Goal: Task Accomplishment & Management: Use online tool/utility

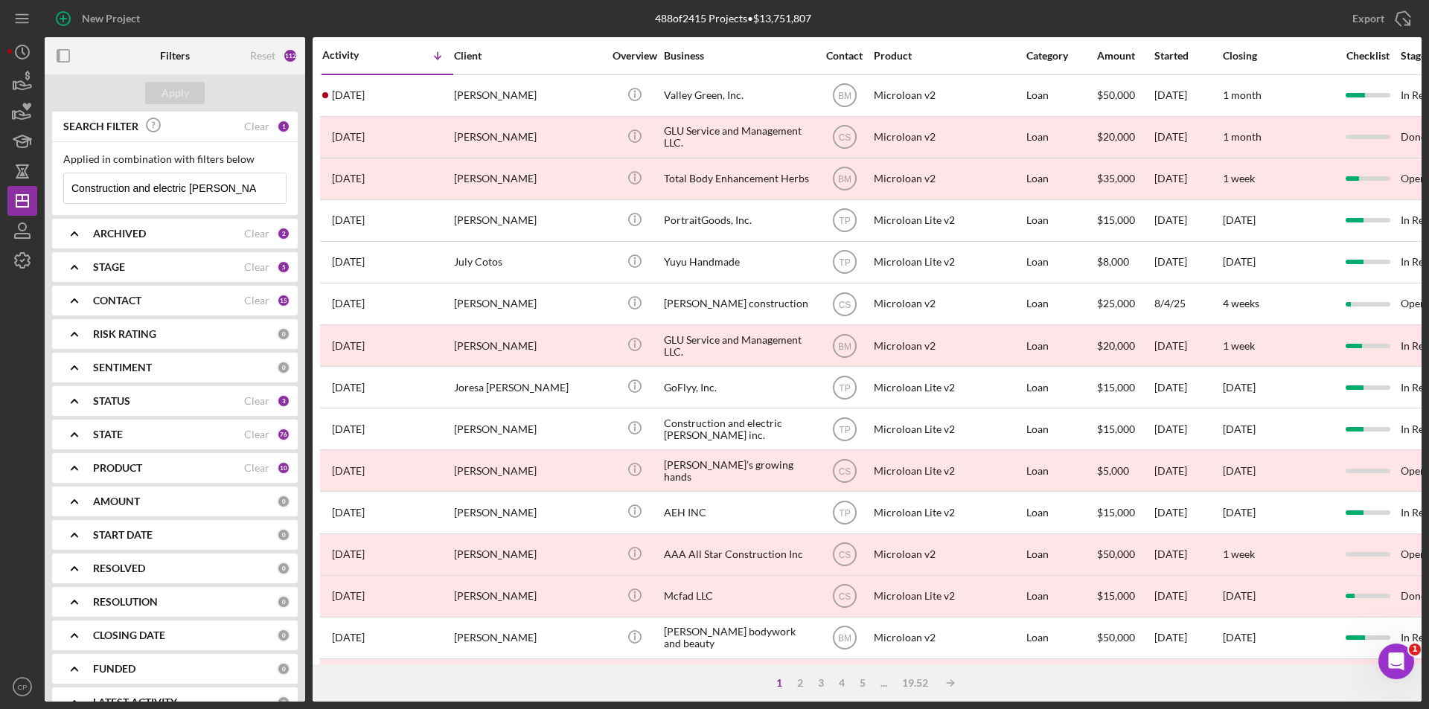
click at [267, 189] on line at bounding box center [270, 188] width 7 height 7
click at [130, 185] on input at bounding box center [175, 188] width 222 height 30
paste input "[PERSON_NAME] Group LLC"
type input "[PERSON_NAME] Group LLC"
click at [167, 98] on div "Apply" at bounding box center [176, 93] width 28 height 22
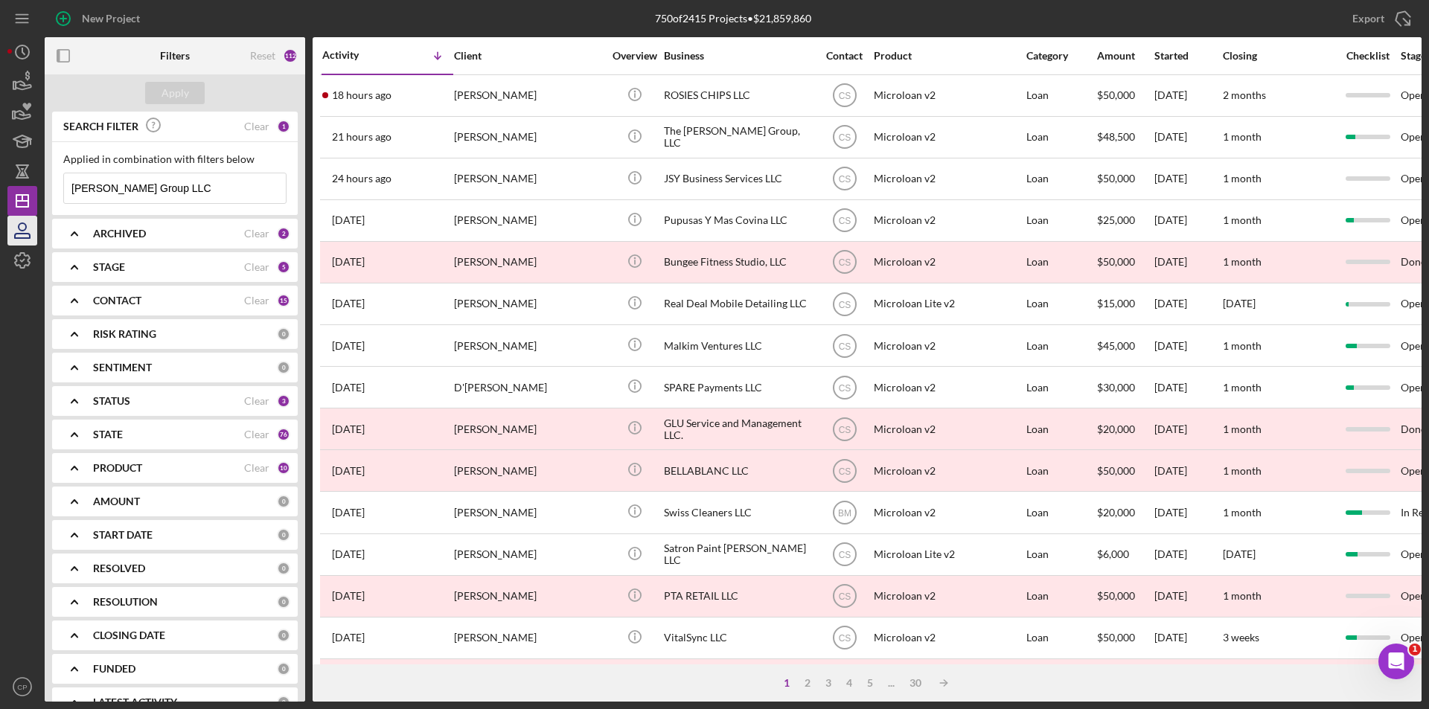
click at [36, 228] on icon "button" at bounding box center [22, 230] width 37 height 37
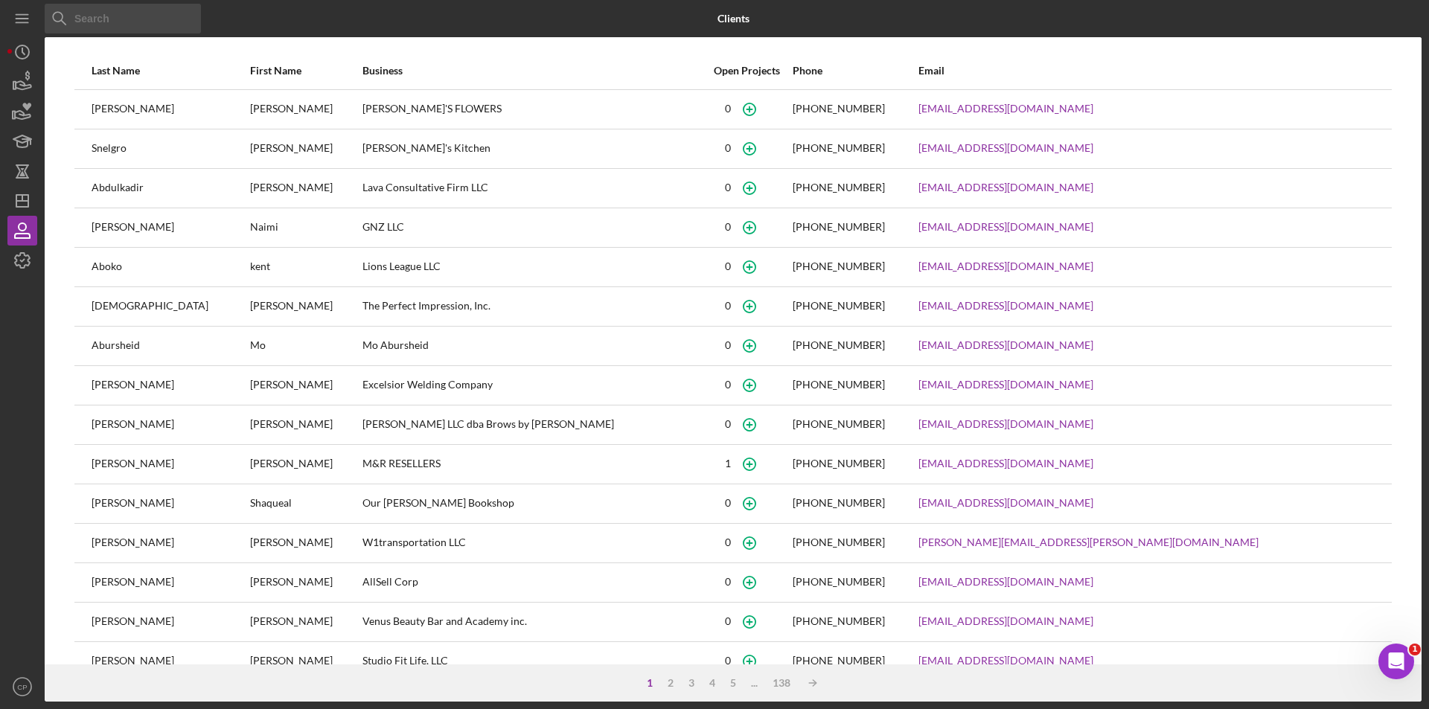
click at [154, 9] on input at bounding box center [123, 19] width 156 height 30
paste input "[PERSON_NAME]"
type input "[PERSON_NAME]"
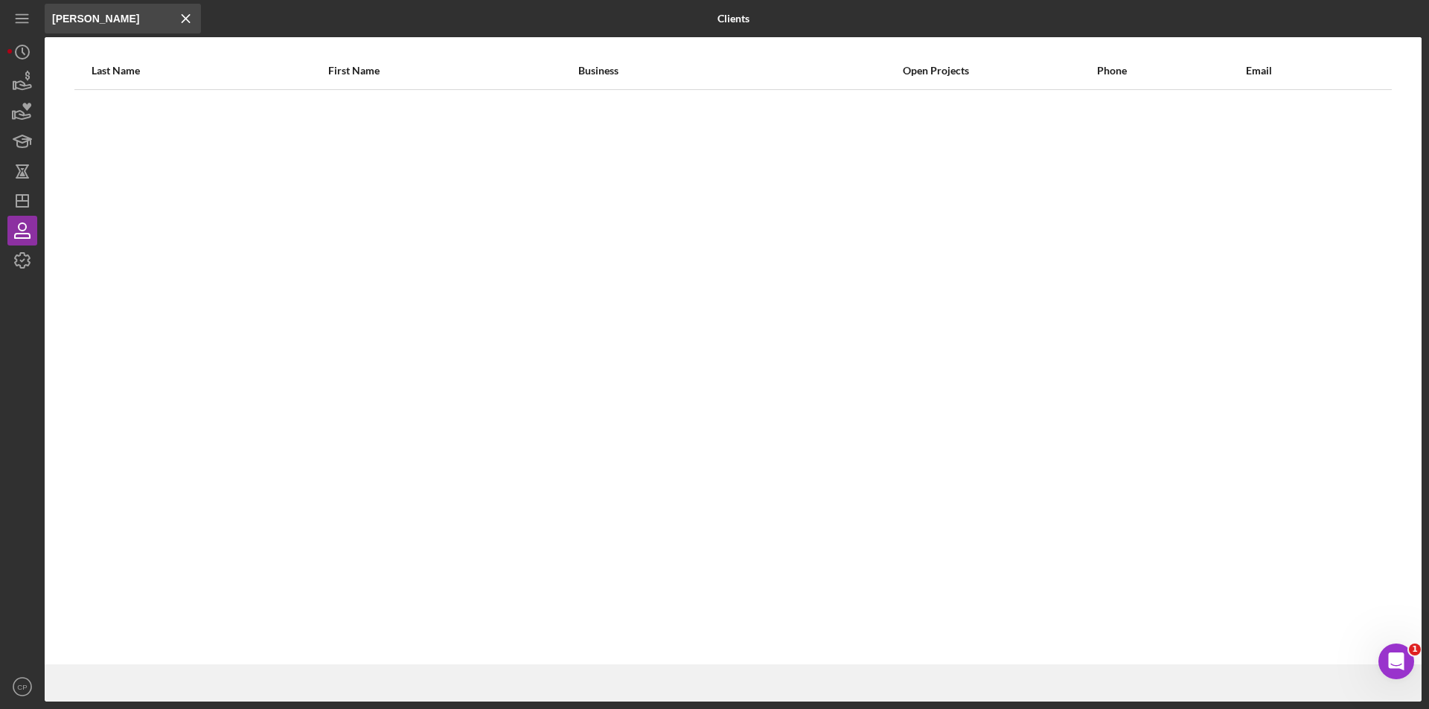
drag, startPoint x: 153, startPoint y: 10, endPoint x: -105, endPoint y: 19, distance: 258.4
click at [0, 19] on html "Icon/Menu Close [PERSON_NAME] Icon/Menu Close Clients Last Name First Name Busi…" at bounding box center [714, 354] width 1429 height 709
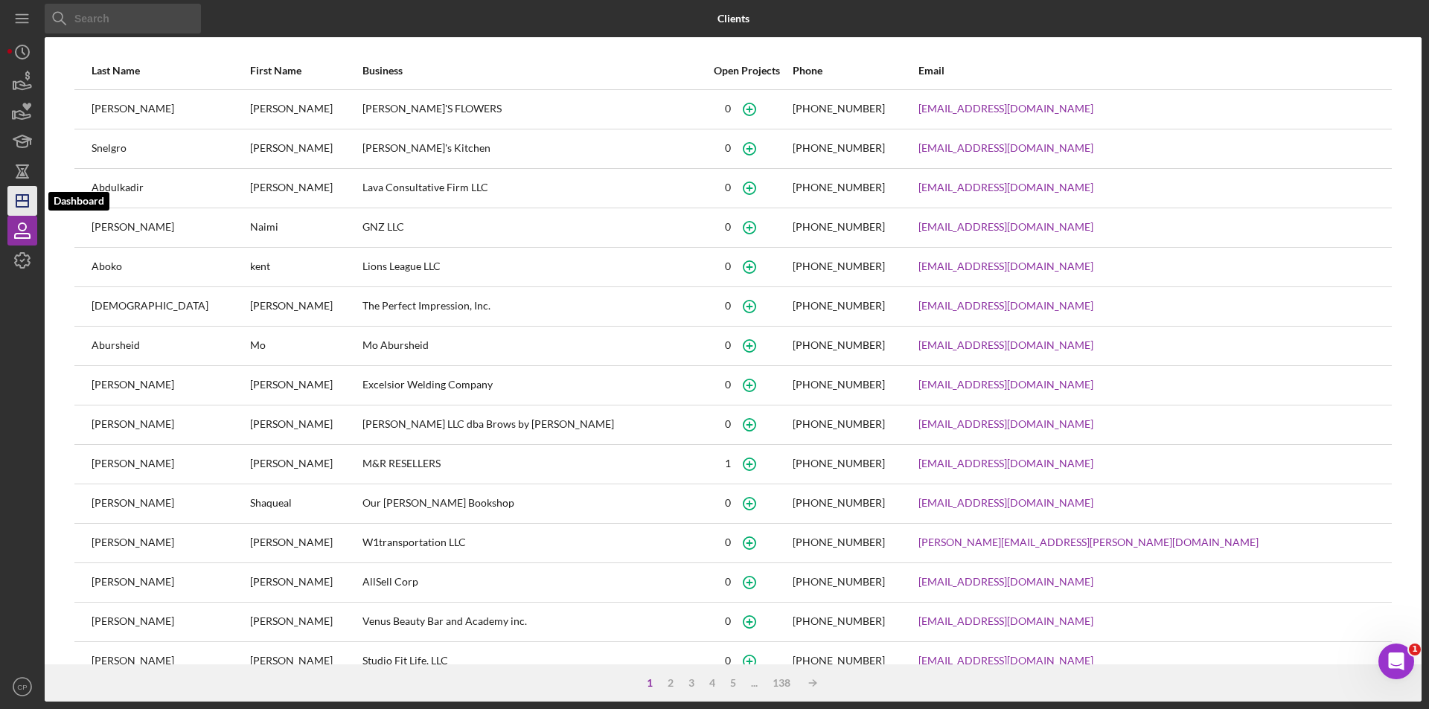
click at [28, 201] on line "button" at bounding box center [22, 201] width 12 height 0
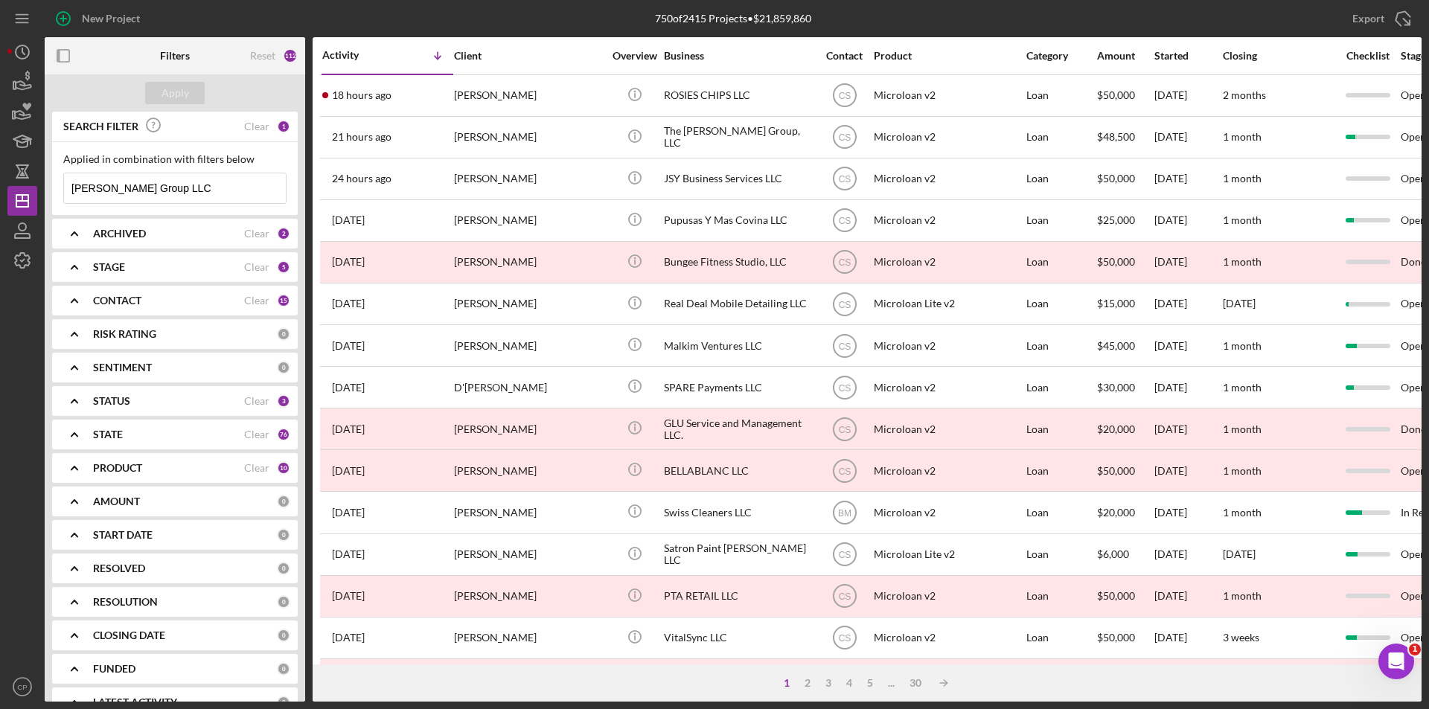
click at [182, 187] on input "[PERSON_NAME] Group LLC" at bounding box center [175, 188] width 222 height 30
type input "[PERSON_NAME] Group"
click at [189, 84] on button "Apply" at bounding box center [175, 93] width 60 height 22
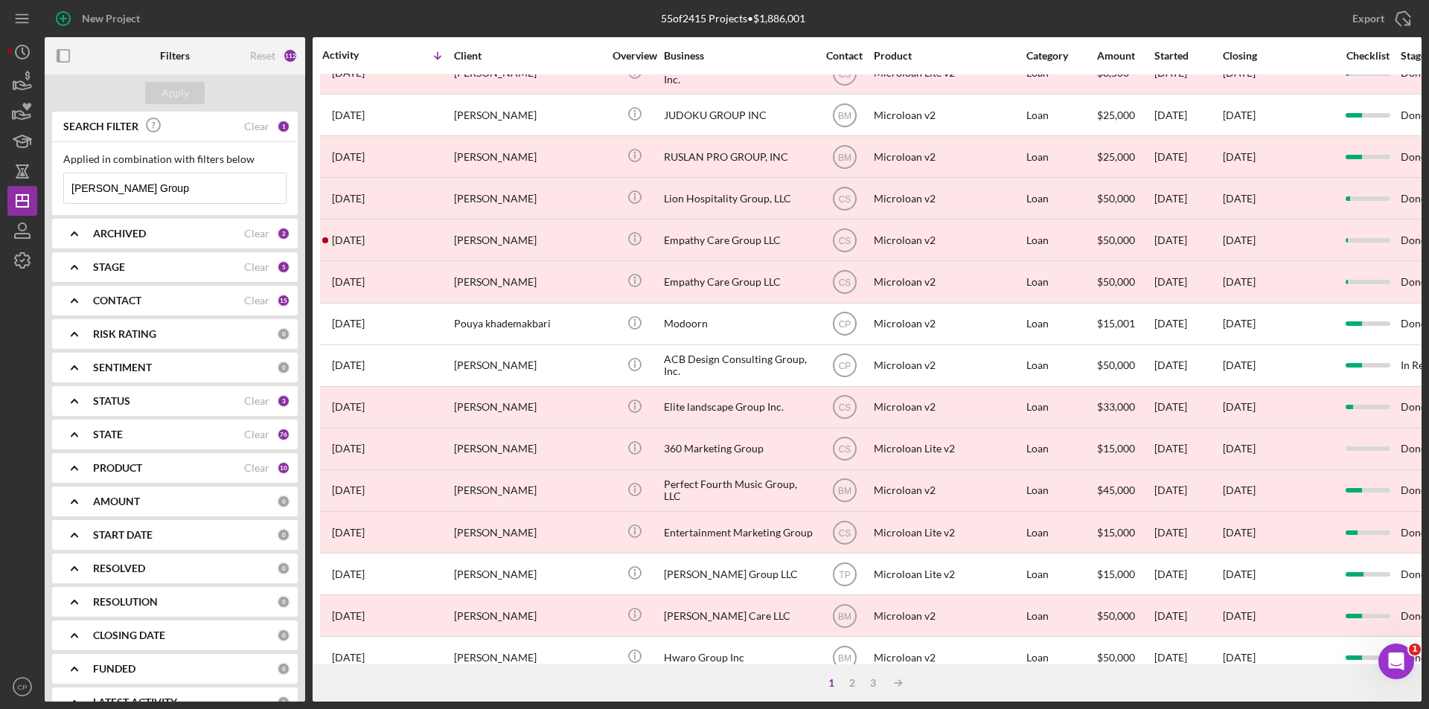
scroll to position [473, 0]
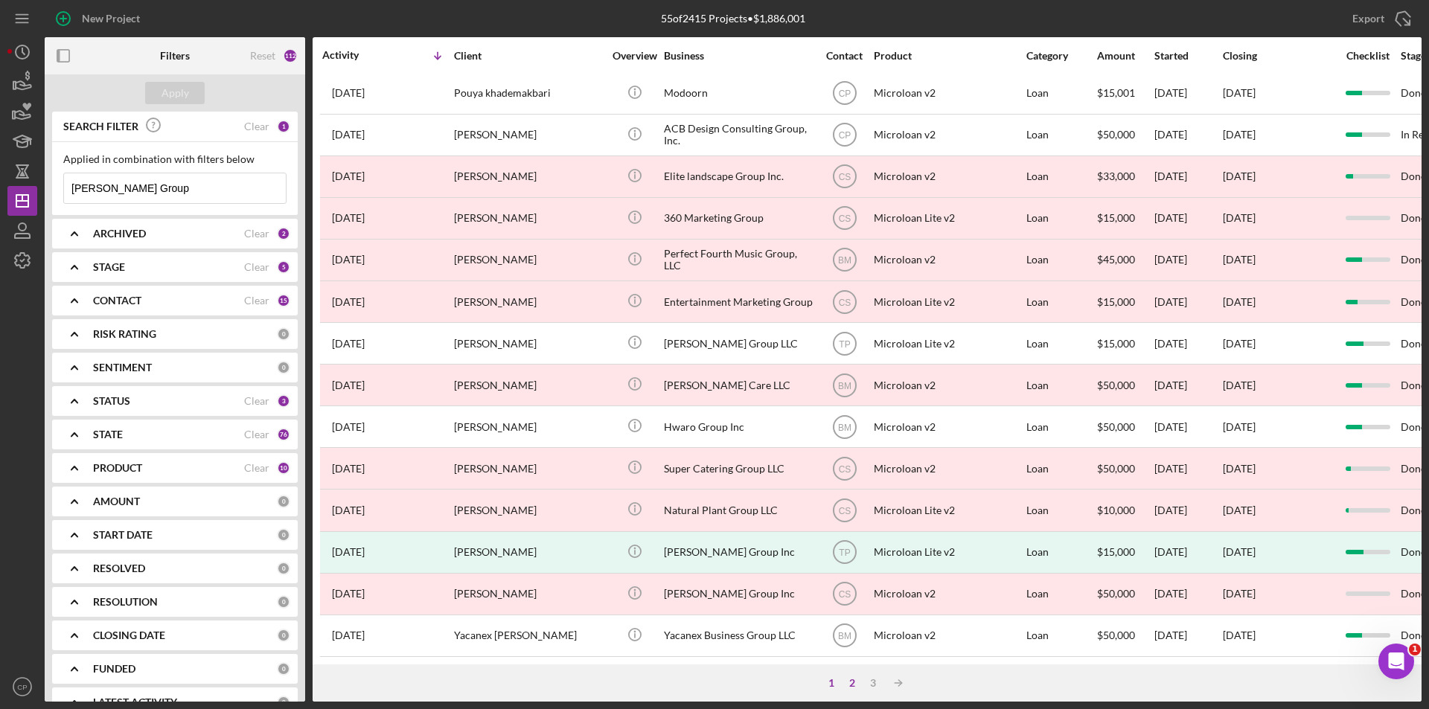
click at [858, 683] on div "2" at bounding box center [852, 683] width 21 height 12
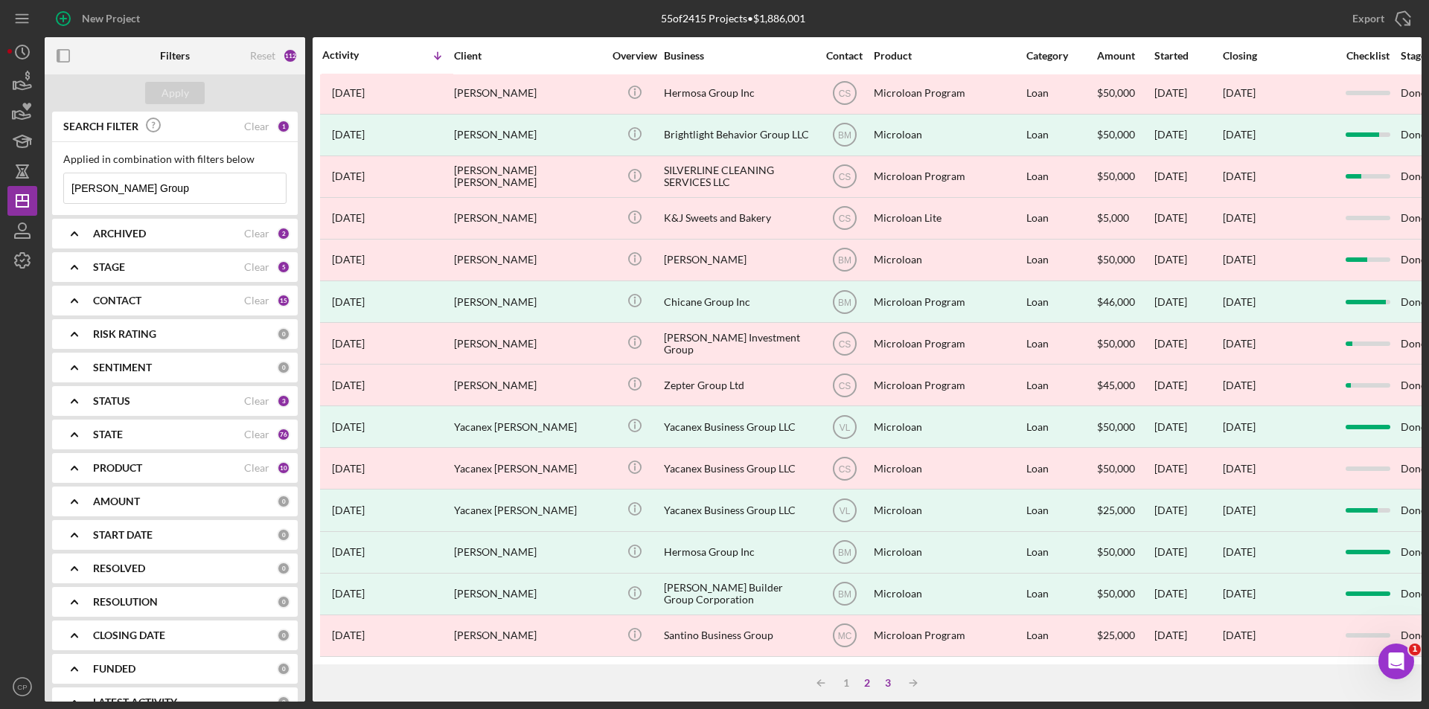
click at [883, 683] on div "3" at bounding box center [888, 683] width 21 height 12
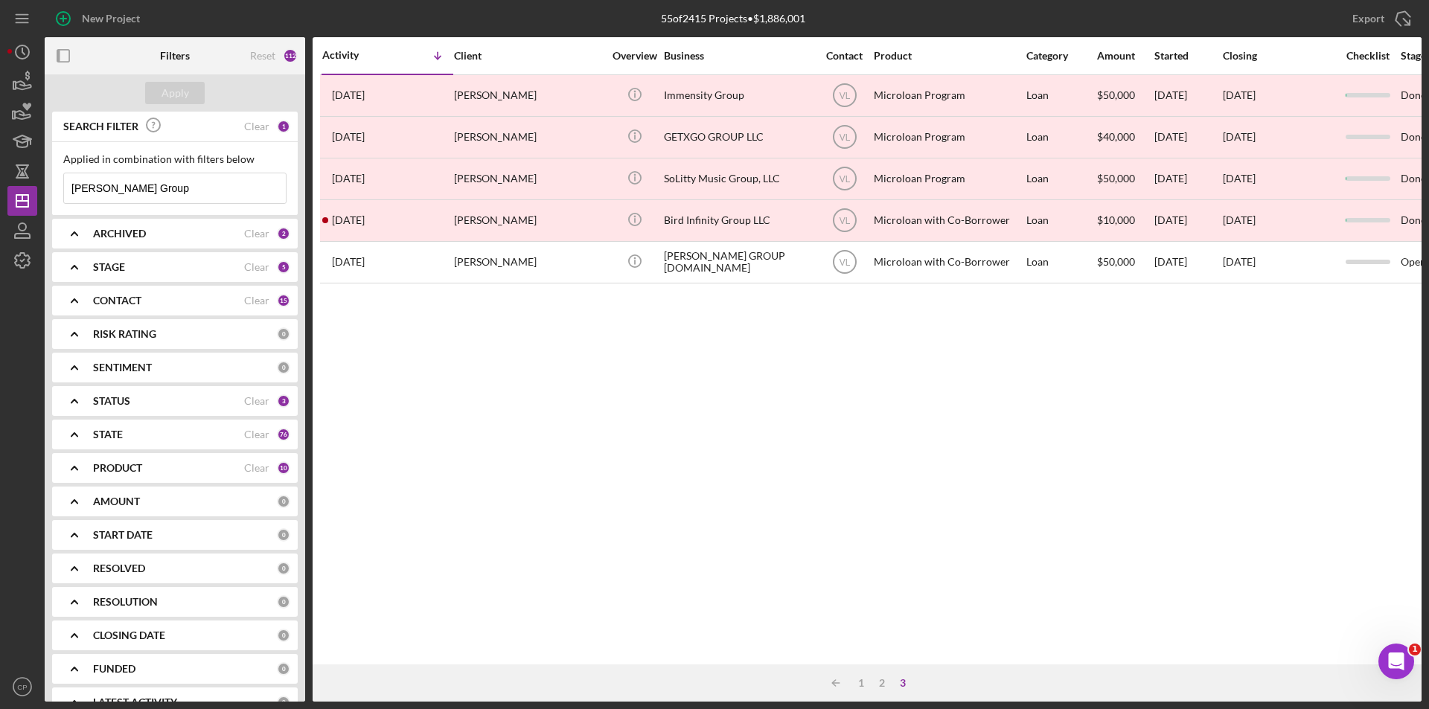
scroll to position [0, 0]
click at [19, 227] on icon "button" at bounding box center [22, 226] width 7 height 7
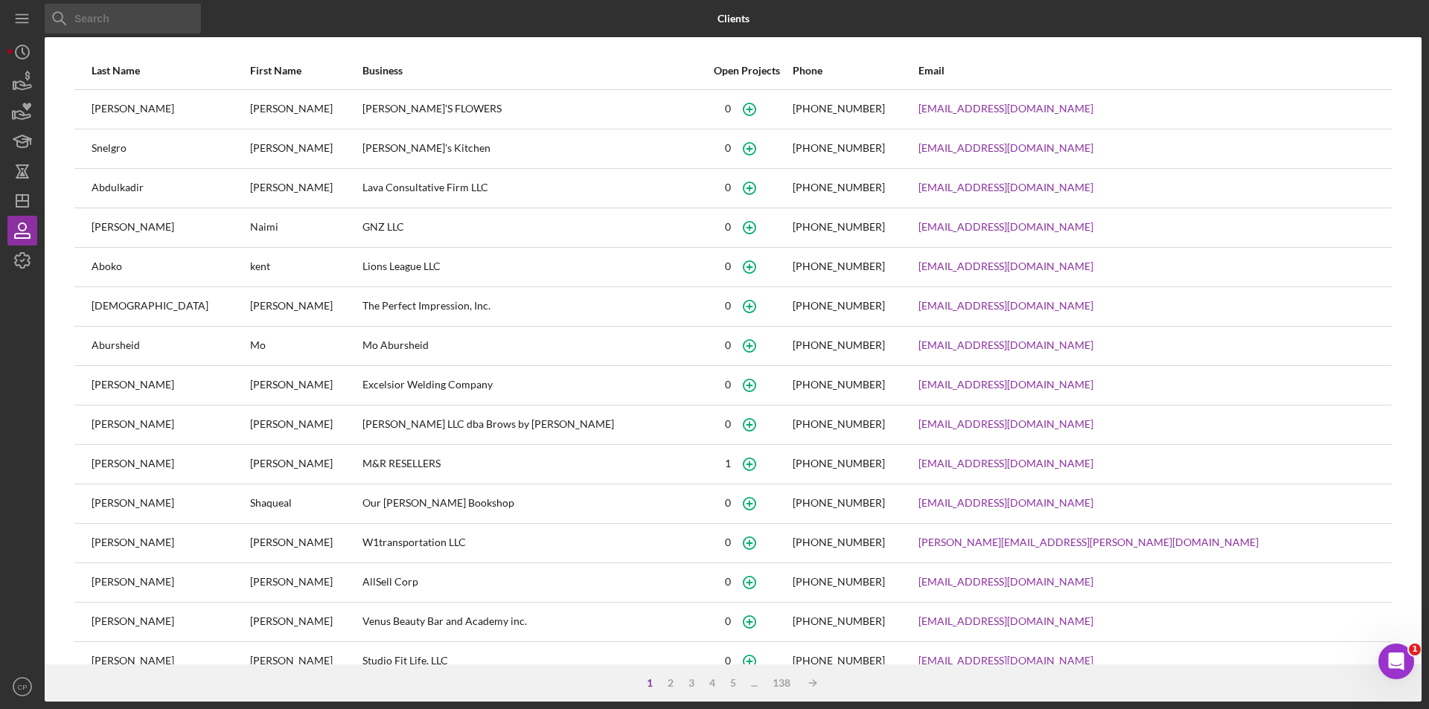
click at [159, 13] on input at bounding box center [123, 19] width 156 height 30
paste input "[PERSON_NAME] [PERSON_NAME]"
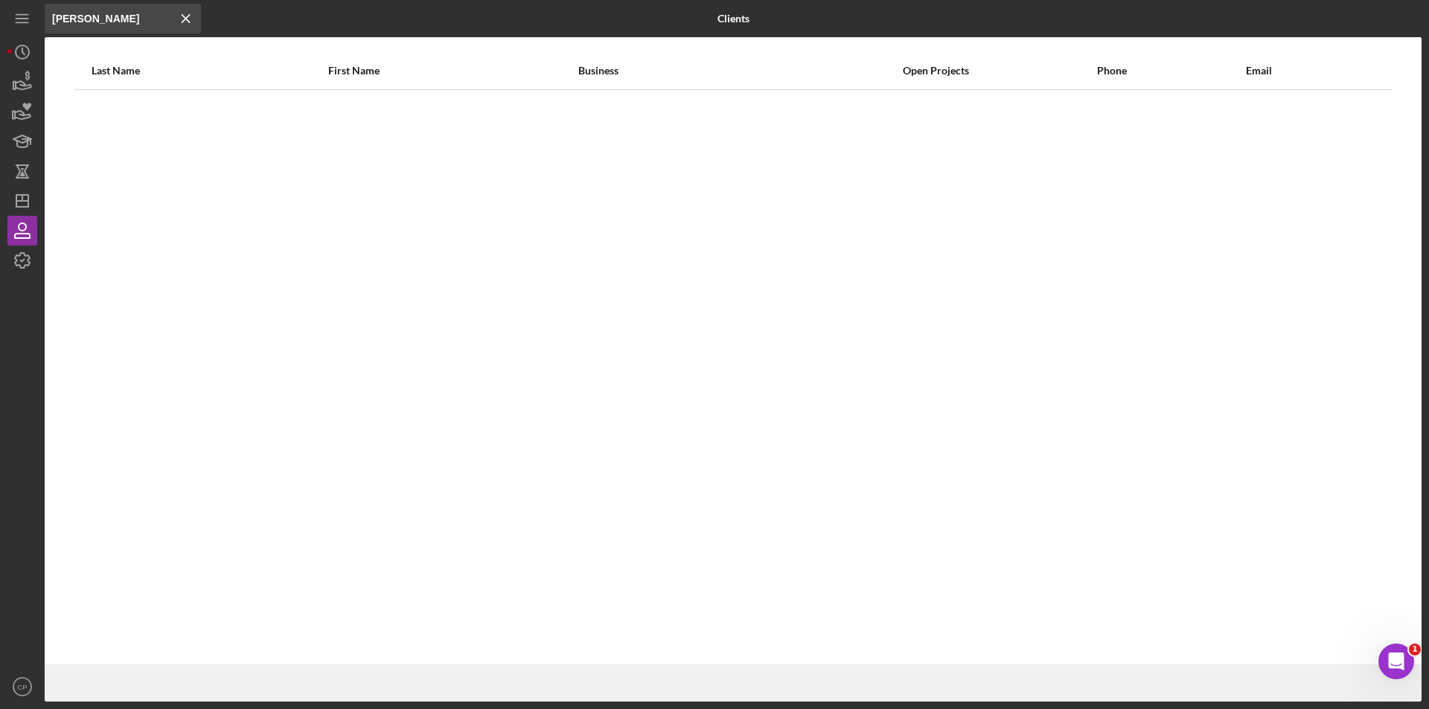
click at [127, 17] on input "[PERSON_NAME]" at bounding box center [123, 19] width 156 height 30
drag, startPoint x: 150, startPoint y: 6, endPoint x: -45, endPoint y: 7, distance: 195.0
click at [0, 7] on html "Icon/Menu Close [PERSON_NAME] Icon/Menu Close Clients Last Name First Name Busi…" at bounding box center [714, 354] width 1429 height 709
click at [150, 19] on input "[PERSON_NAME]" at bounding box center [123, 19] width 156 height 30
drag, startPoint x: 150, startPoint y: 19, endPoint x: -74, endPoint y: 19, distance: 224.8
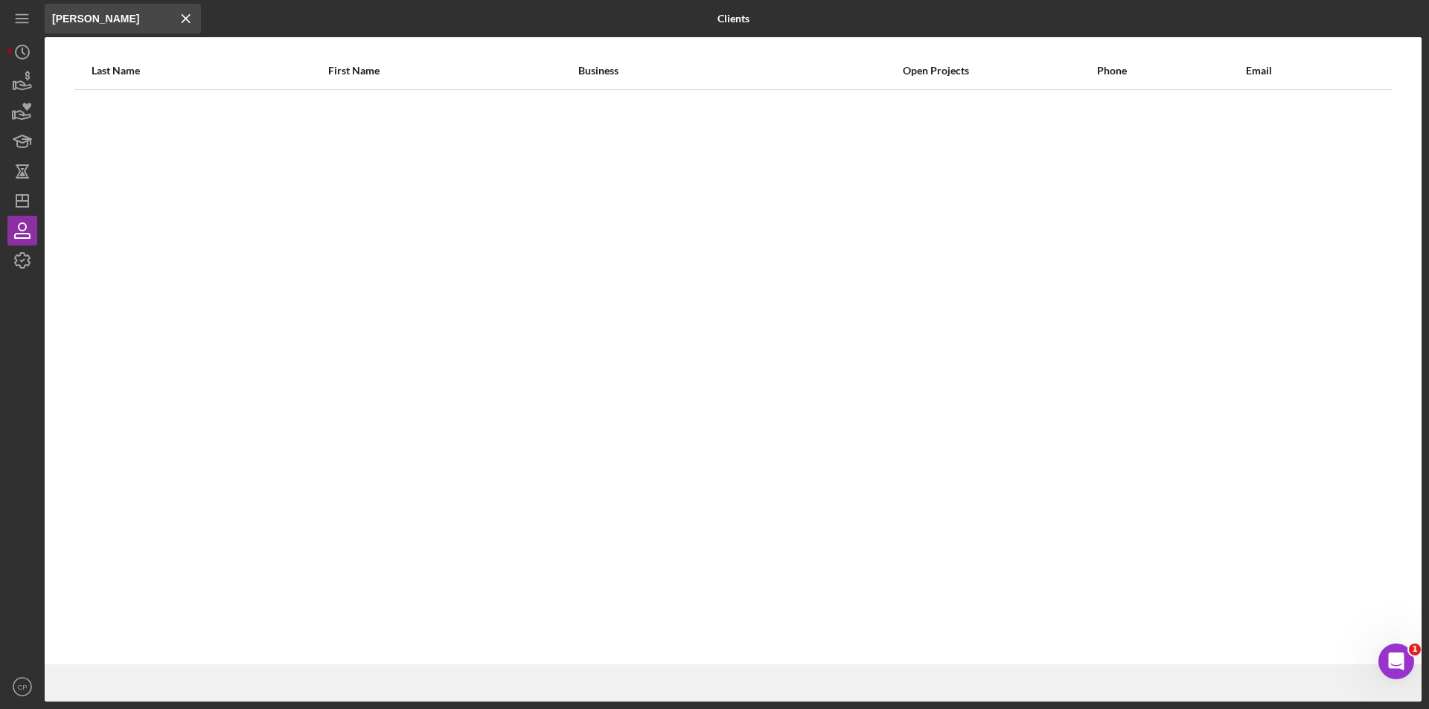
click at [0, 19] on html "Icon/Menu Close [PERSON_NAME] Icon/Menu Close Clients Last Name First Name Busi…" at bounding box center [714, 354] width 1429 height 709
paste input
type input "[PERSON_NAME]"
click at [21, 201] on line "button" at bounding box center [22, 201] width 12 height 0
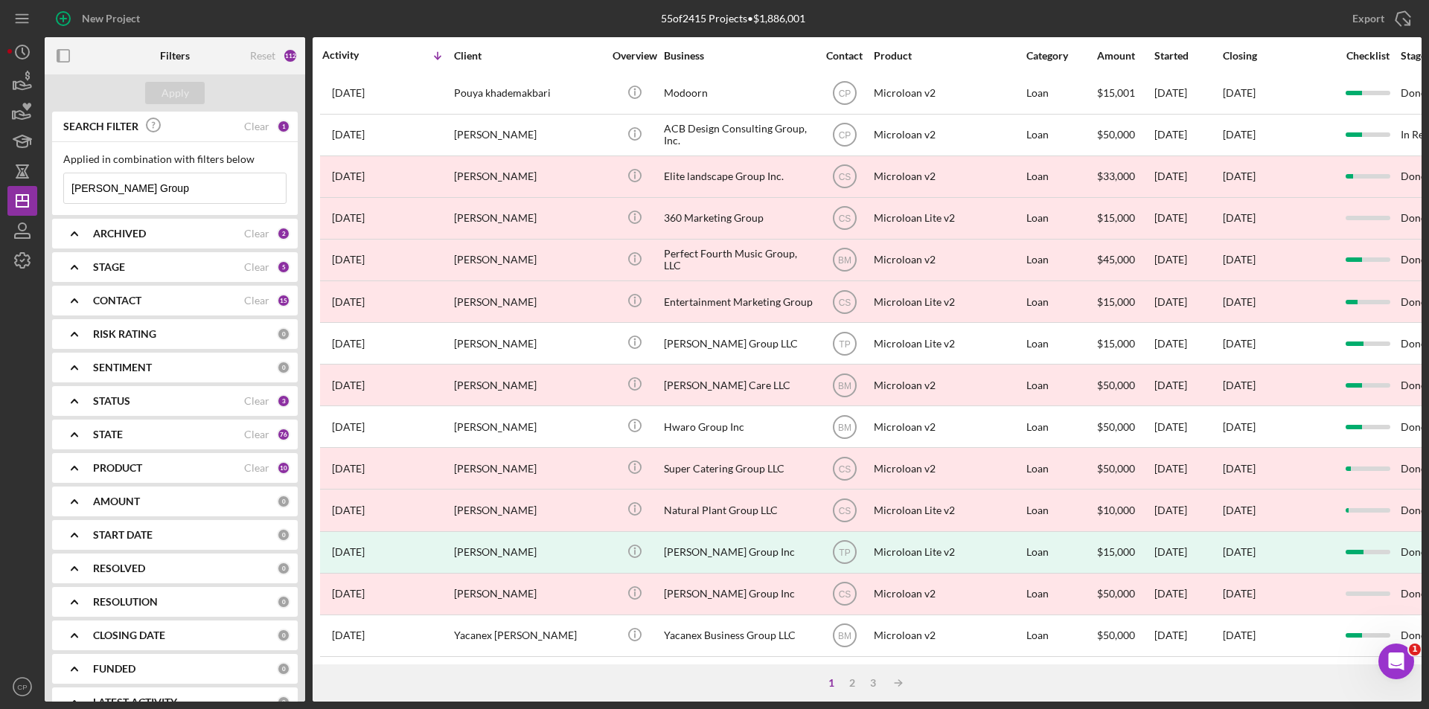
scroll to position [473, 0]
drag, startPoint x: 159, startPoint y: 194, endPoint x: -89, endPoint y: 191, distance: 247.1
click at [0, 191] on html "New Project 55 of 2415 Projects • $1,886,001 [PERSON_NAME] Group Export Icon/Ex…" at bounding box center [714, 354] width 1429 height 709
click at [141, 188] on input at bounding box center [175, 188] width 222 height 30
paste input "Yuyu Handmade"
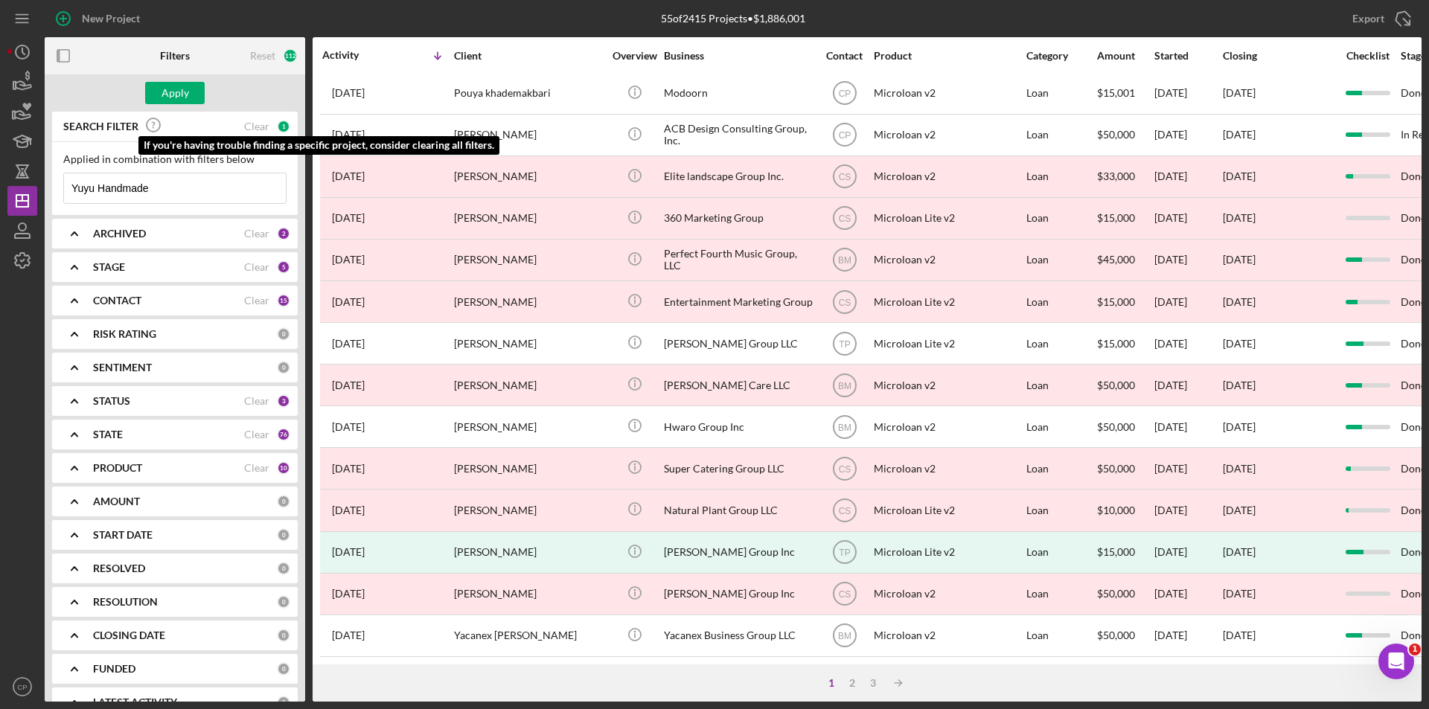
type input "Yuyu Handmade"
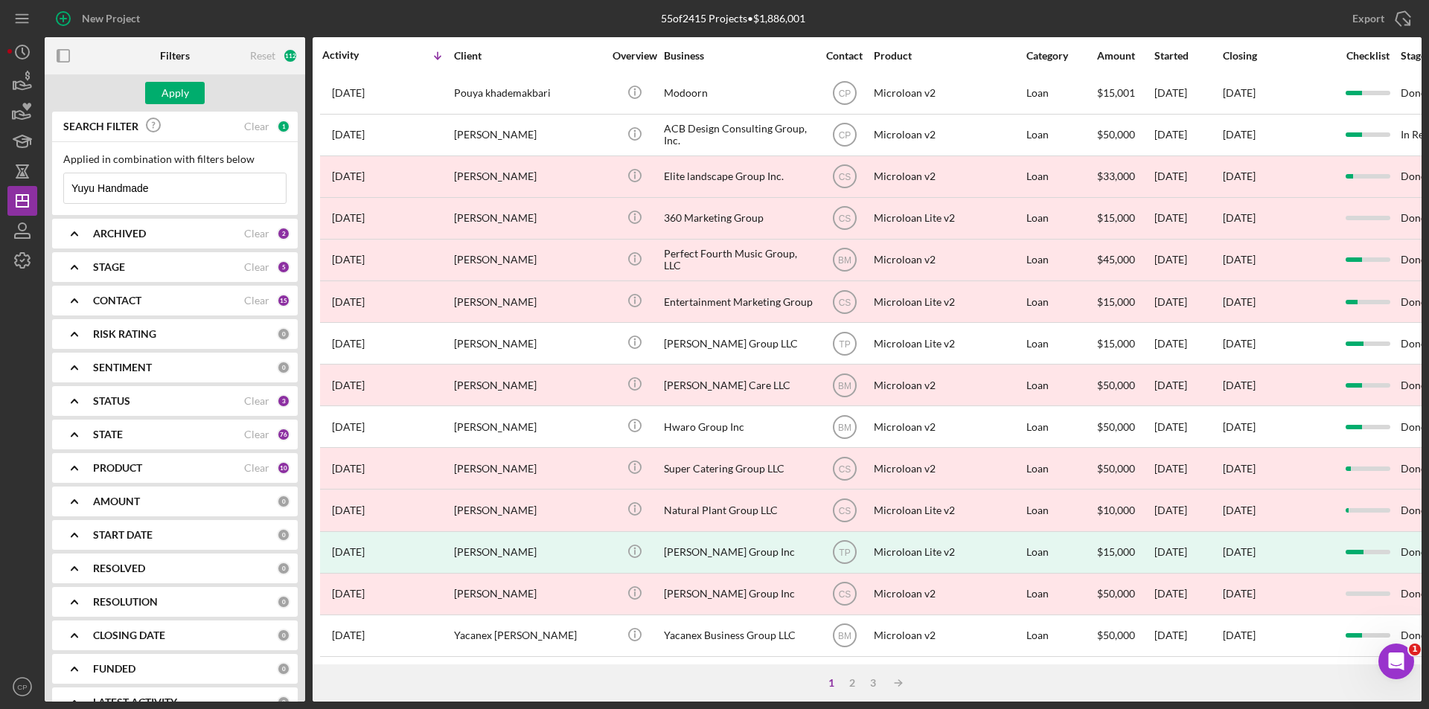
click at [147, 109] on div "Apply" at bounding box center [175, 92] width 261 height 37
click at [176, 92] on div "Apply" at bounding box center [176, 93] width 28 height 22
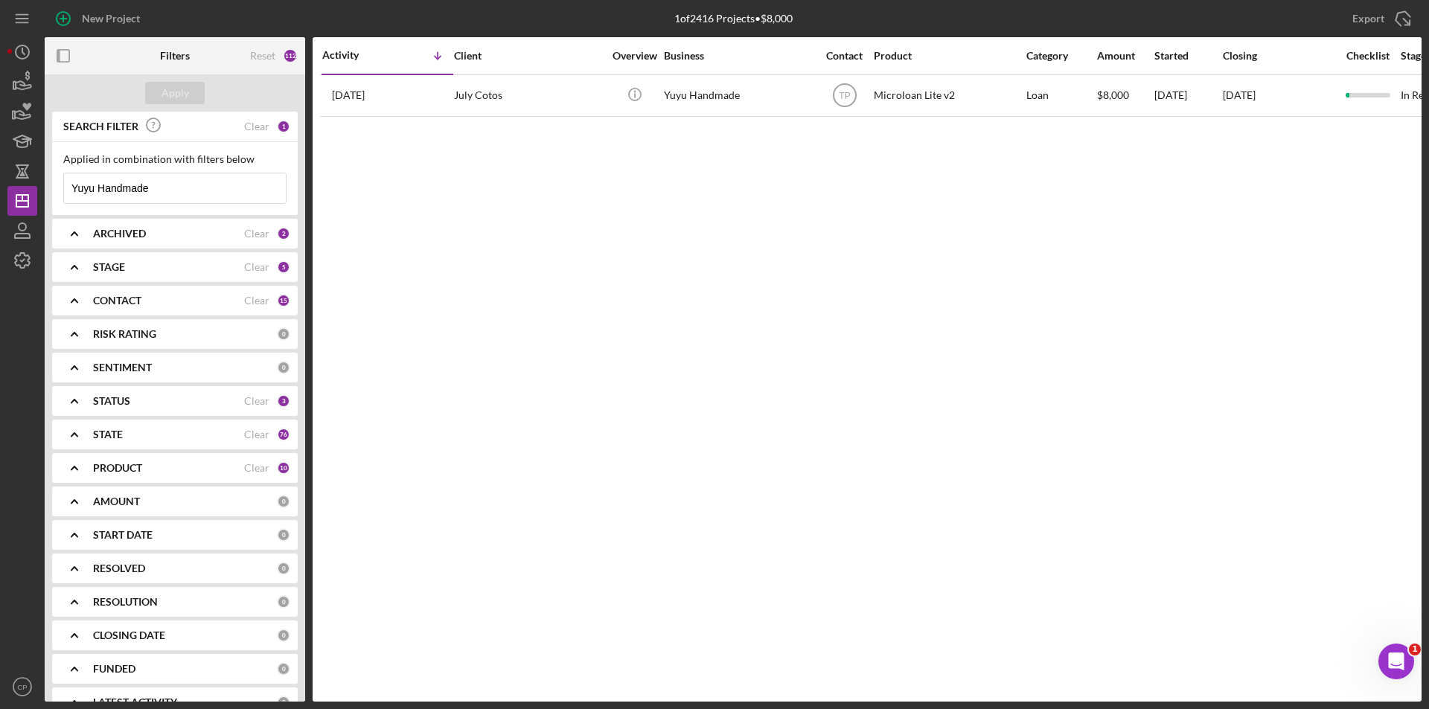
scroll to position [0, 0]
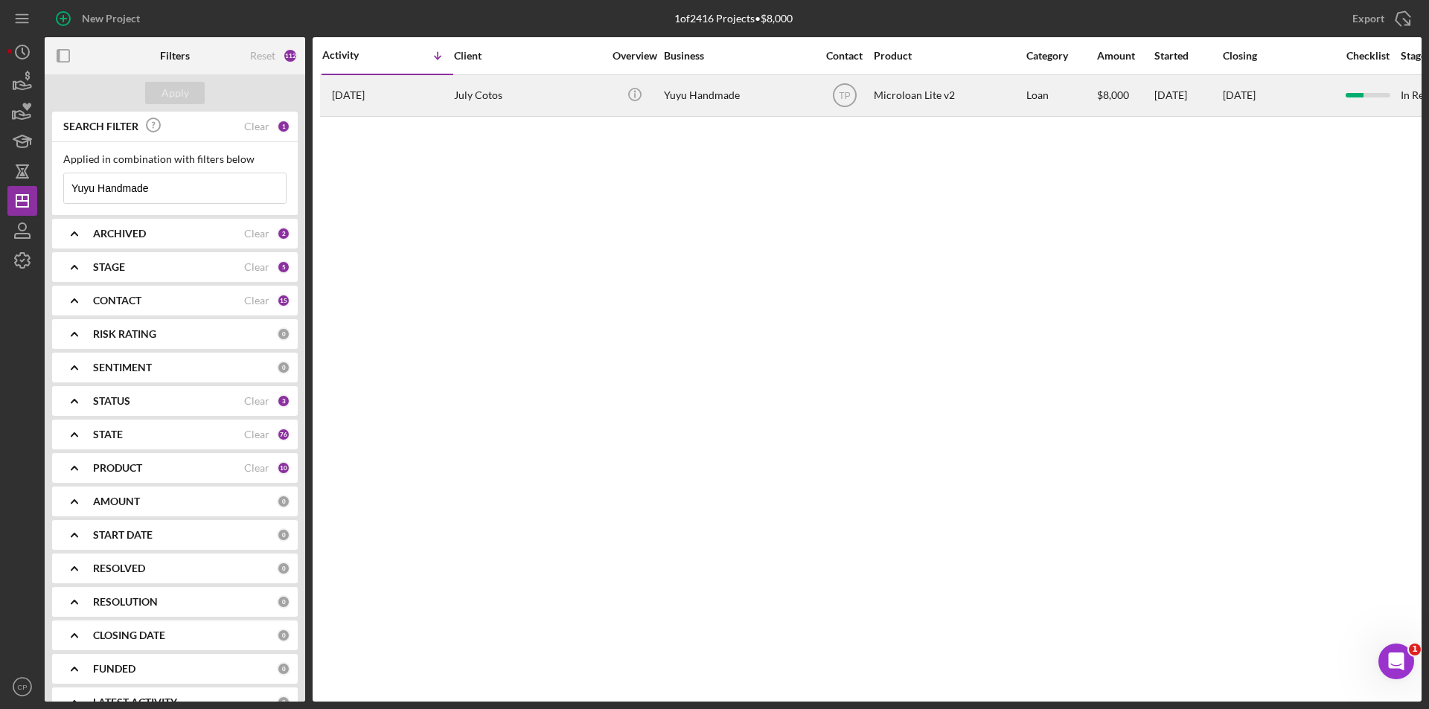
click at [735, 87] on div "Yuyu Handmade" at bounding box center [738, 95] width 149 height 39
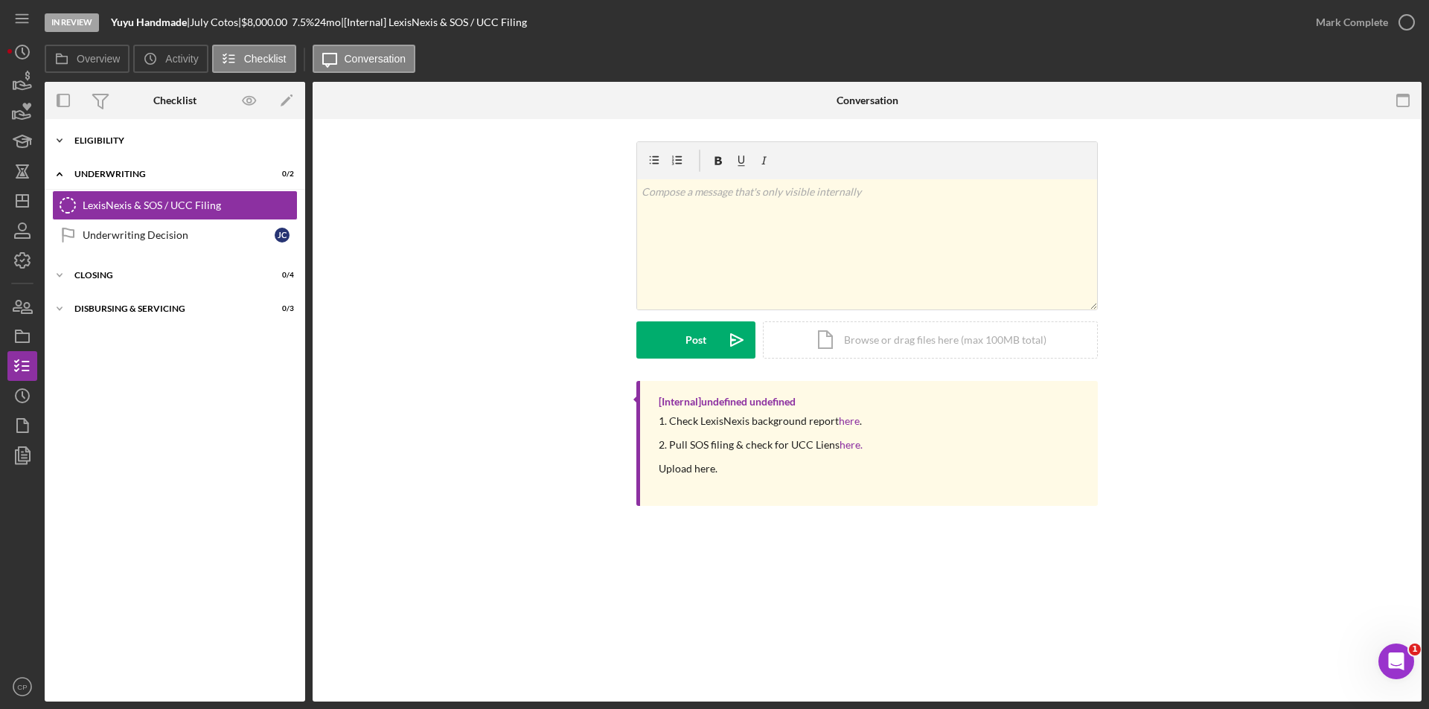
click at [115, 147] on div "Icon/Expander Eligibility 6 / 6" at bounding box center [175, 141] width 261 height 30
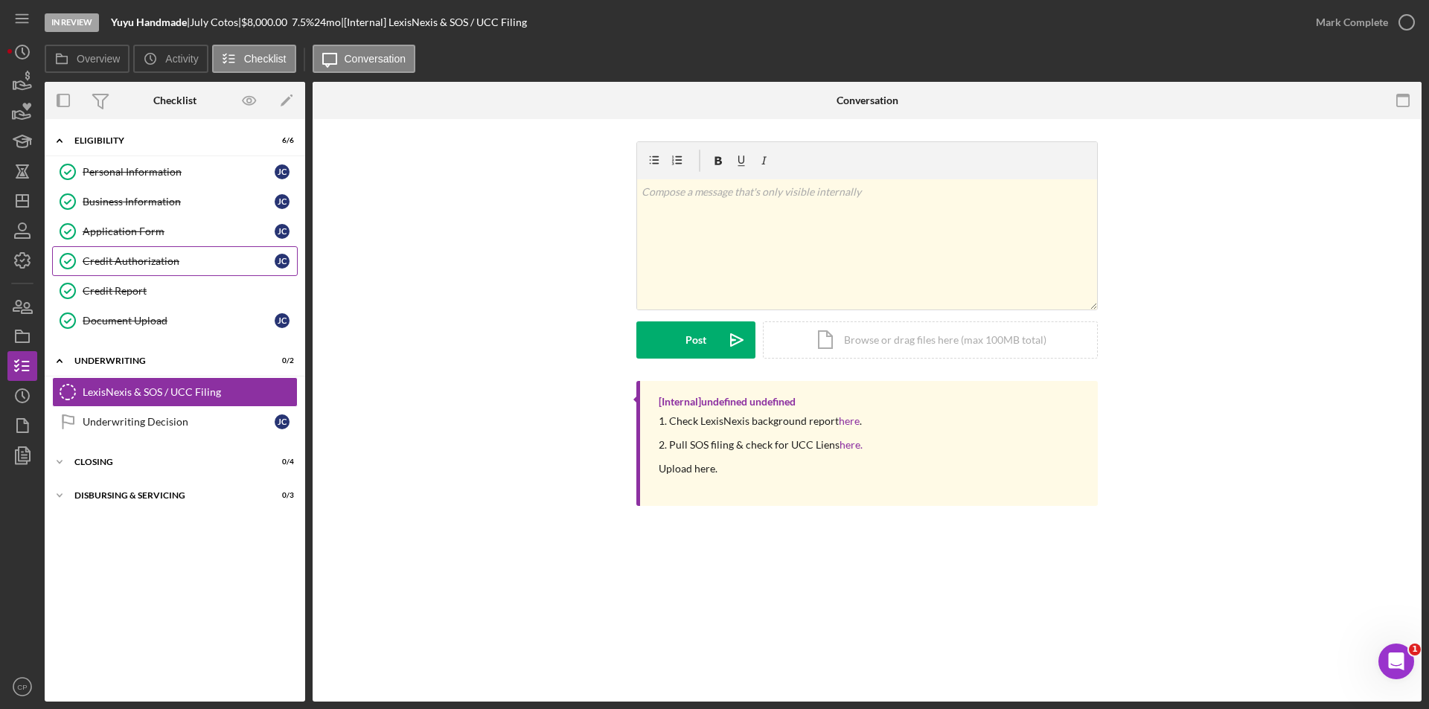
click at [110, 260] on div "Credit Authorization" at bounding box center [179, 261] width 192 height 12
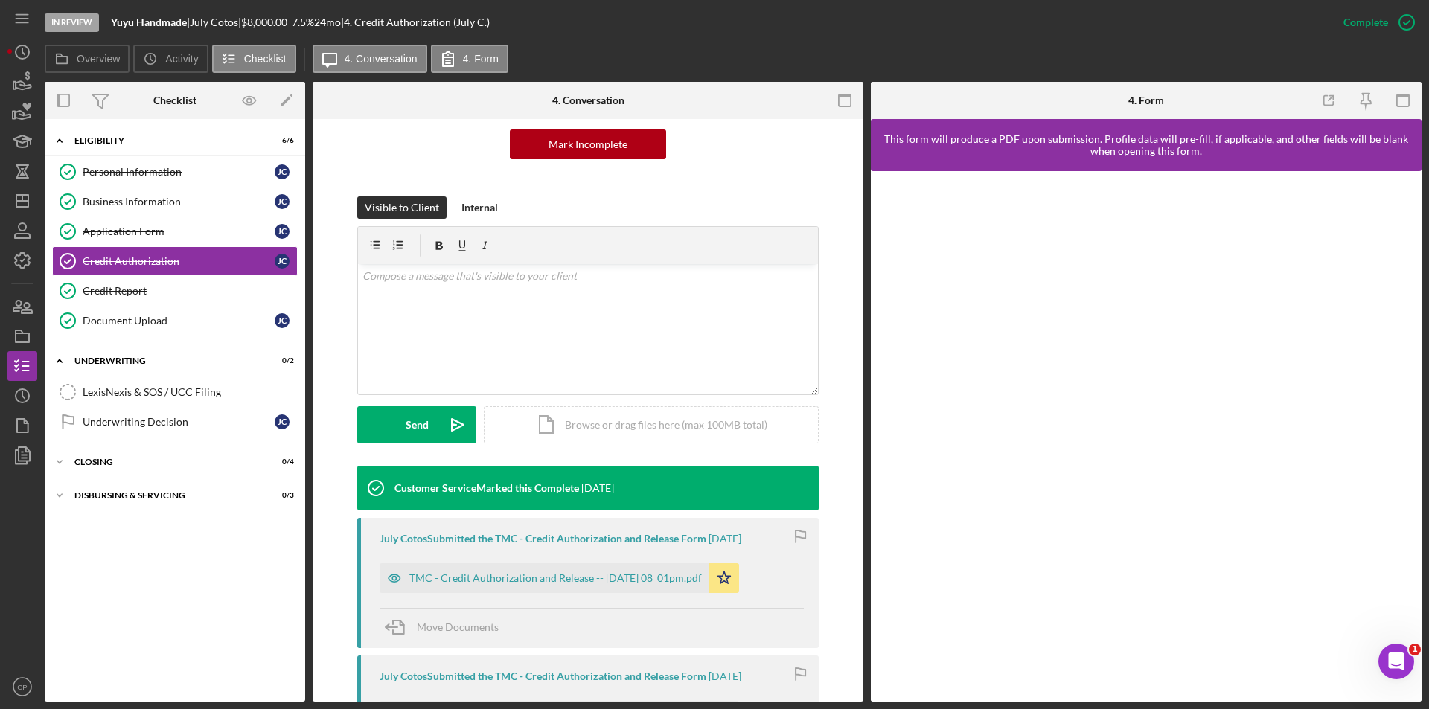
scroll to position [372, 0]
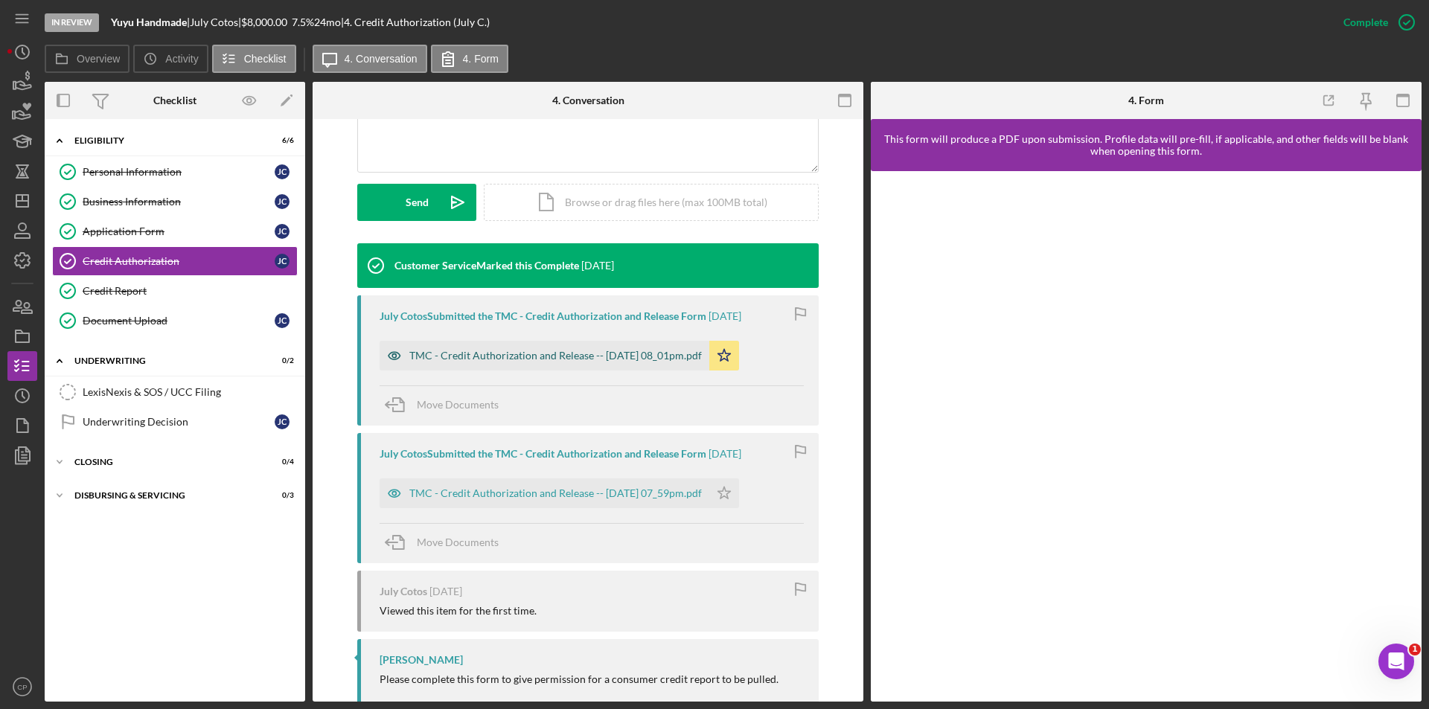
click at [530, 359] on div "TMC - Credit Authorization and Release -- [DATE] 08_01pm.pdf" at bounding box center [555, 356] width 293 height 12
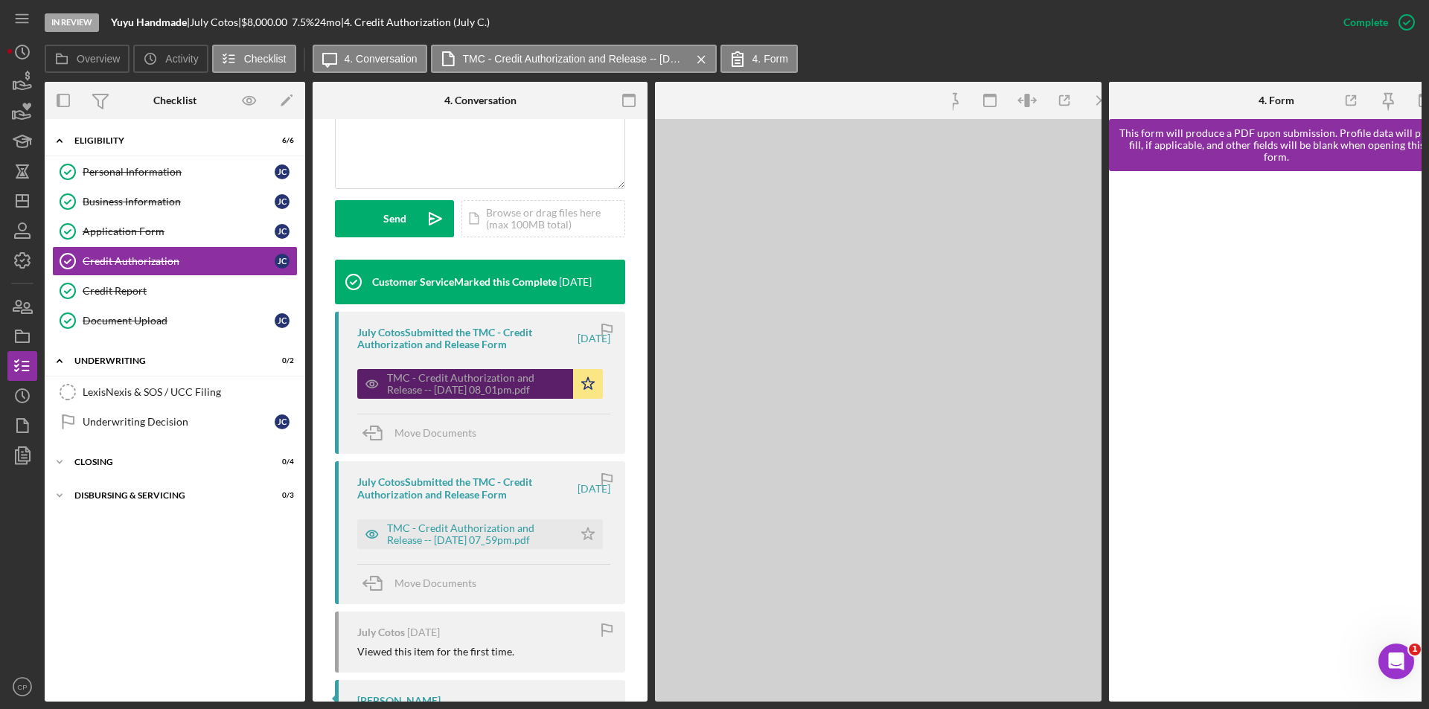
scroll to position [389, 0]
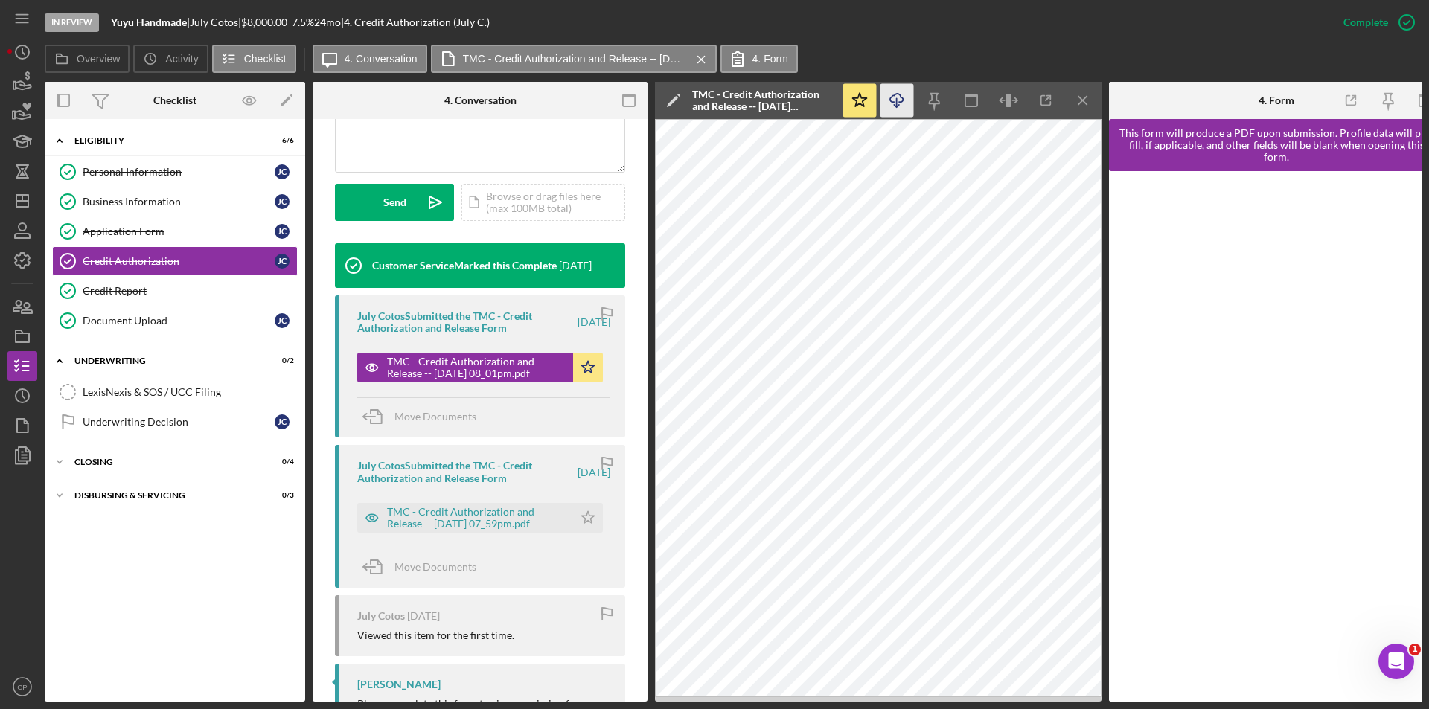
click at [897, 103] on line "button" at bounding box center [897, 102] width 0 height 8
click at [467, 517] on div "TMC - Credit Authorization and Release -- [DATE] 07_59pm.pdf" at bounding box center [476, 518] width 179 height 24
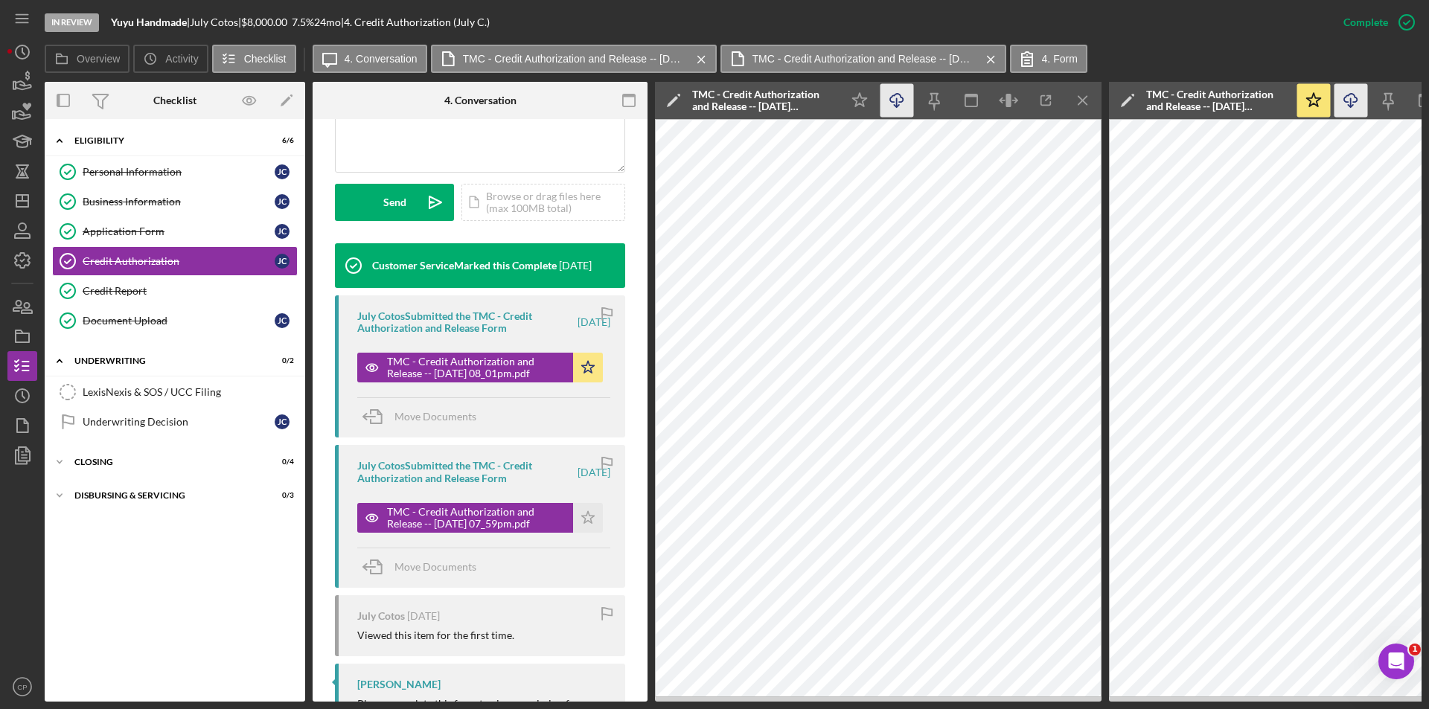
click at [890, 97] on icon "Icon/Download" at bounding box center [896, 100] width 33 height 33
click at [124, 284] on link "Credit Report Credit Report" at bounding box center [175, 291] width 246 height 30
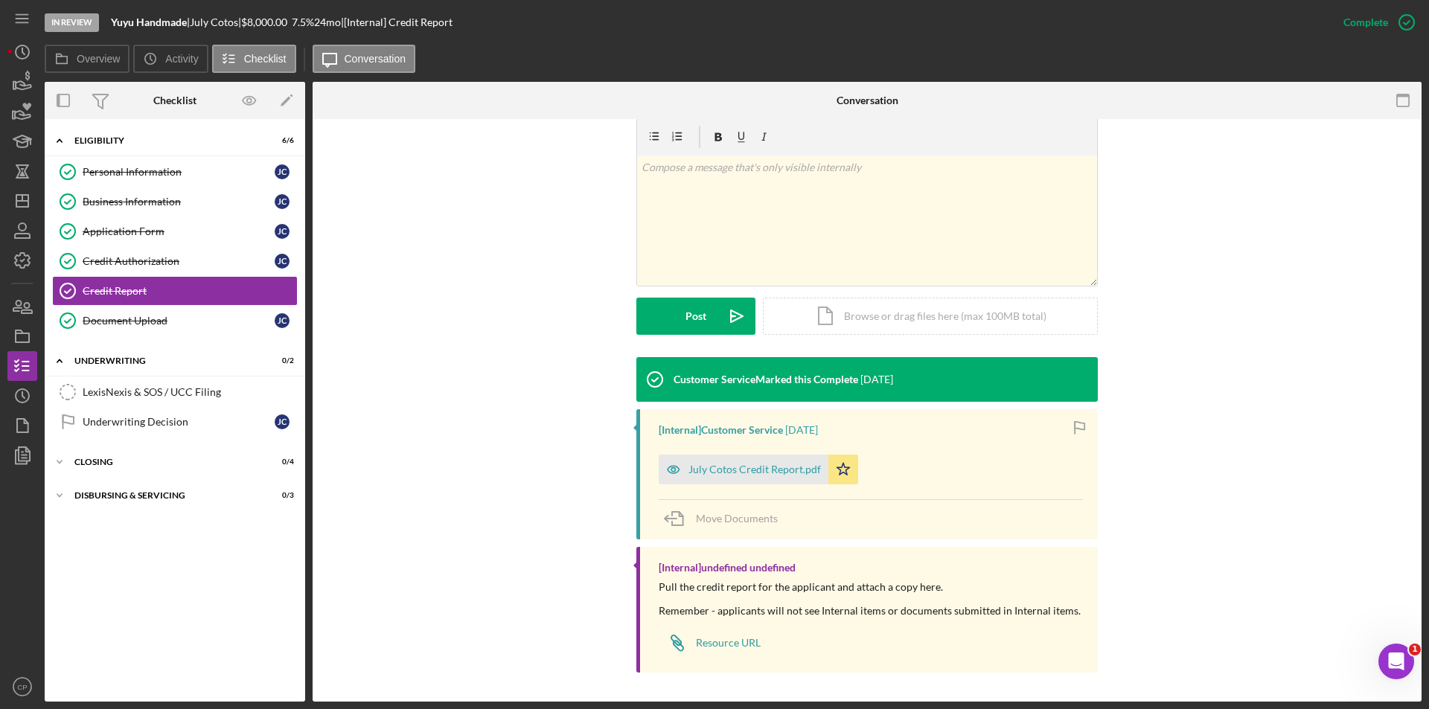
scroll to position [229, 0]
click at [740, 470] on div "July Cotos Credit Report.pdf" at bounding box center [754, 469] width 132 height 12
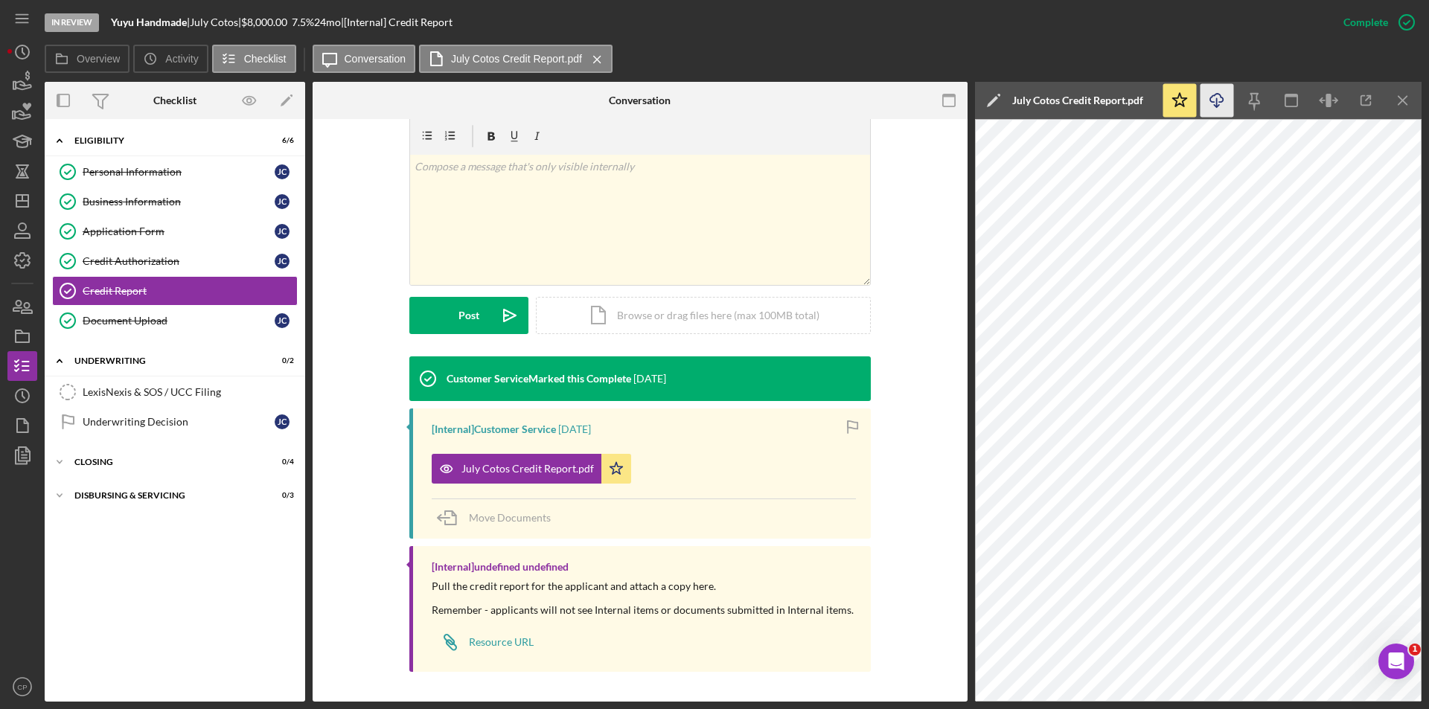
click at [1212, 106] on icon "Icon/Download" at bounding box center [1217, 100] width 33 height 33
click at [141, 323] on div "Document Upload" at bounding box center [179, 321] width 192 height 12
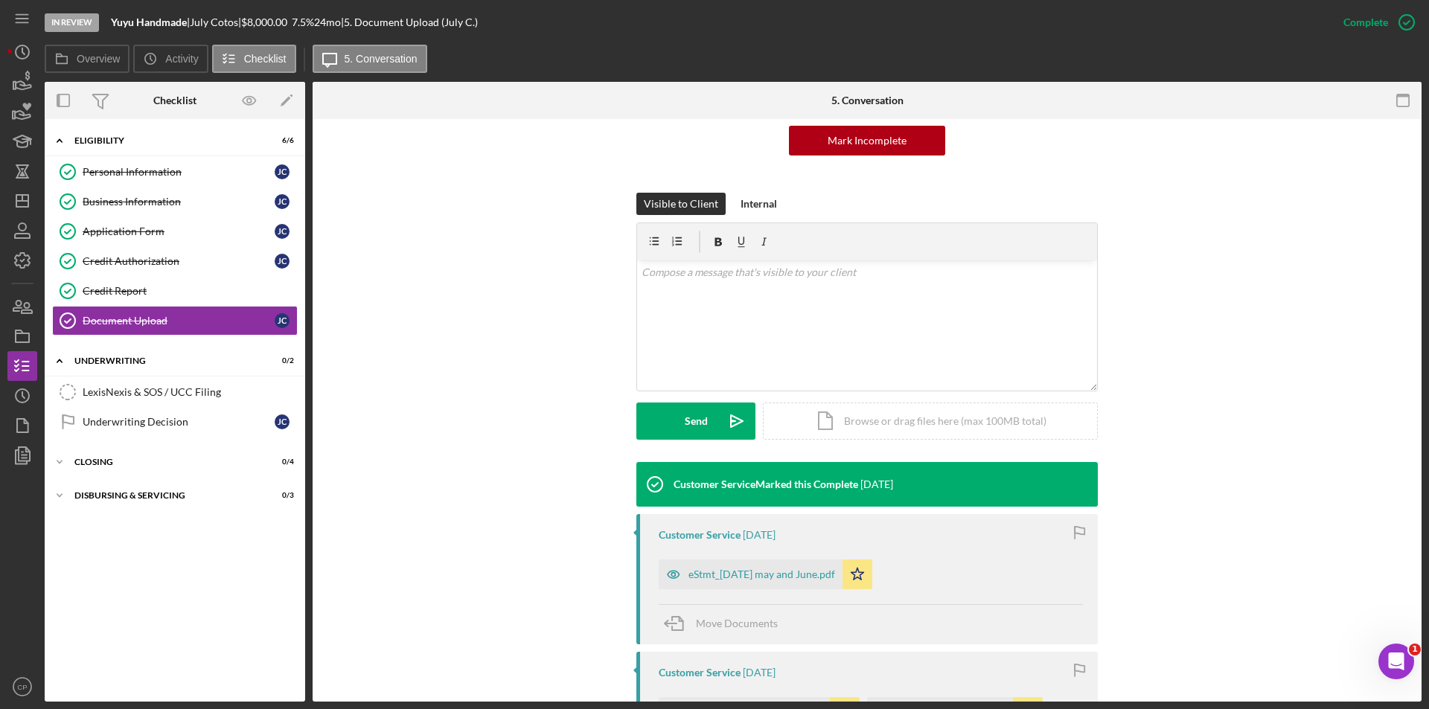
scroll to position [447, 0]
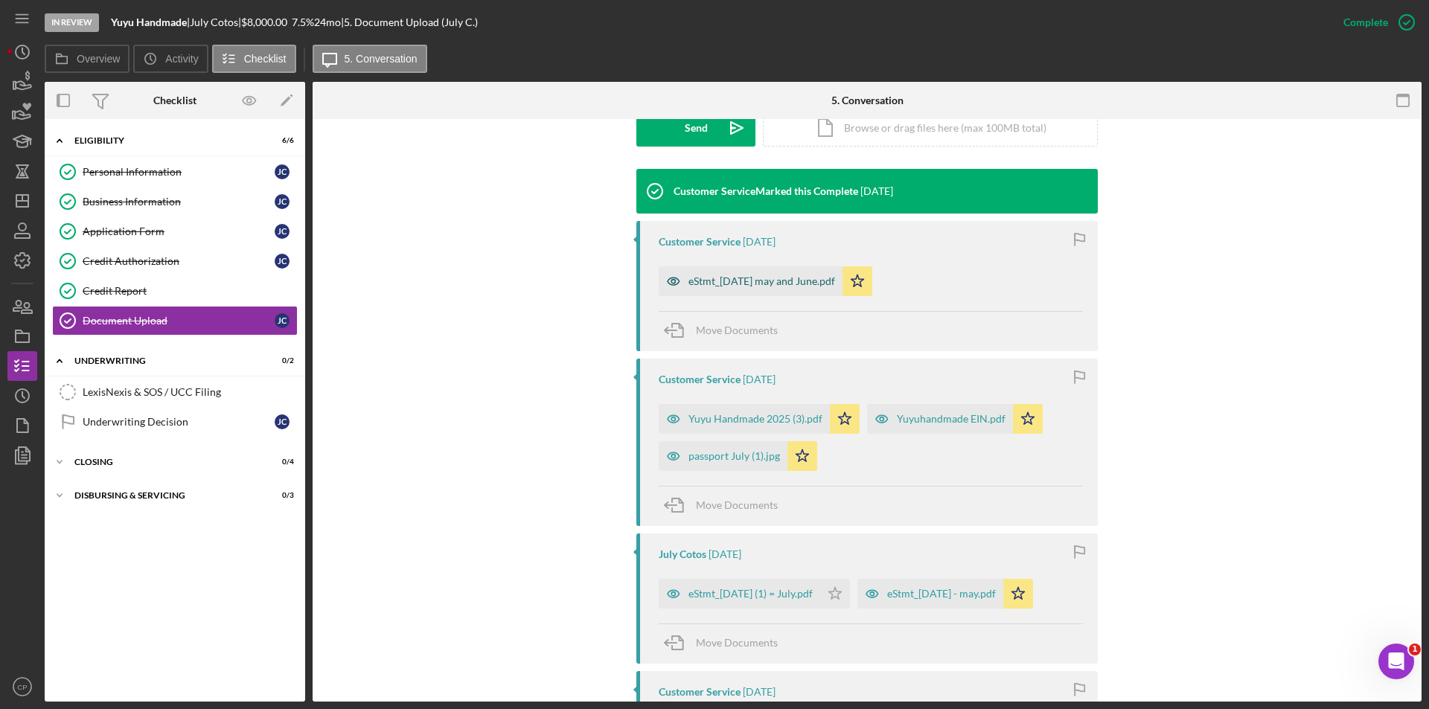
click at [744, 273] on div "eStmt_[DATE] may and June.pdf" at bounding box center [751, 281] width 184 height 30
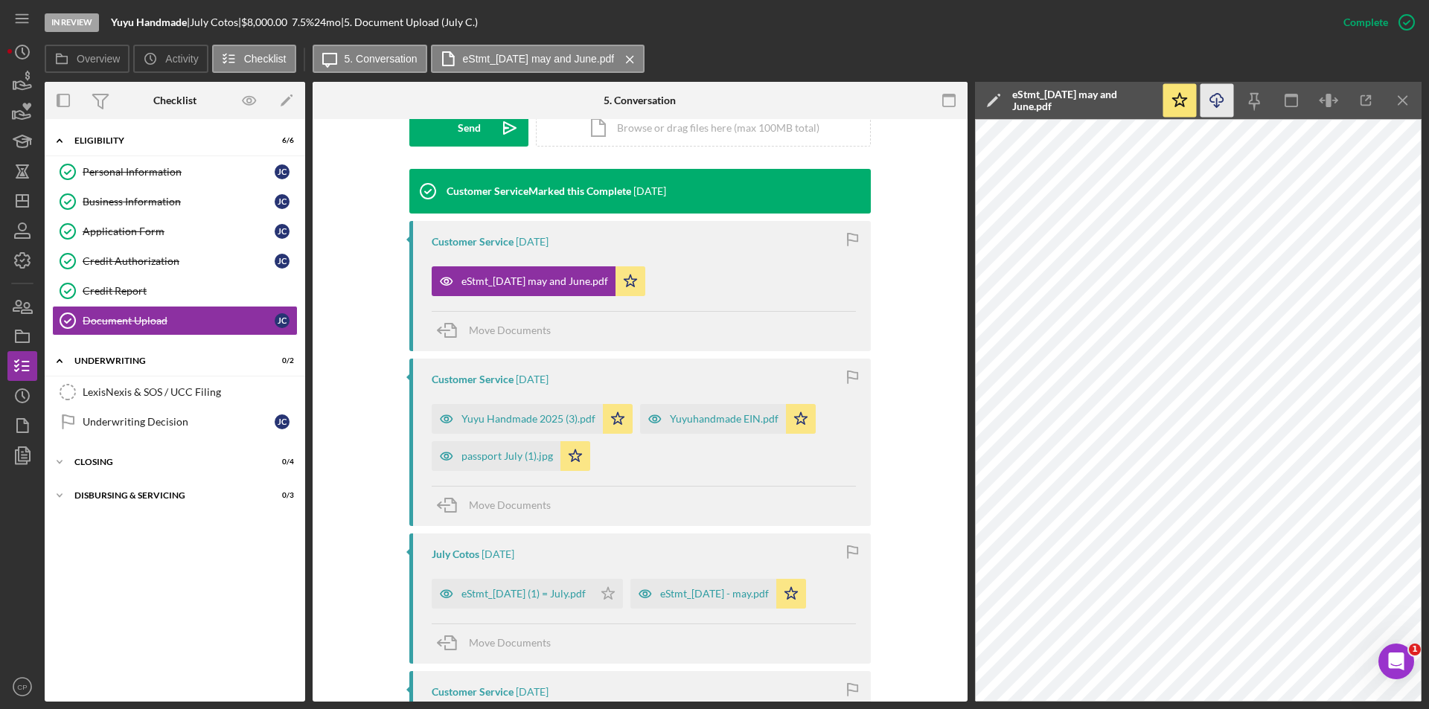
click at [1209, 101] on icon "Icon/Download" at bounding box center [1217, 100] width 33 height 33
click at [492, 424] on div "Yuyu Handmade 2025 (3).pdf" at bounding box center [528, 419] width 134 height 12
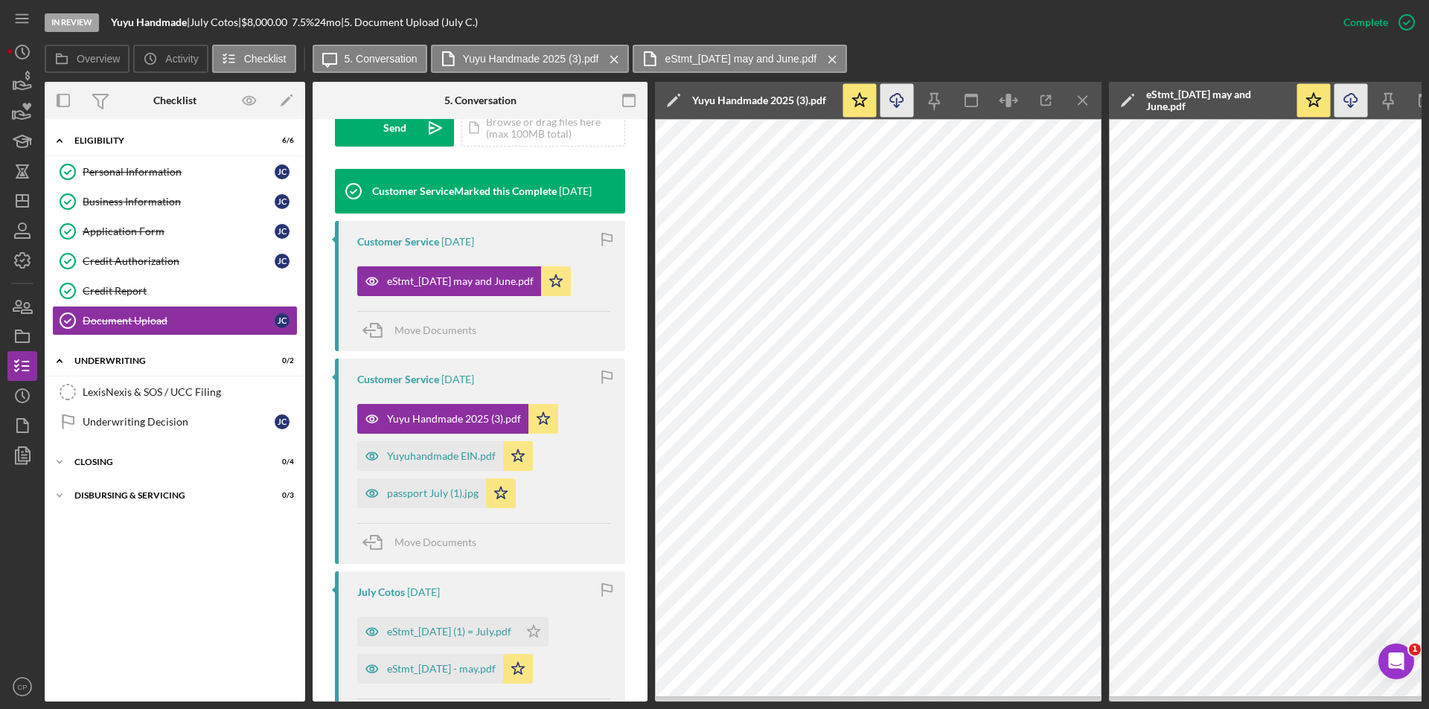
click at [897, 99] on line "button" at bounding box center [897, 102] width 0 height 8
click at [428, 459] on div "Yuyuhandmade EIN.pdf" at bounding box center [441, 456] width 109 height 12
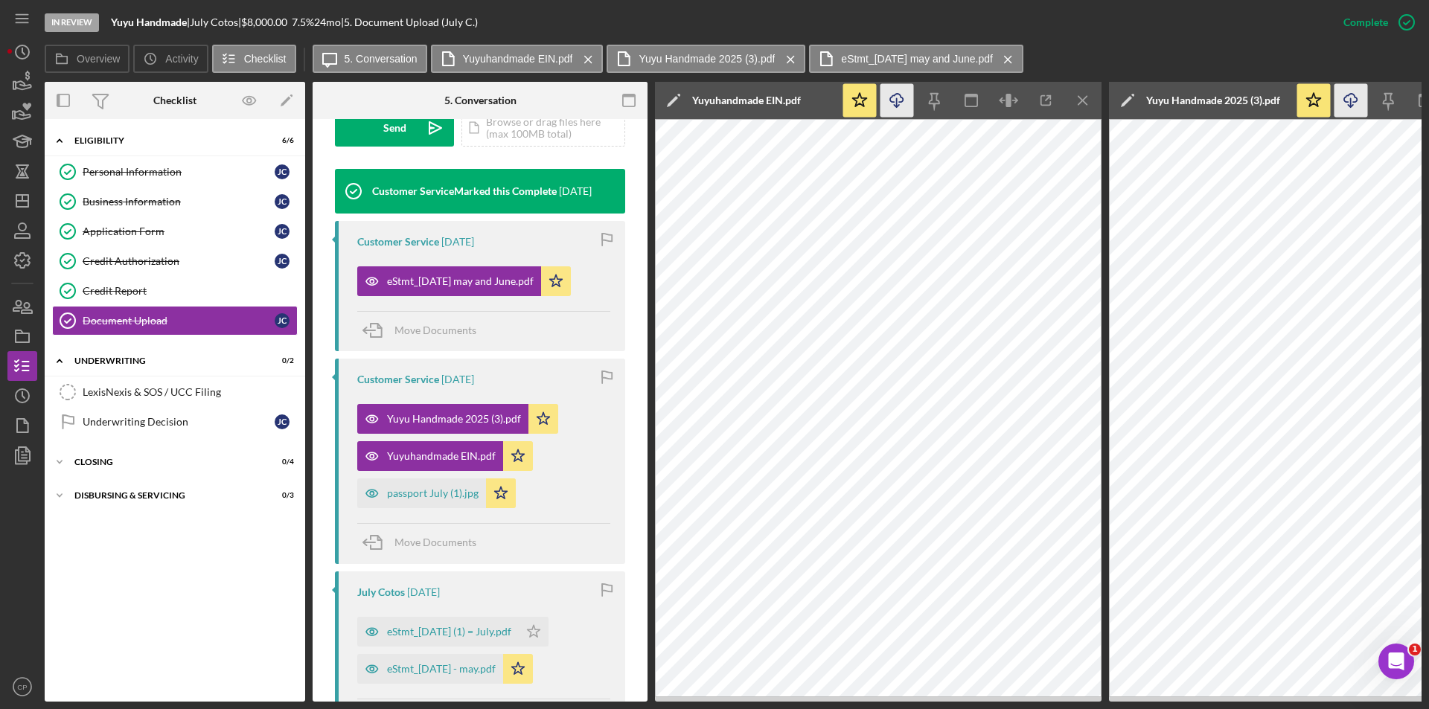
click at [901, 95] on icon "Icon/Download" at bounding box center [896, 100] width 33 height 33
click at [427, 498] on div "passport July (1).jpg" at bounding box center [433, 494] width 92 height 12
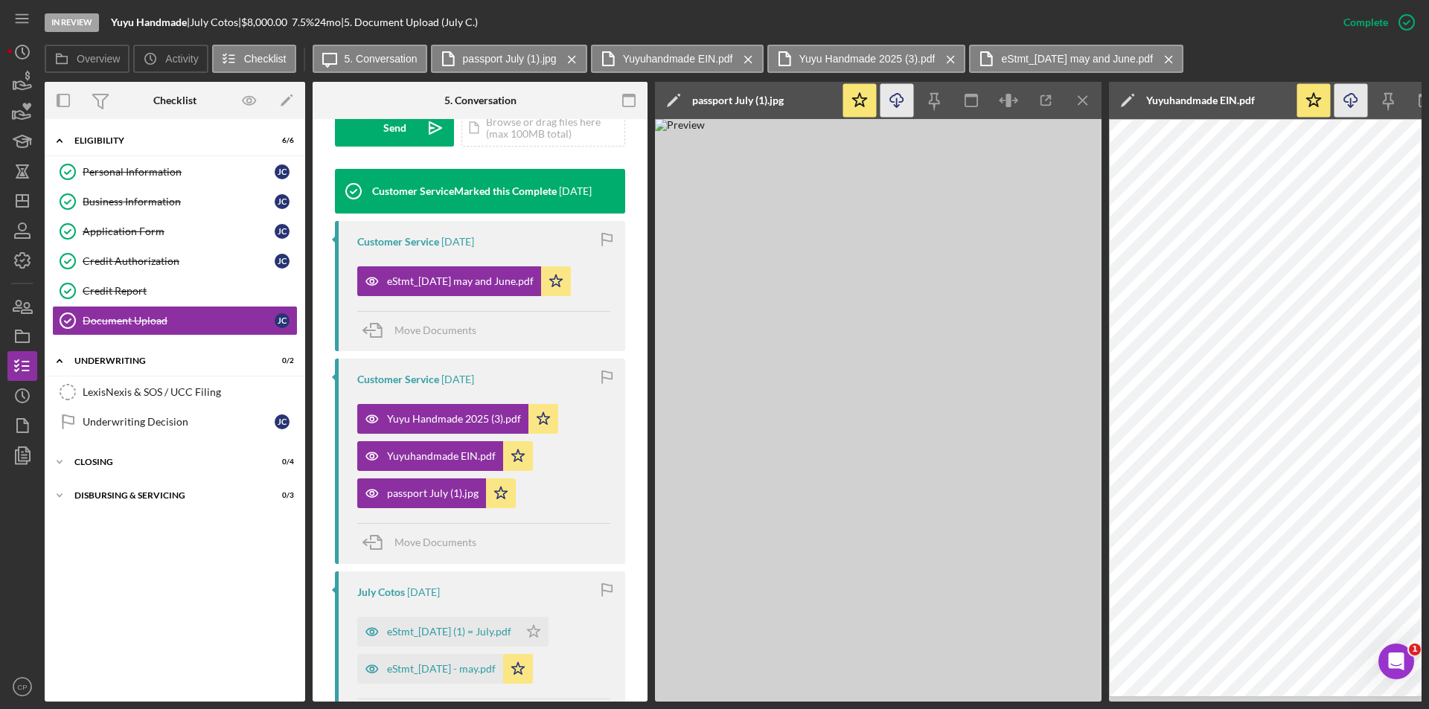
click at [898, 100] on icon "Icon/Download" at bounding box center [896, 100] width 33 height 33
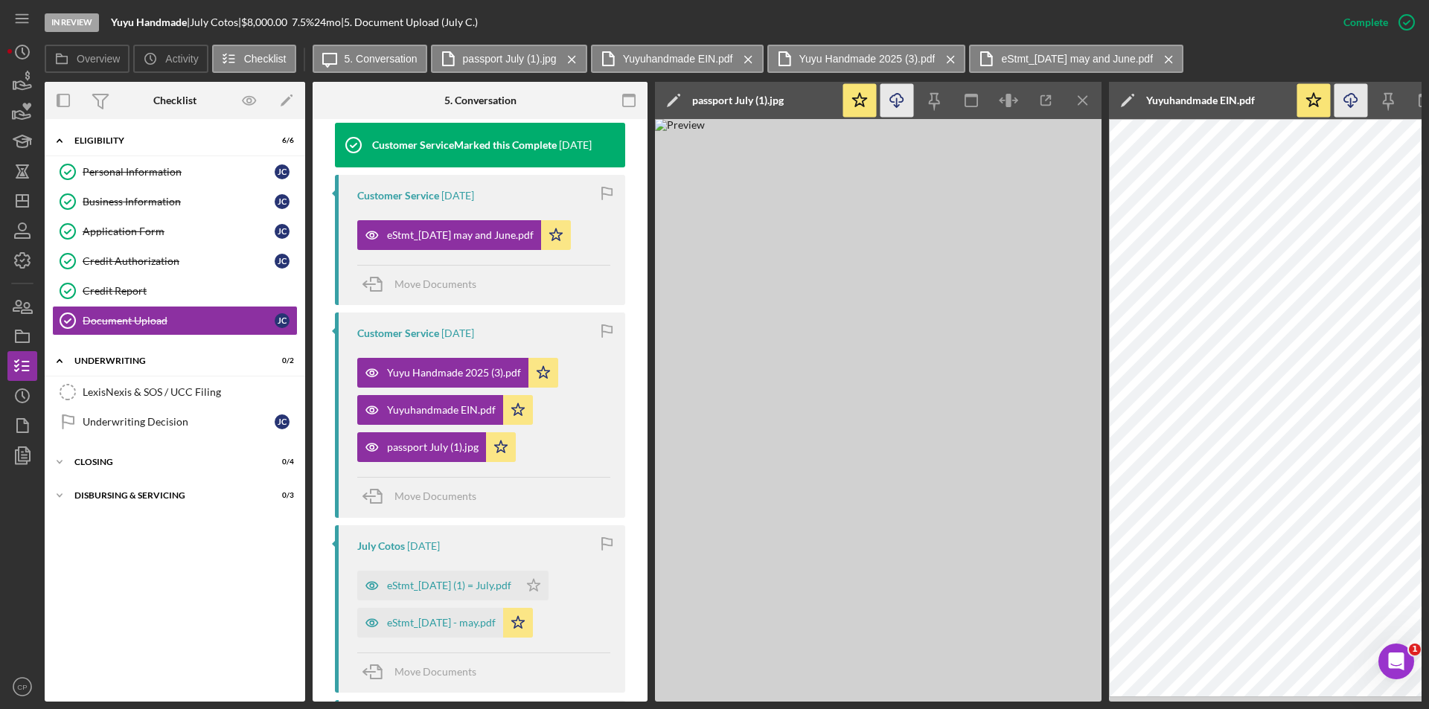
scroll to position [686, 0]
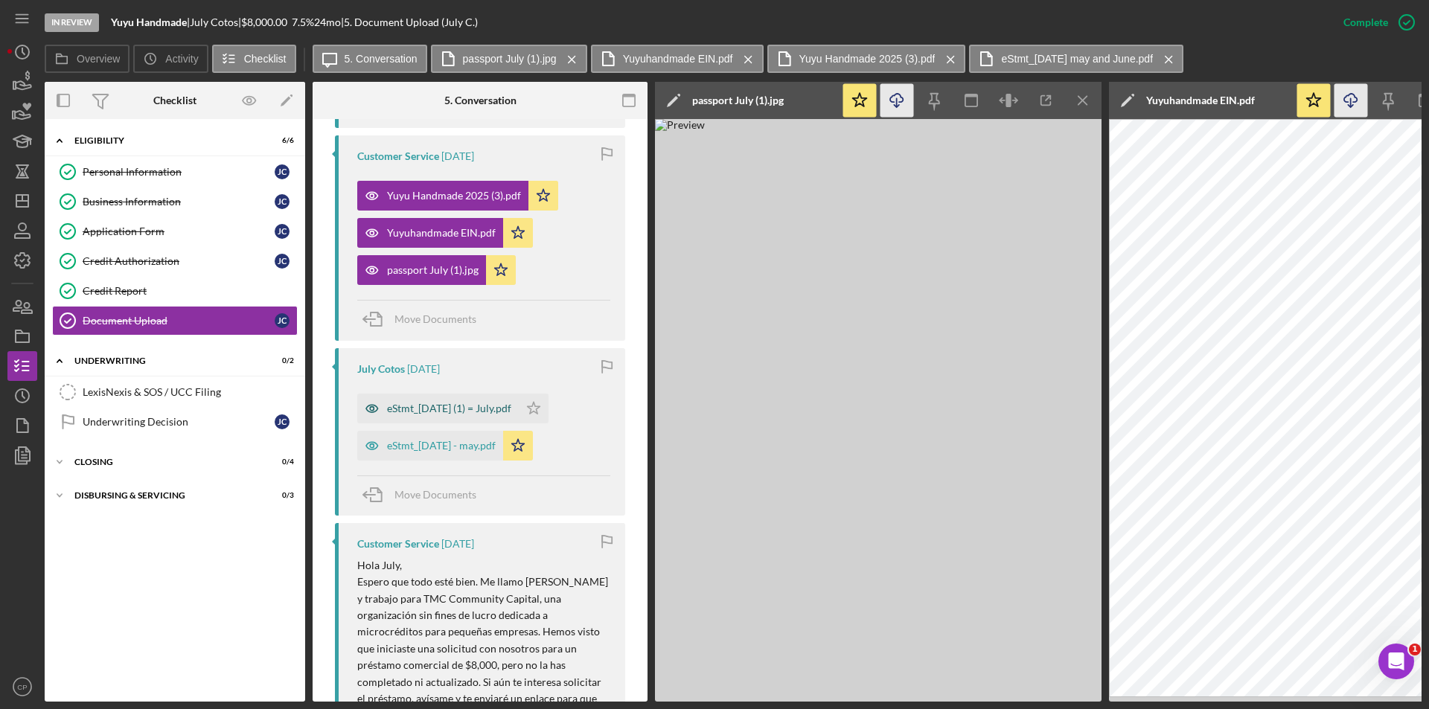
click at [441, 406] on div "eStmt_[DATE] (1) = July.pdf" at bounding box center [449, 409] width 124 height 12
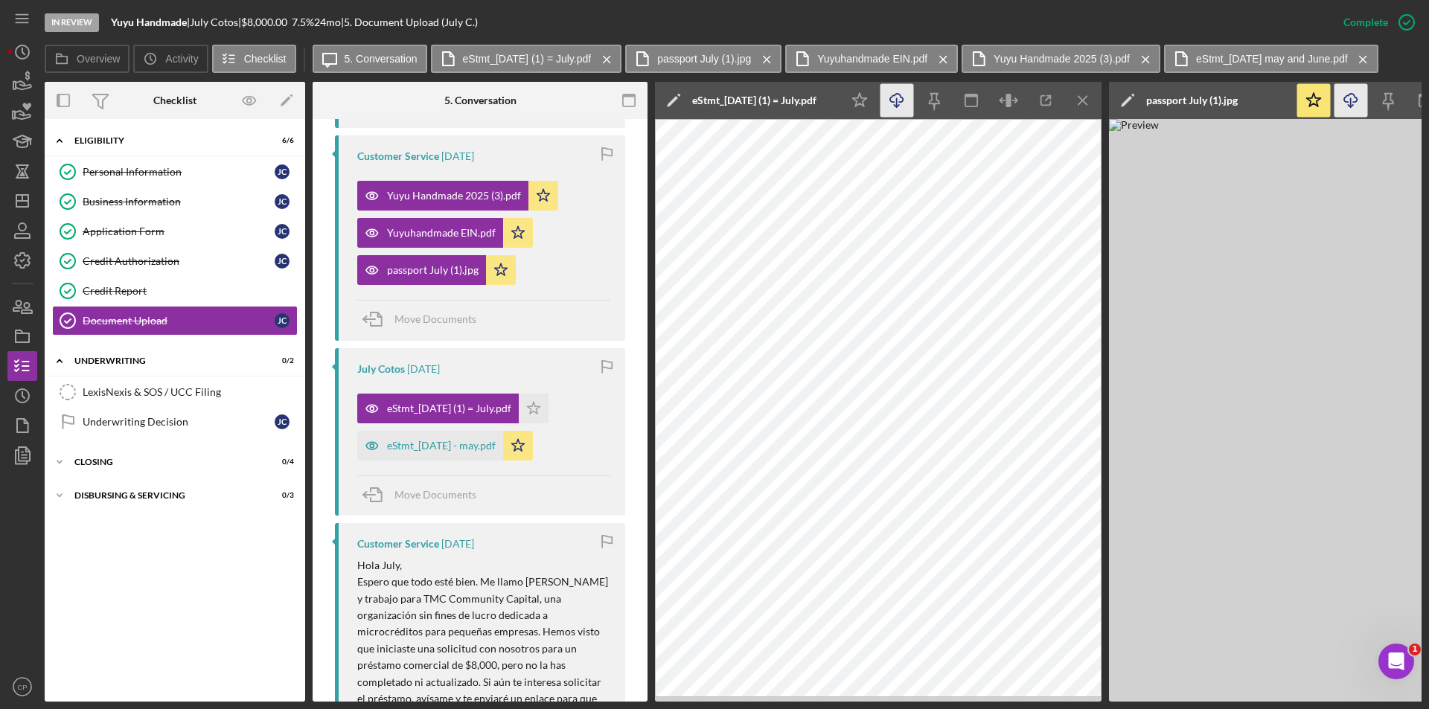
click at [897, 99] on line "button" at bounding box center [897, 102] width 0 height 8
click at [438, 452] on div "eStmt_[DATE] - may.pdf" at bounding box center [430, 446] width 146 height 30
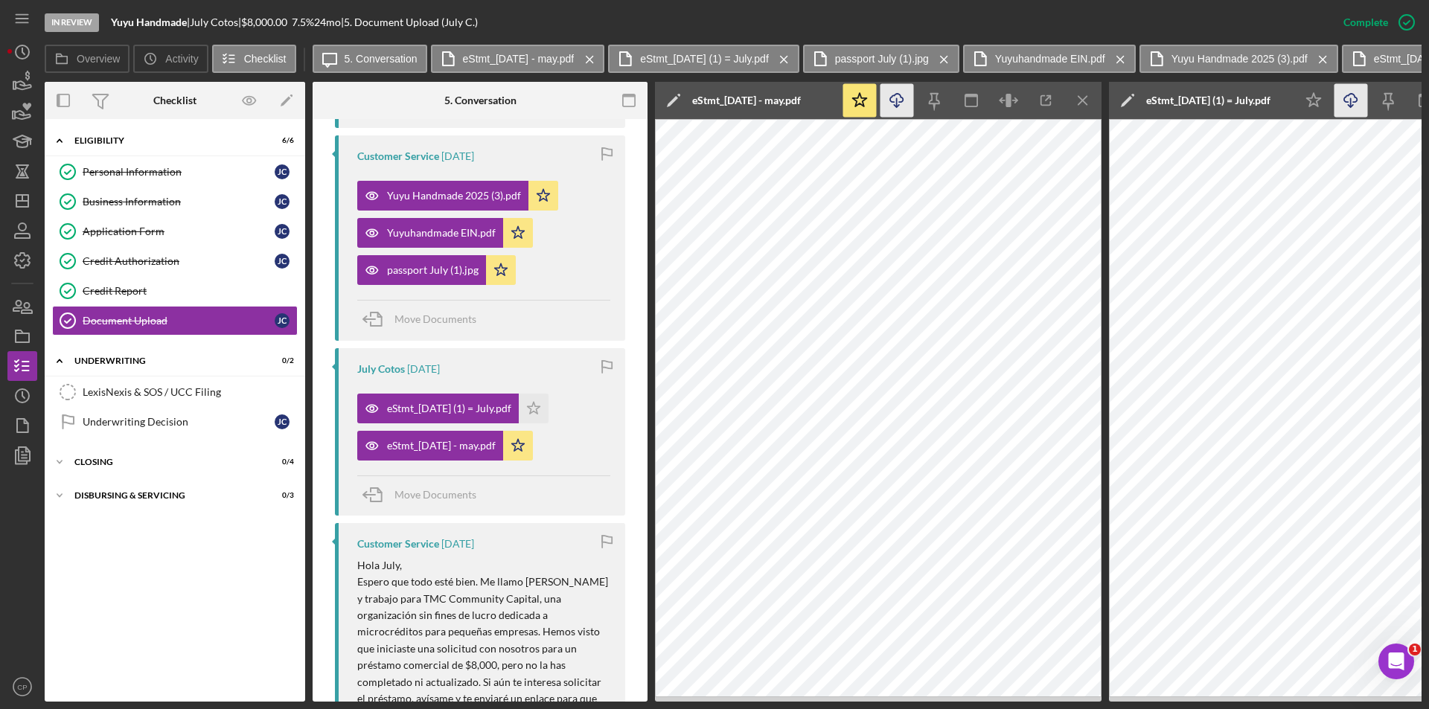
click at [901, 98] on icon "Icon/Download" at bounding box center [896, 100] width 33 height 33
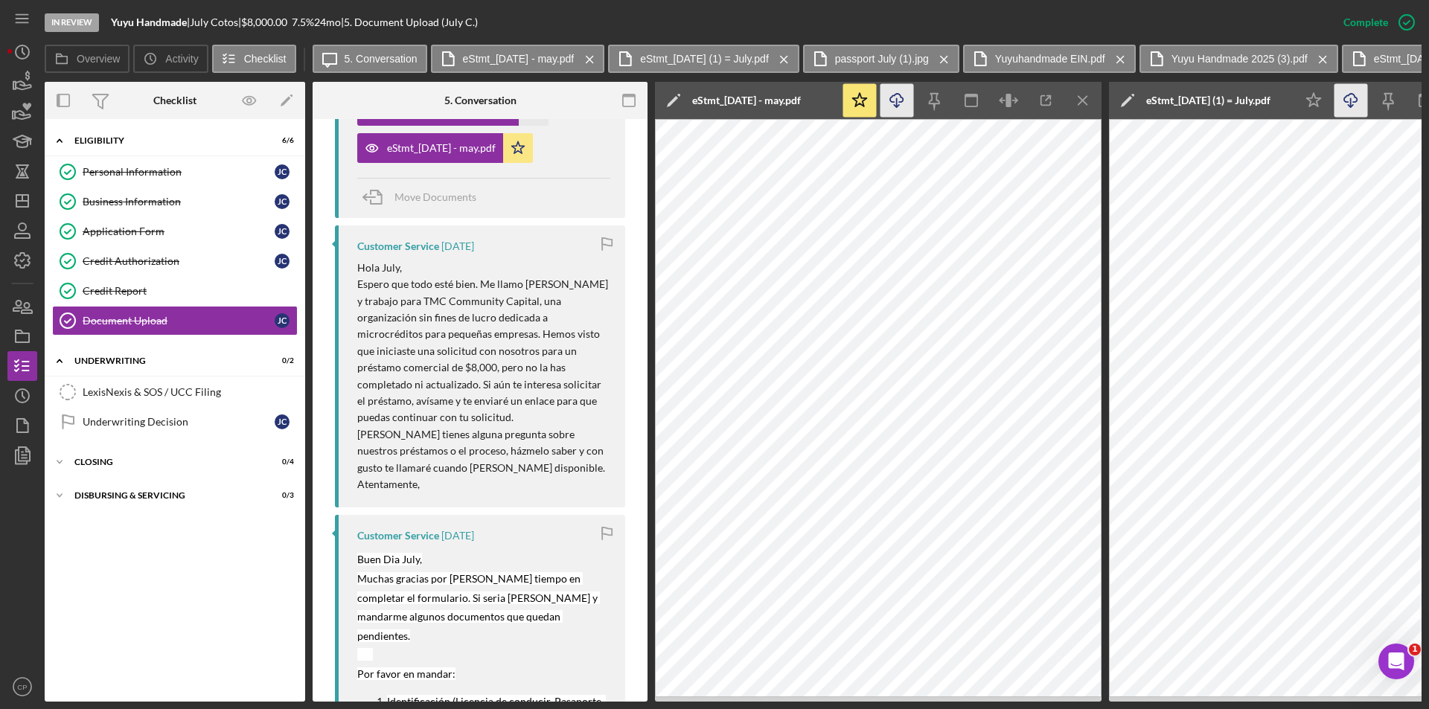
scroll to position [1356, 0]
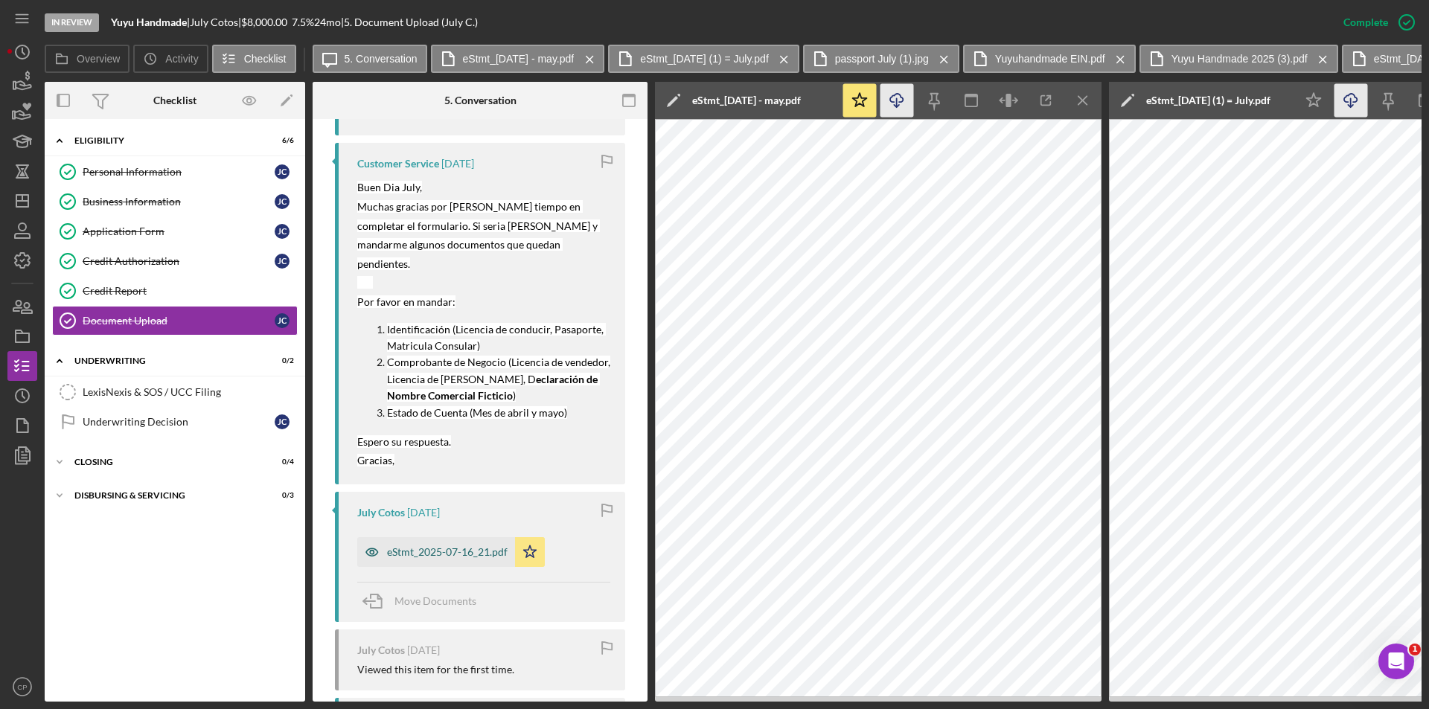
click at [431, 546] on div "eStmt_2025-07-16_21.pdf" at bounding box center [447, 552] width 121 height 12
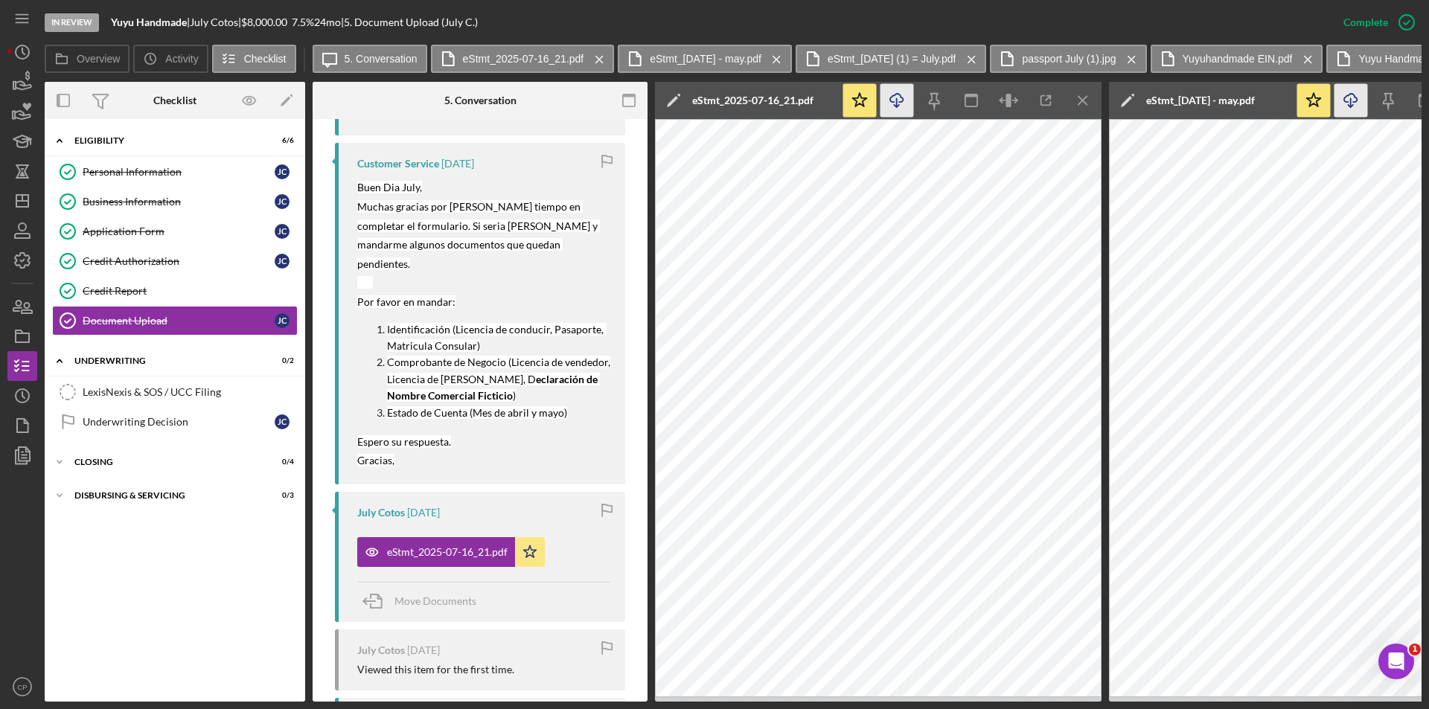
click at [904, 103] on icon "Icon/Download" at bounding box center [896, 100] width 33 height 33
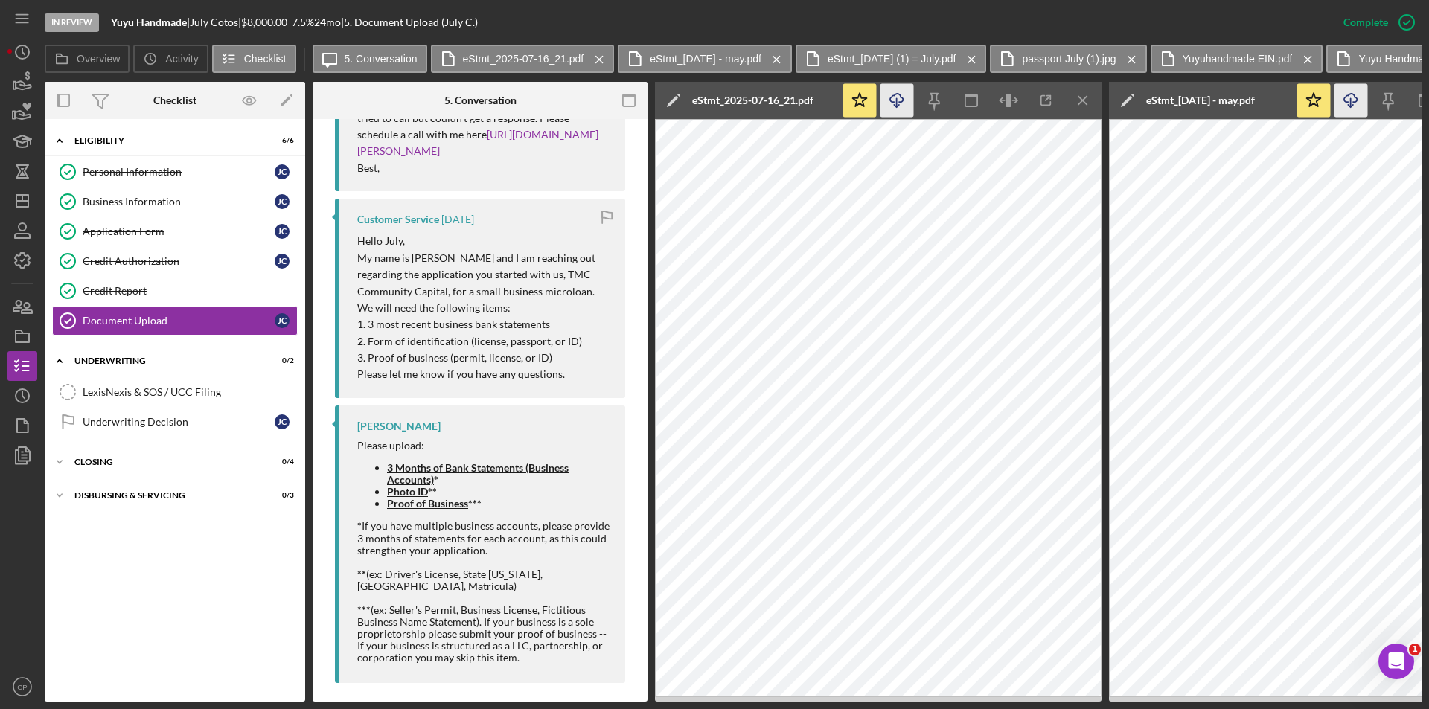
scroll to position [2336, 0]
click at [20, 342] on rect "button" at bounding box center [22, 337] width 13 height 9
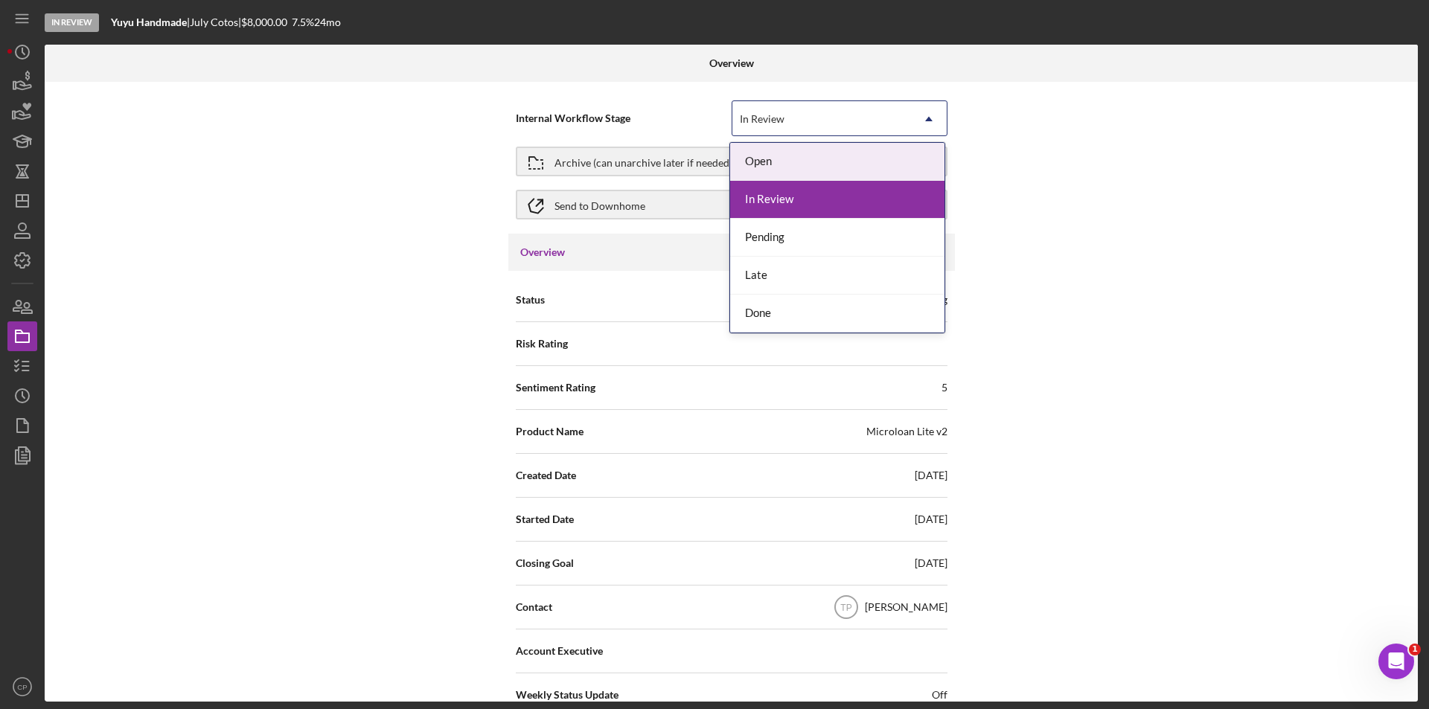
click at [814, 118] on div "In Review" at bounding box center [821, 119] width 179 height 34
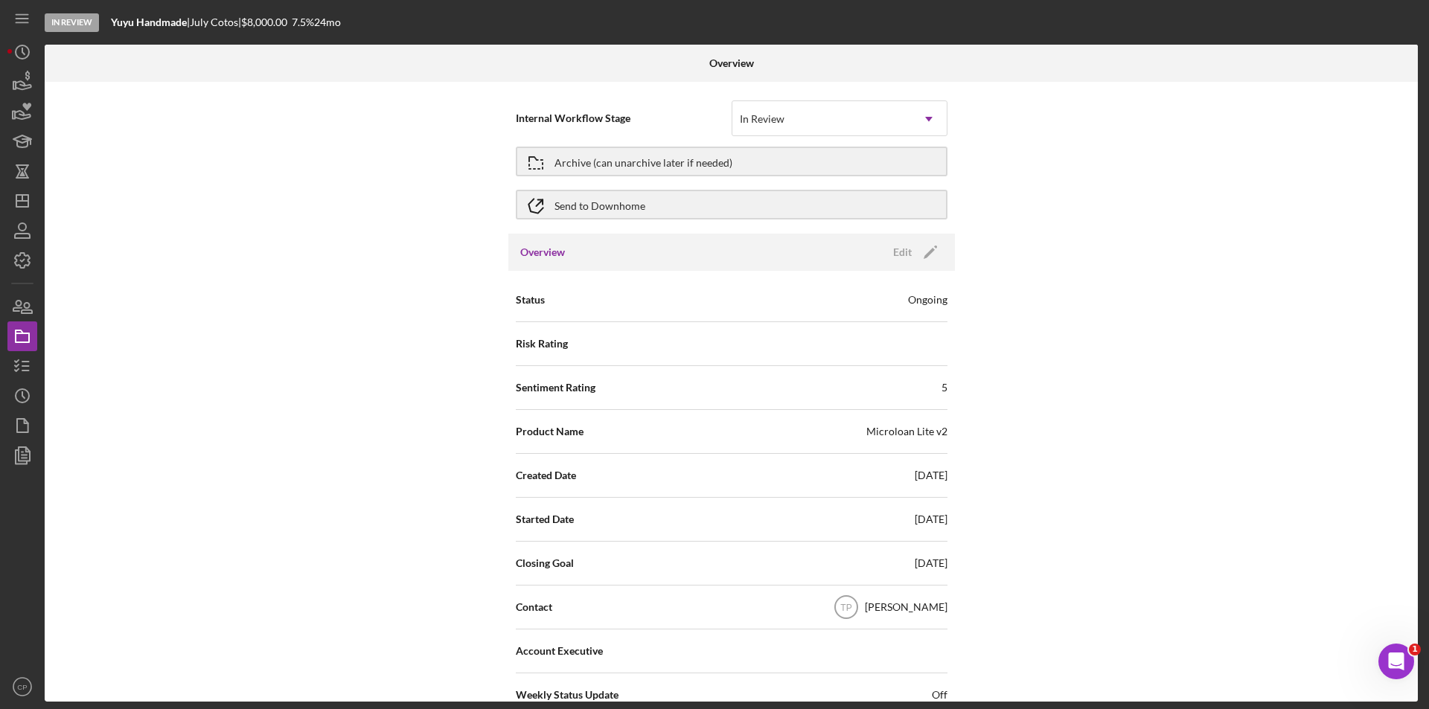
click at [1093, 261] on div "Internal Workflow Stage In Review Icon/Dropdown Arrow Archive (can unarchive la…" at bounding box center [731, 392] width 1373 height 620
click at [602, 200] on div "Send to Downhome" at bounding box center [599, 204] width 91 height 27
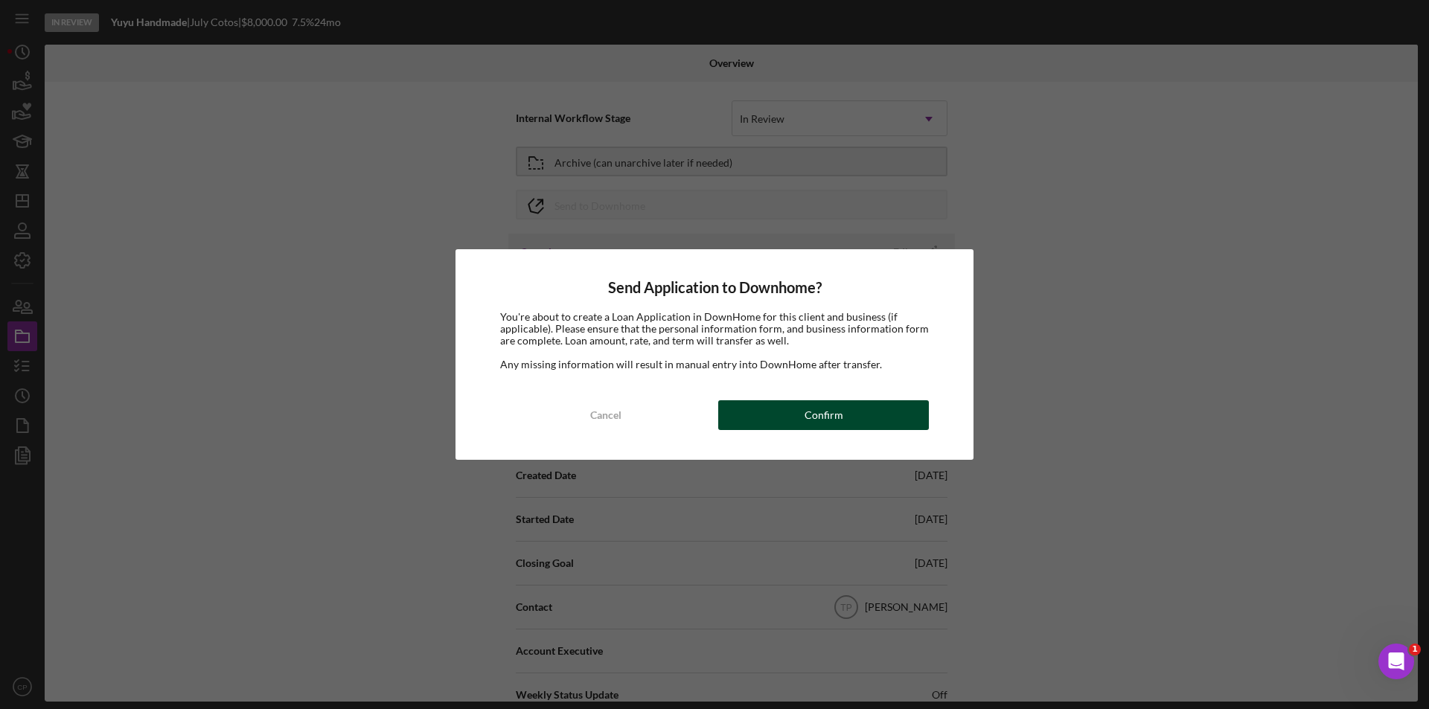
click at [831, 408] on div "Confirm" at bounding box center [824, 415] width 39 height 30
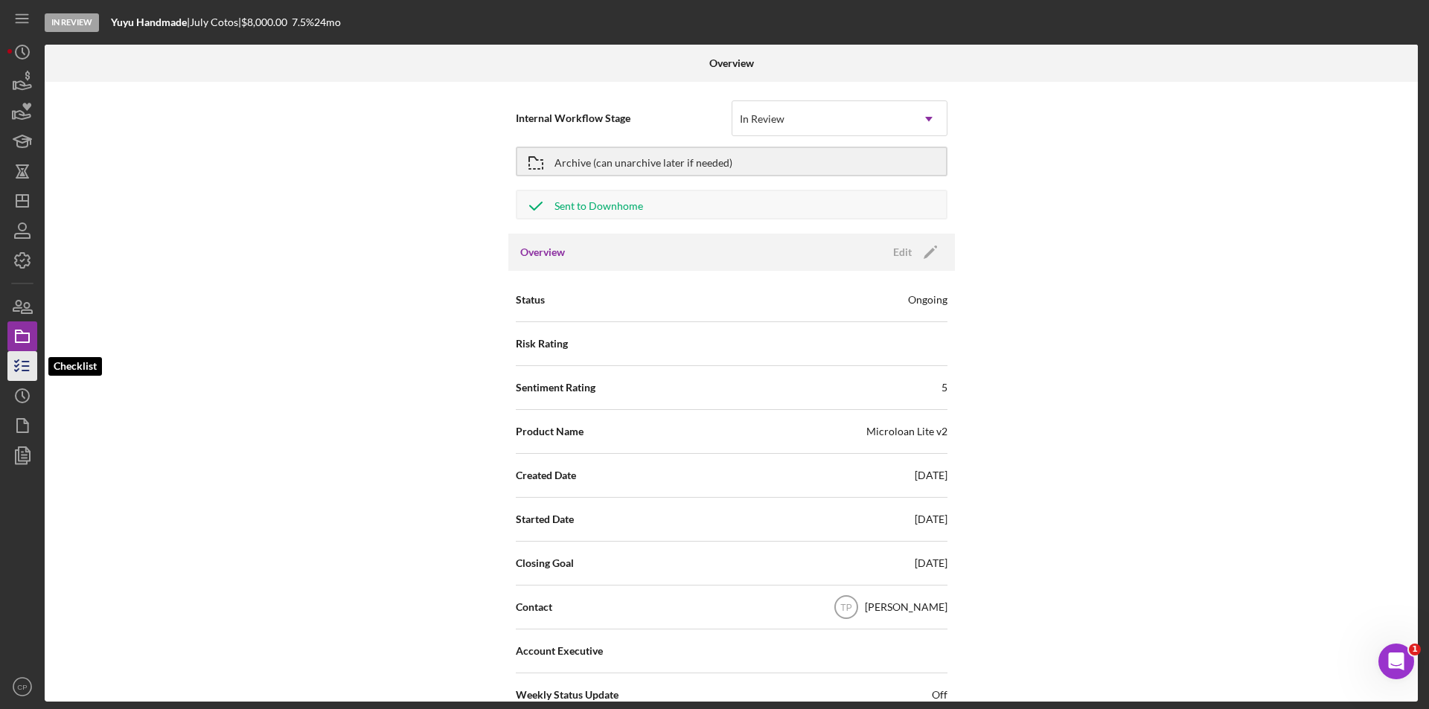
click at [16, 369] on icon "button" at bounding box center [22, 366] width 37 height 37
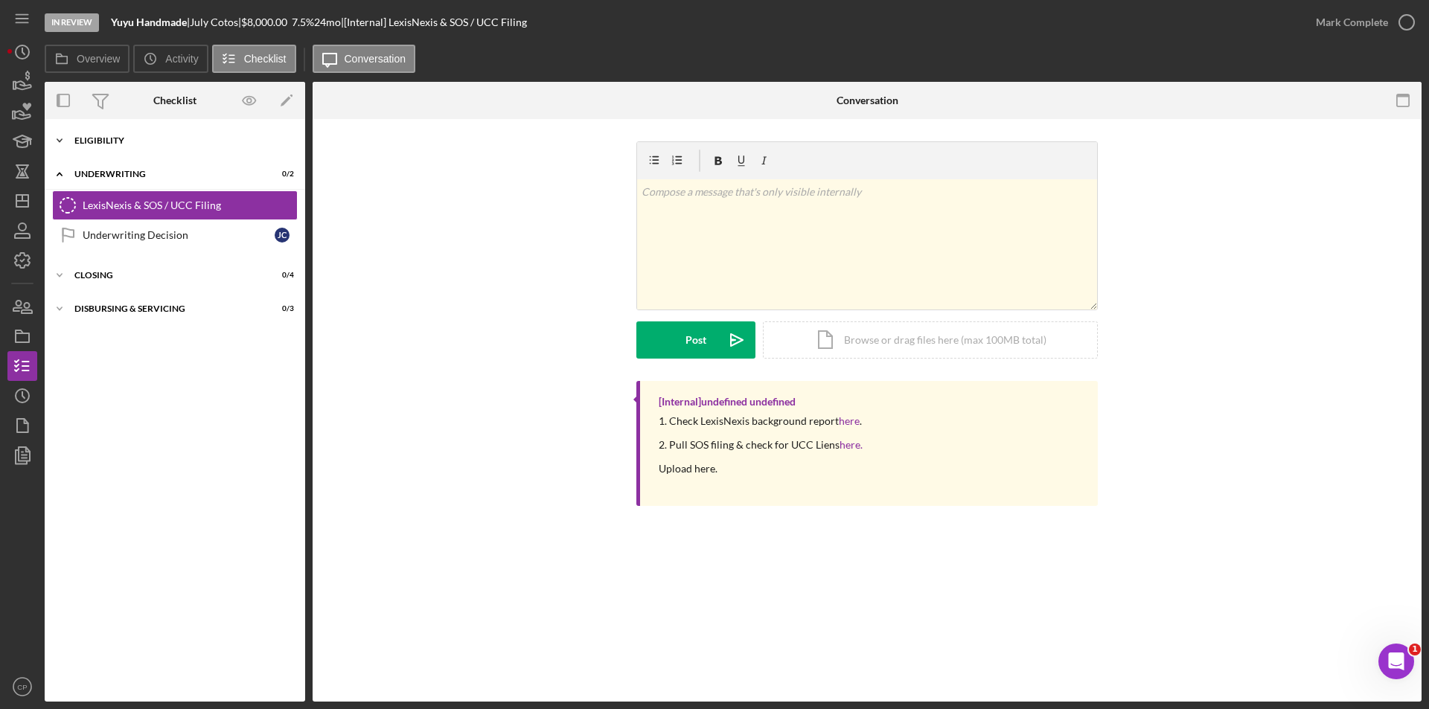
drag, startPoint x: 162, startPoint y: 137, endPoint x: 136, endPoint y: 156, distance: 32.5
click at [162, 137] on div "Eligibility" at bounding box center [165, 140] width 182 height 9
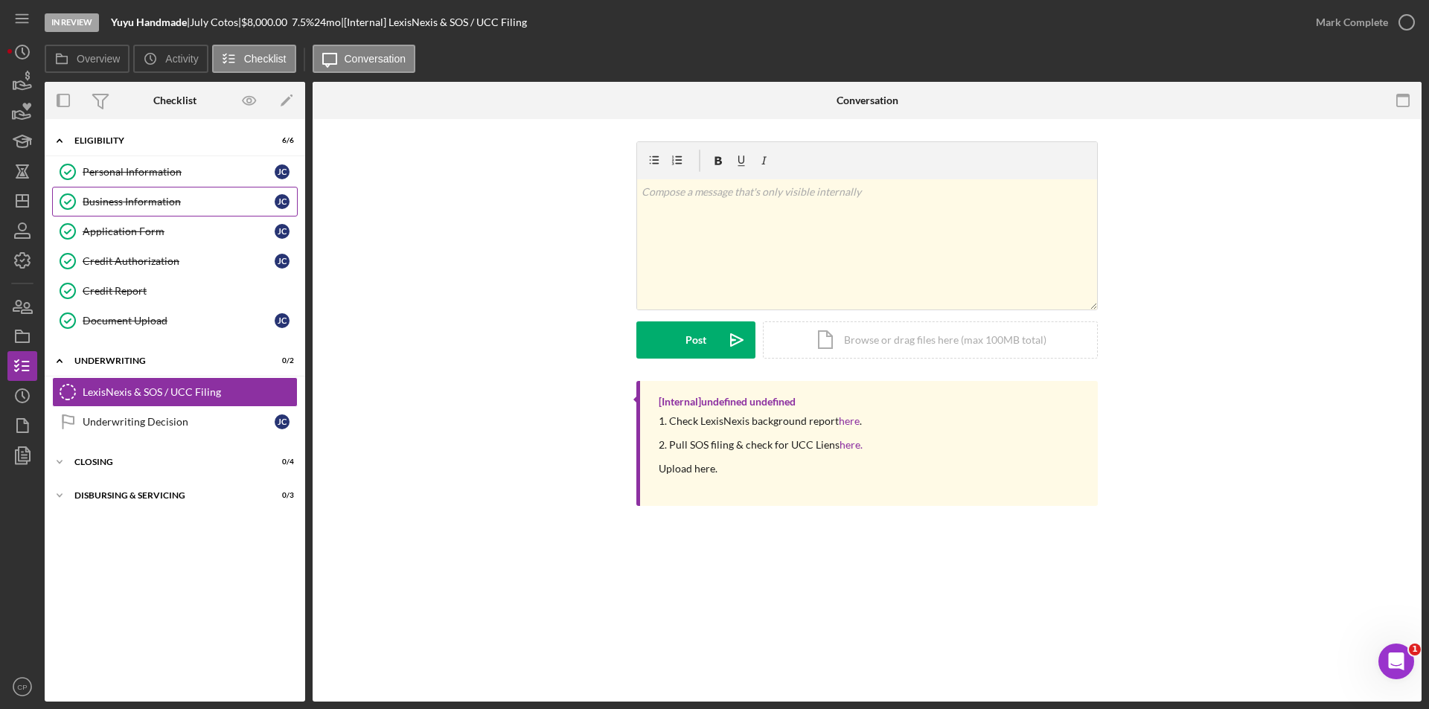
click at [112, 205] on div "Business Information" at bounding box center [179, 202] width 192 height 12
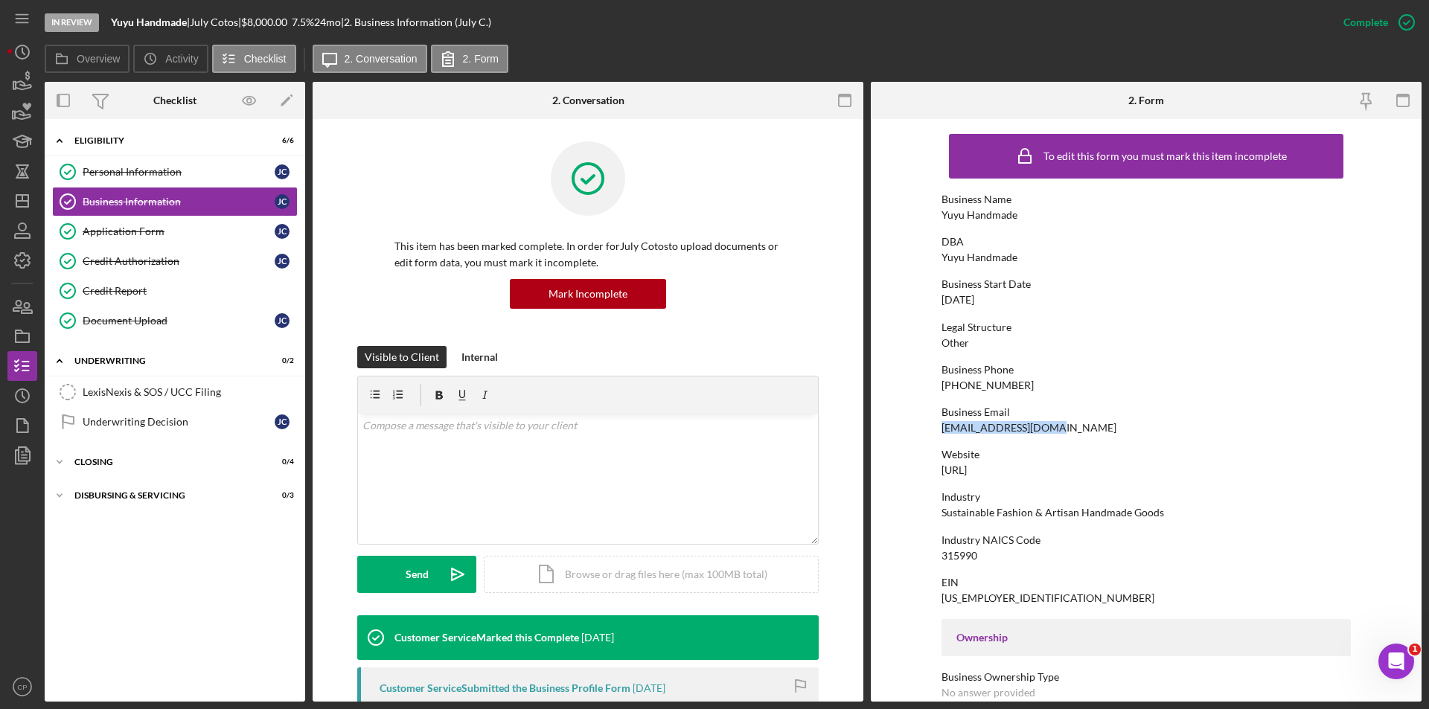
drag, startPoint x: 1055, startPoint y: 431, endPoint x: 921, endPoint y: 431, distance: 134.0
click at [921, 431] on form "To edit this form you must mark this item incomplete Business Name Yuyu Handmad…" at bounding box center [1146, 410] width 551 height 583
copy div "[EMAIL_ADDRESS][DOMAIN_NAME]"
click at [130, 312] on link "Document Upload Document Upload [PERSON_NAME]" at bounding box center [175, 321] width 246 height 30
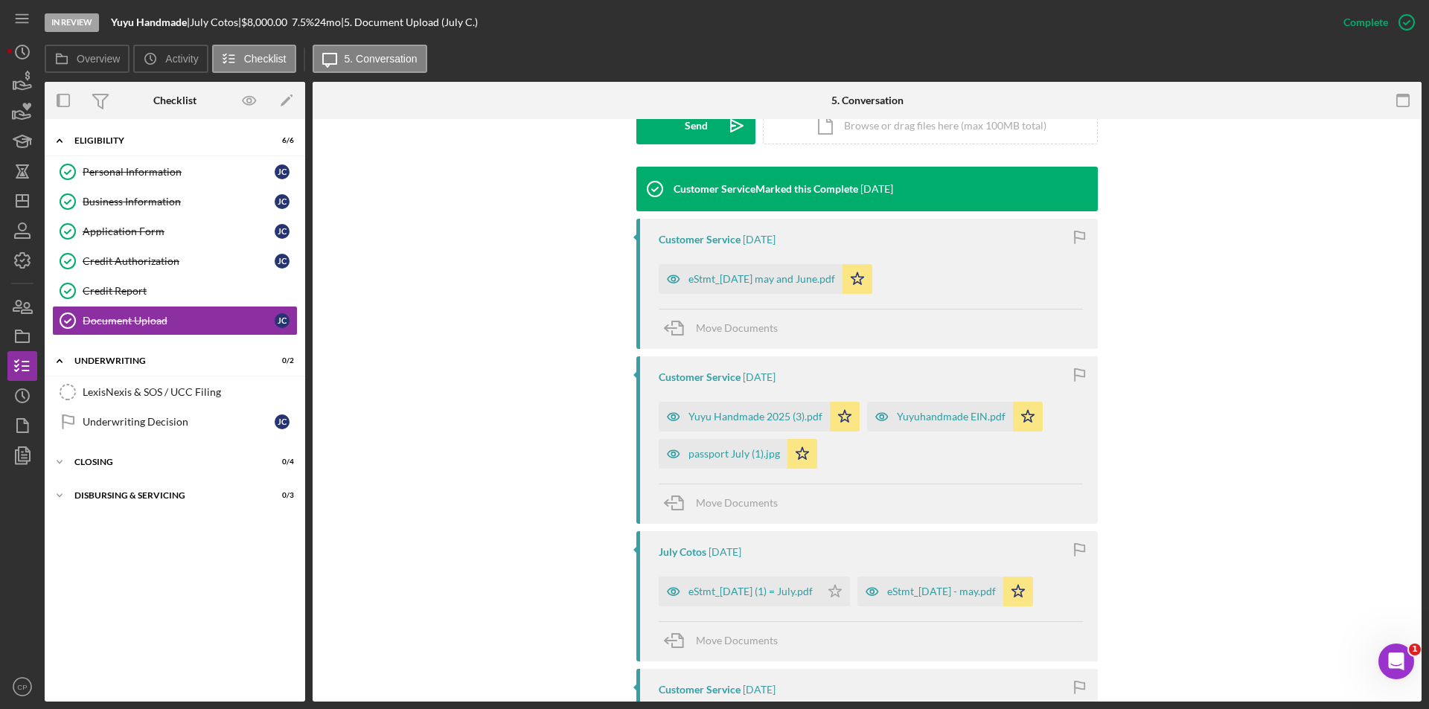
scroll to position [456, 0]
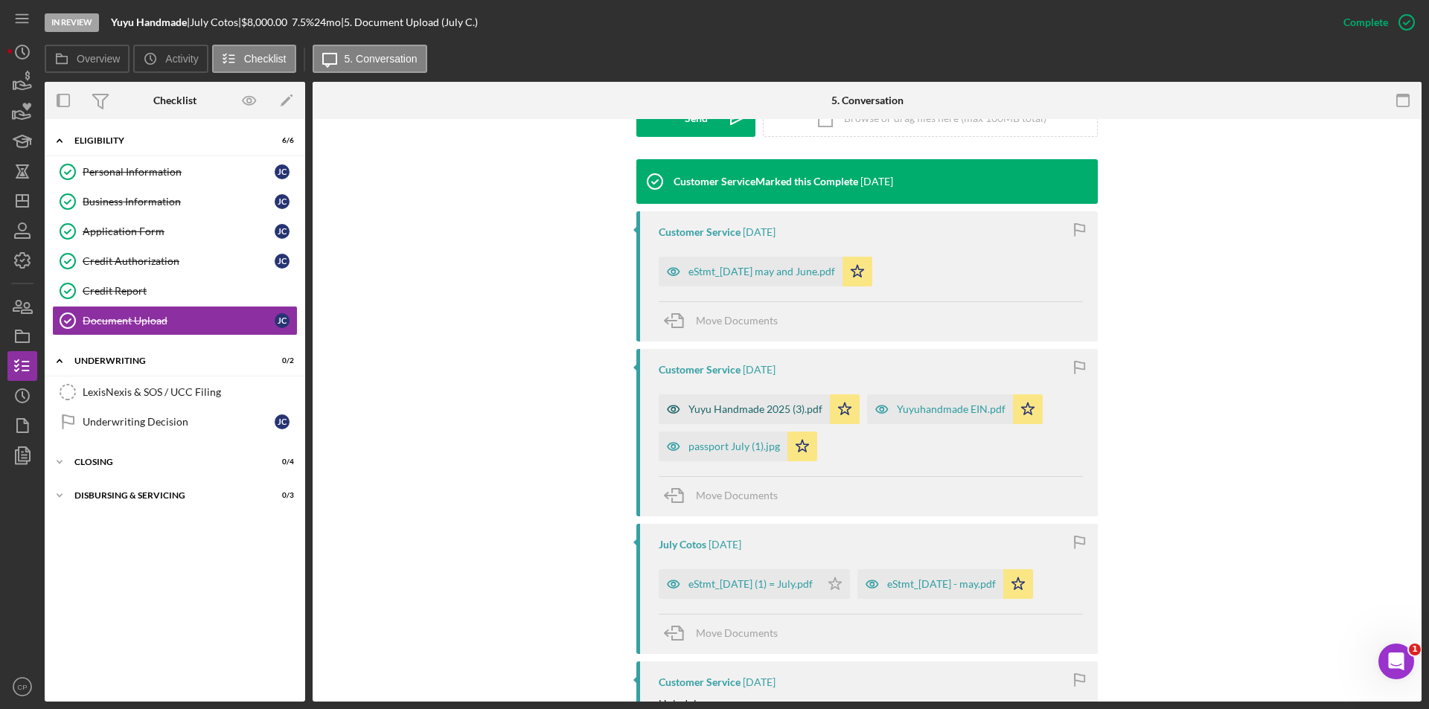
click at [732, 415] on div "Yuyu Handmade 2025 (3).pdf" at bounding box center [755, 409] width 134 height 12
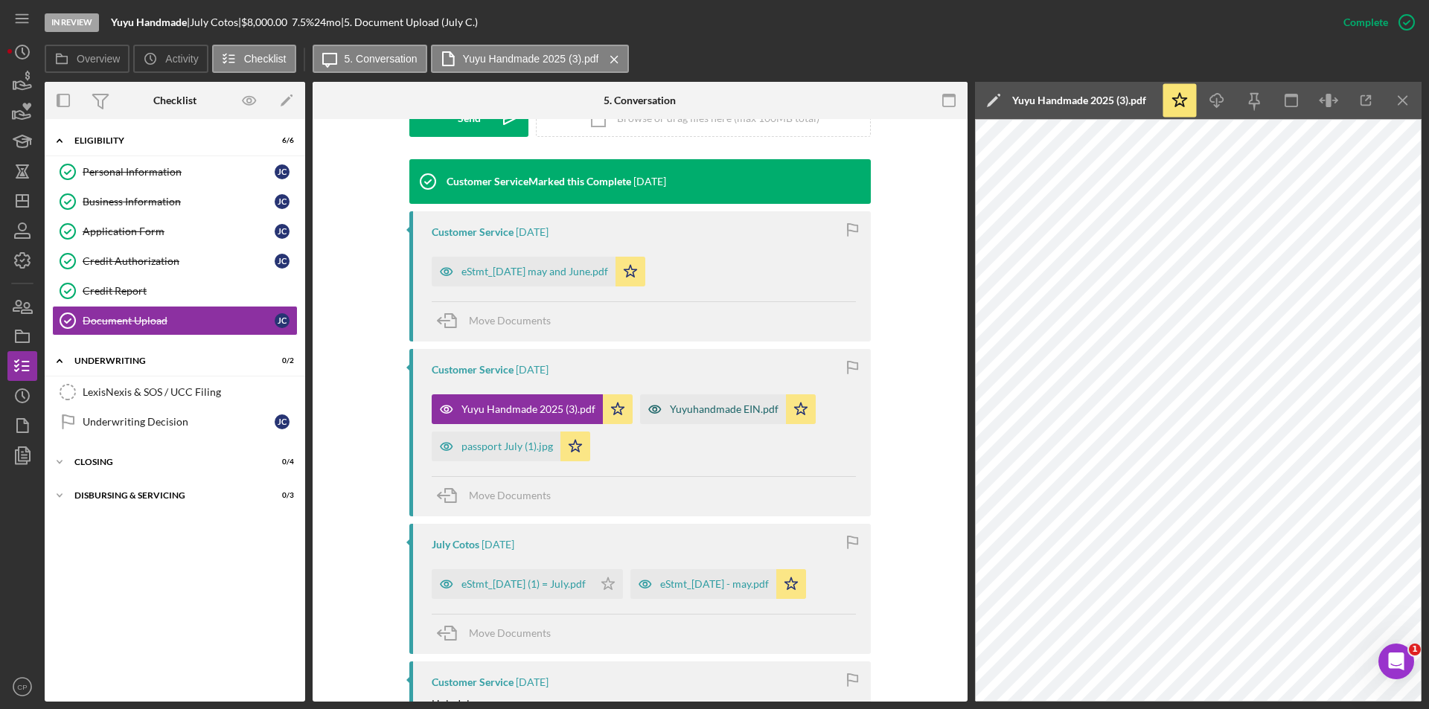
click at [692, 406] on div "Yuyuhandmade EIN.pdf" at bounding box center [724, 409] width 109 height 12
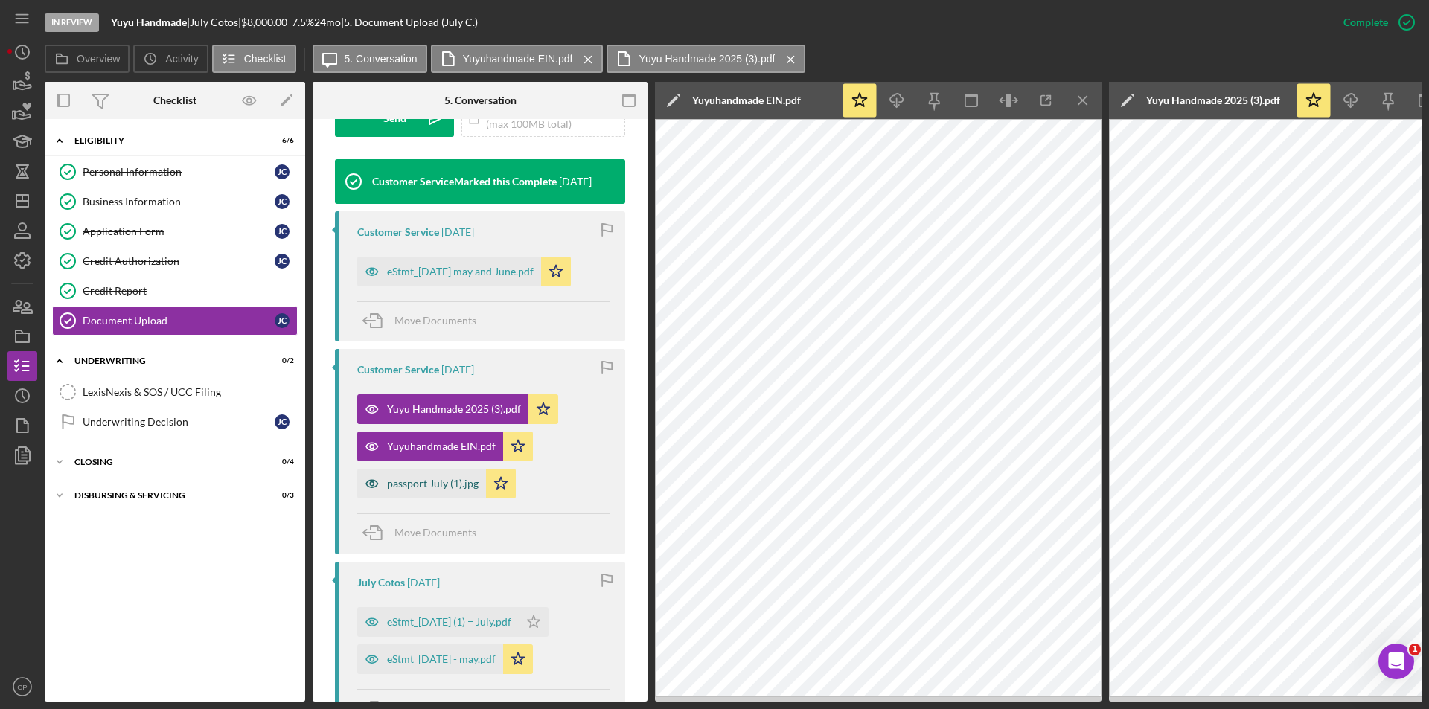
click at [421, 486] on div "passport July (1).jpg" at bounding box center [433, 484] width 92 height 12
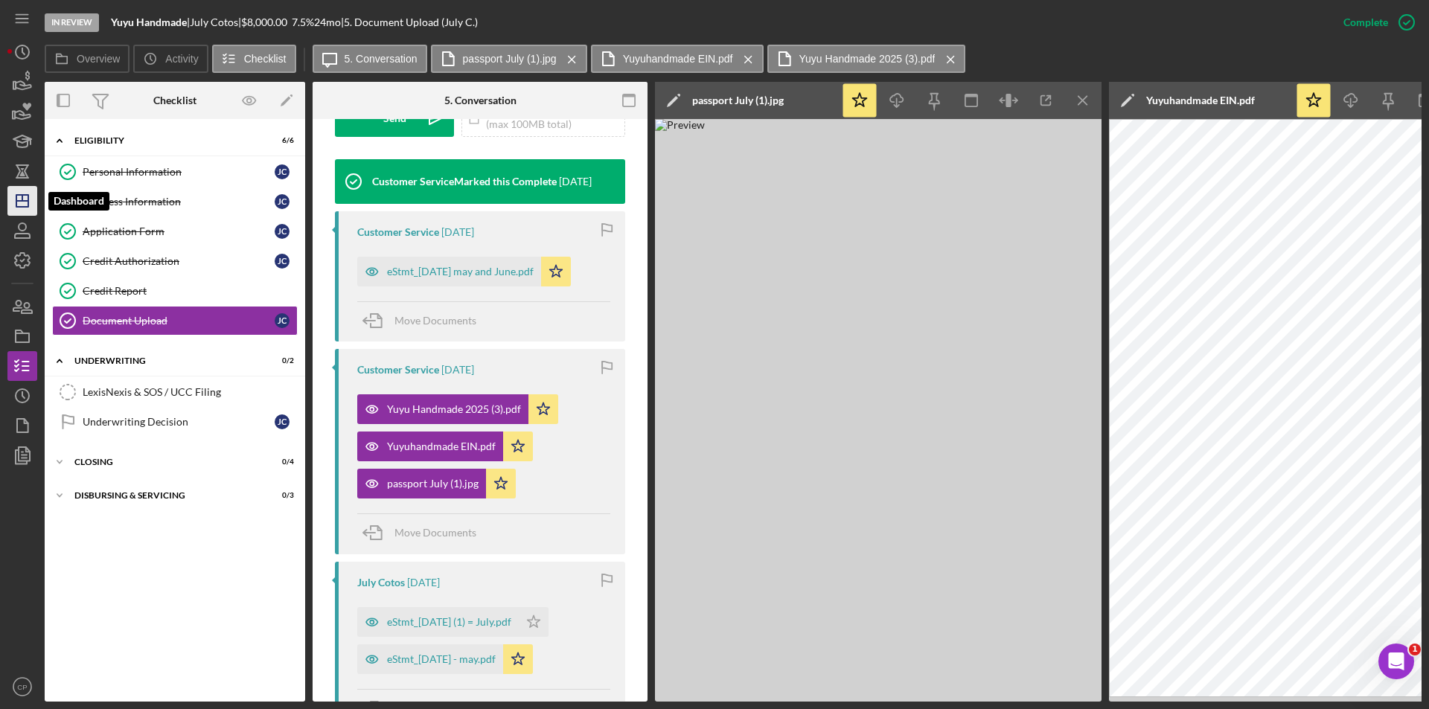
click at [22, 196] on icon "Icon/Dashboard" at bounding box center [22, 200] width 37 height 37
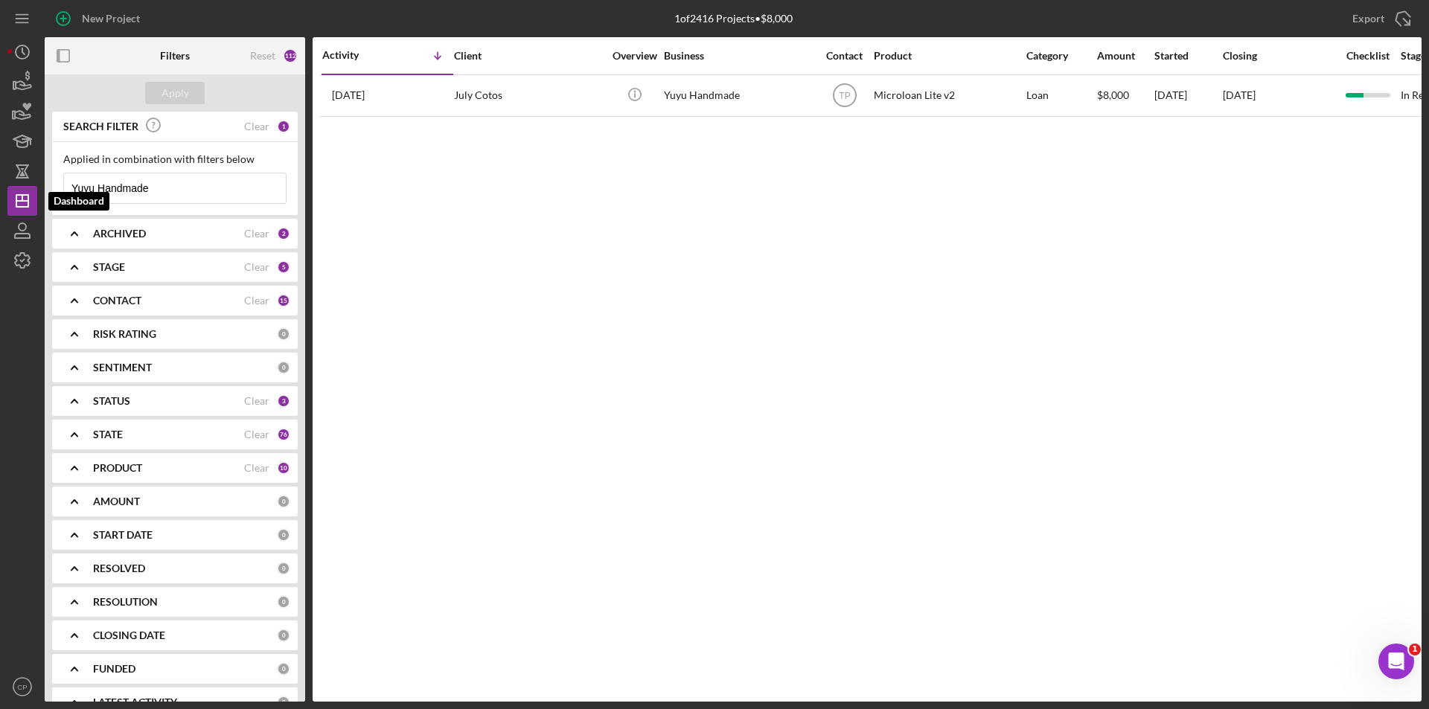
drag, startPoint x: 168, startPoint y: 189, endPoint x: -12, endPoint y: 214, distance: 181.8
click at [0, 214] on html "New Project 1 of 2416 Projects • $8,000 Yuyu Handmade Export Icon/Export Filter…" at bounding box center [714, 354] width 1429 height 709
paste input "Satron Paint [PERSON_NAME] LLC"
type input "Satron Paint [PERSON_NAME] LLC"
click at [193, 92] on button "Apply" at bounding box center [175, 93] width 60 height 22
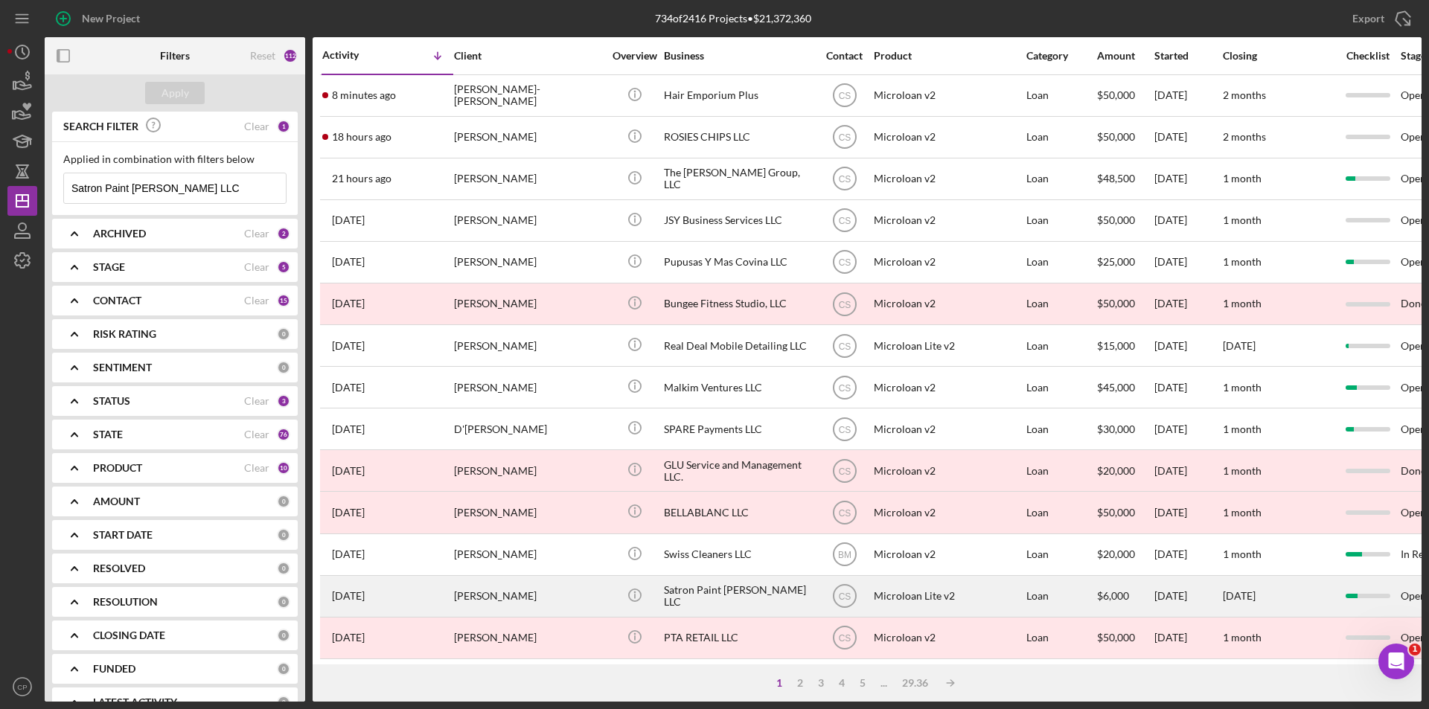
click at [695, 597] on div "Satron Paint [PERSON_NAME] LLC" at bounding box center [738, 596] width 149 height 39
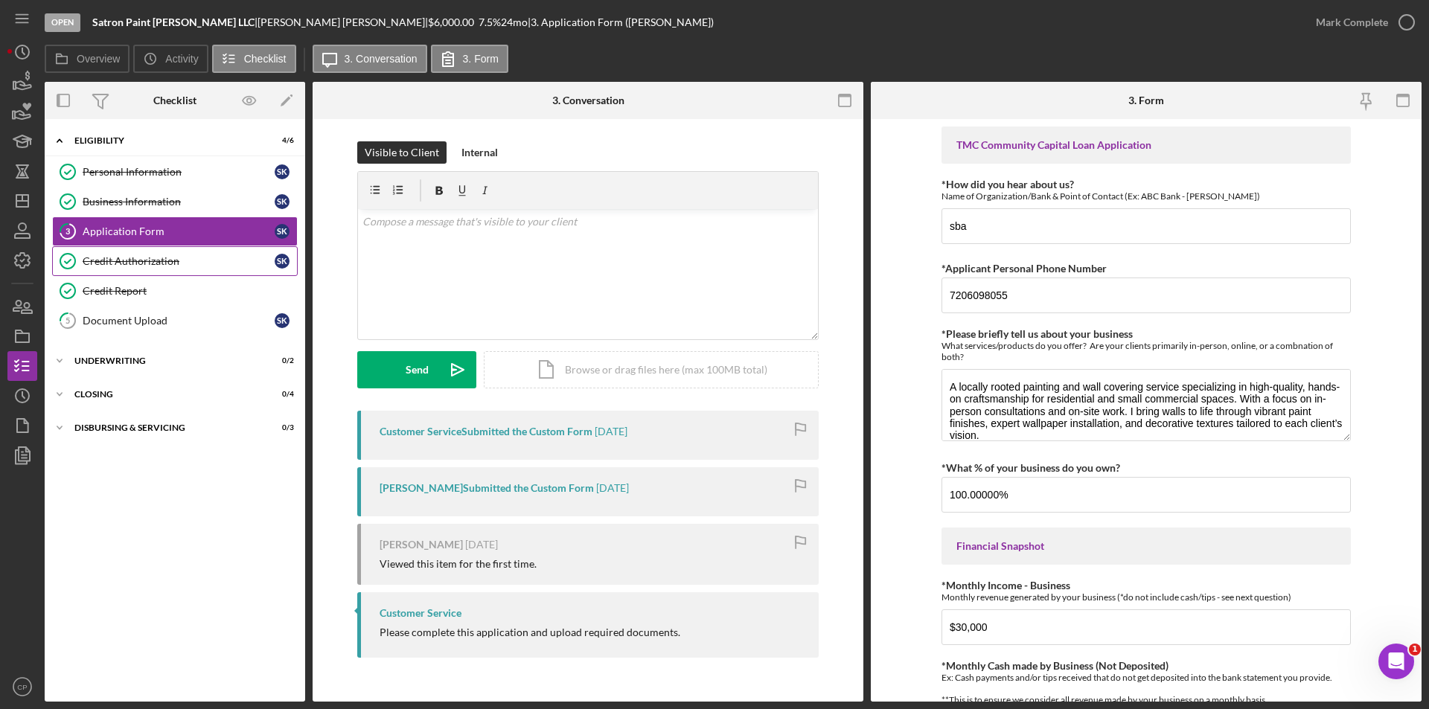
click at [116, 266] on div "Credit Authorization" at bounding box center [179, 261] width 192 height 12
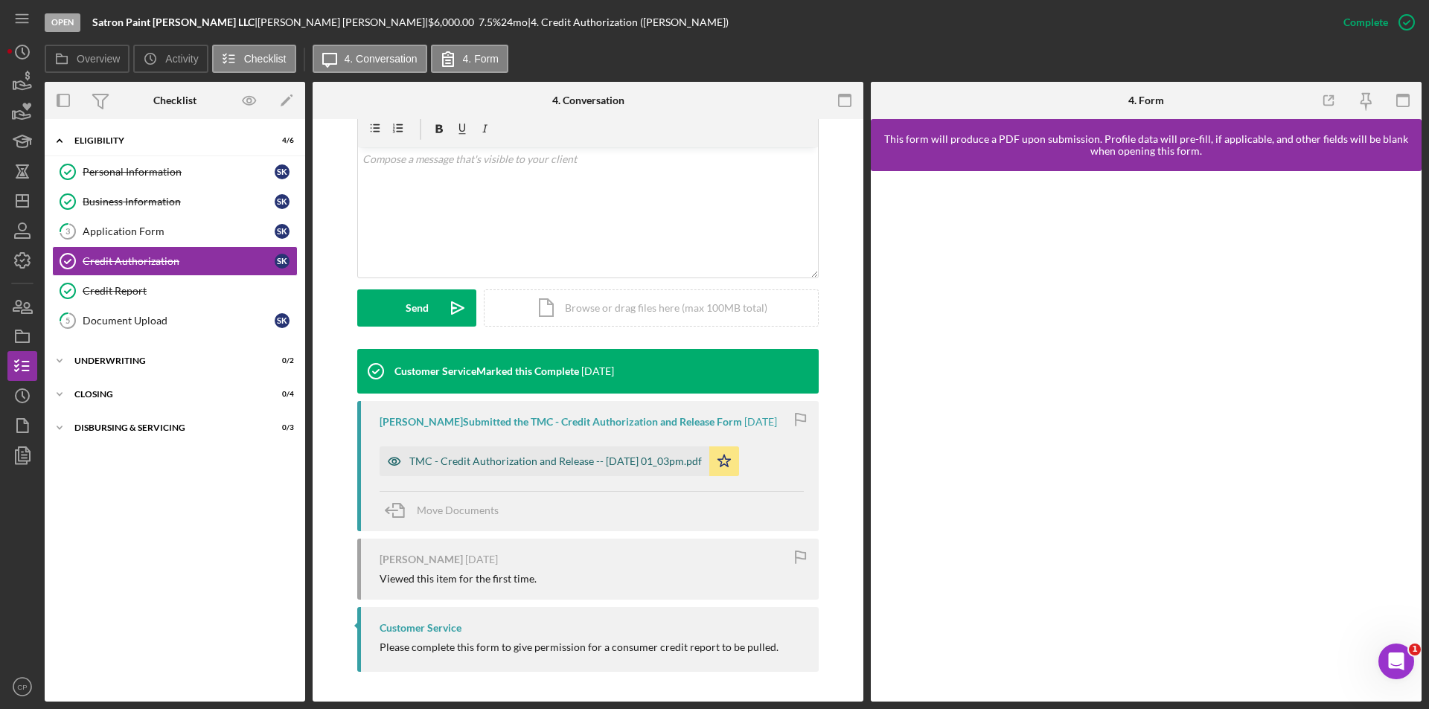
click at [531, 458] on div "TMC - Credit Authorization and Release -- [DATE] 01_03pm.pdf" at bounding box center [555, 462] width 293 height 12
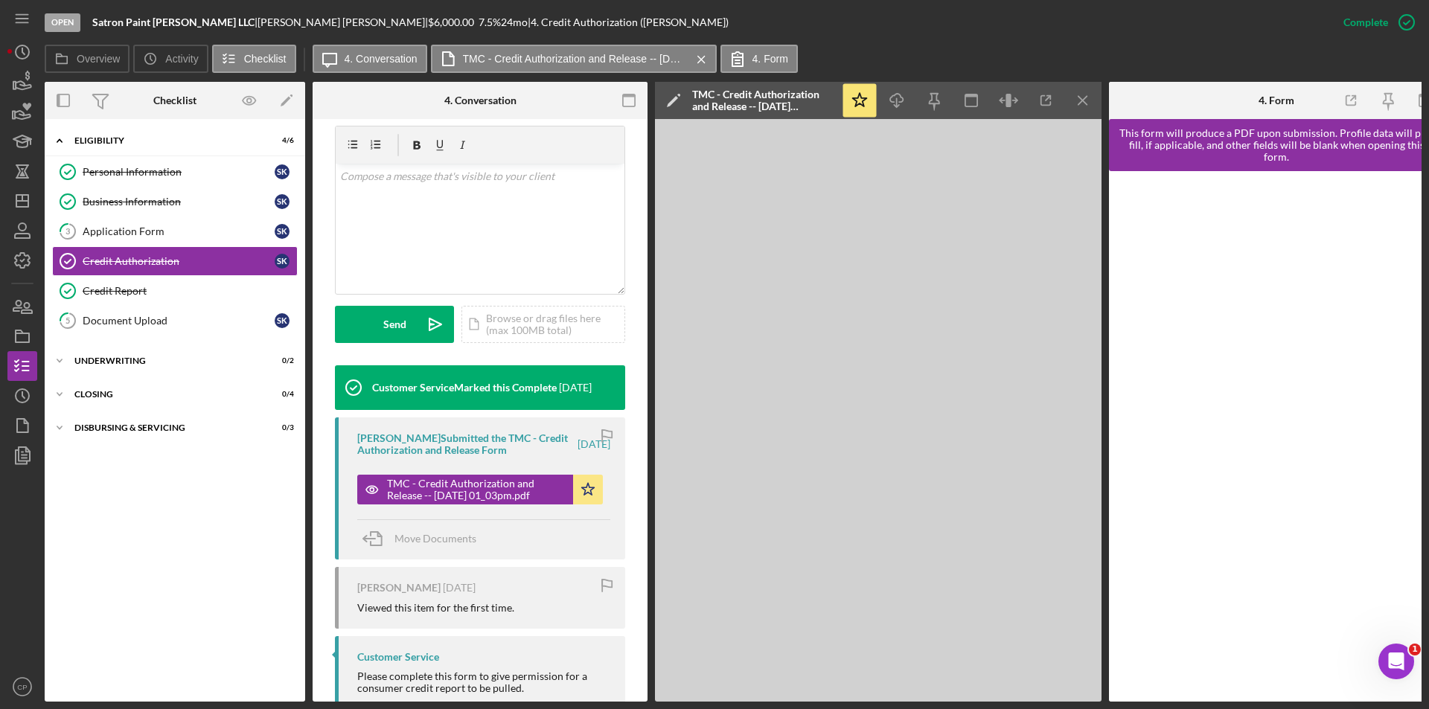
scroll to position [283, 0]
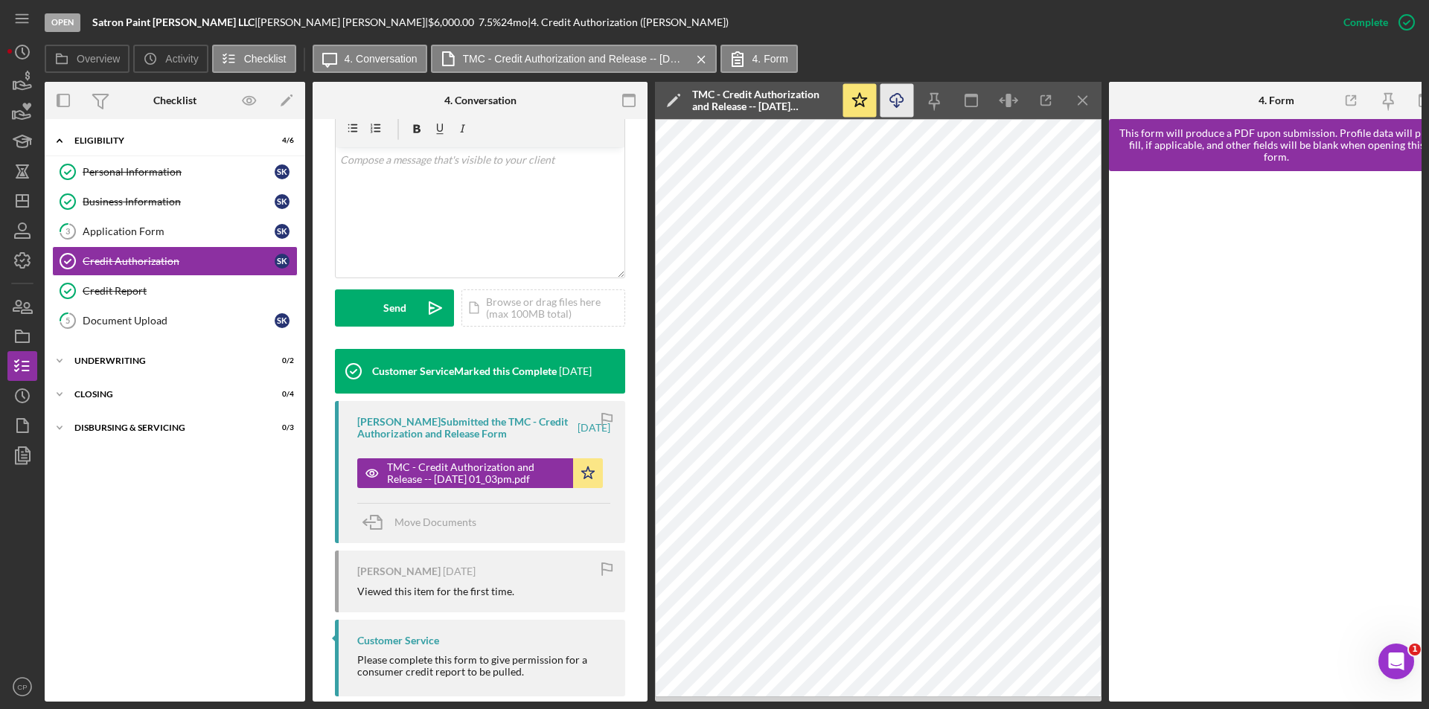
click at [899, 105] on polyline "button" at bounding box center [896, 106] width 5 height 2
click at [129, 293] on div "Credit Report" at bounding box center [190, 291] width 214 height 12
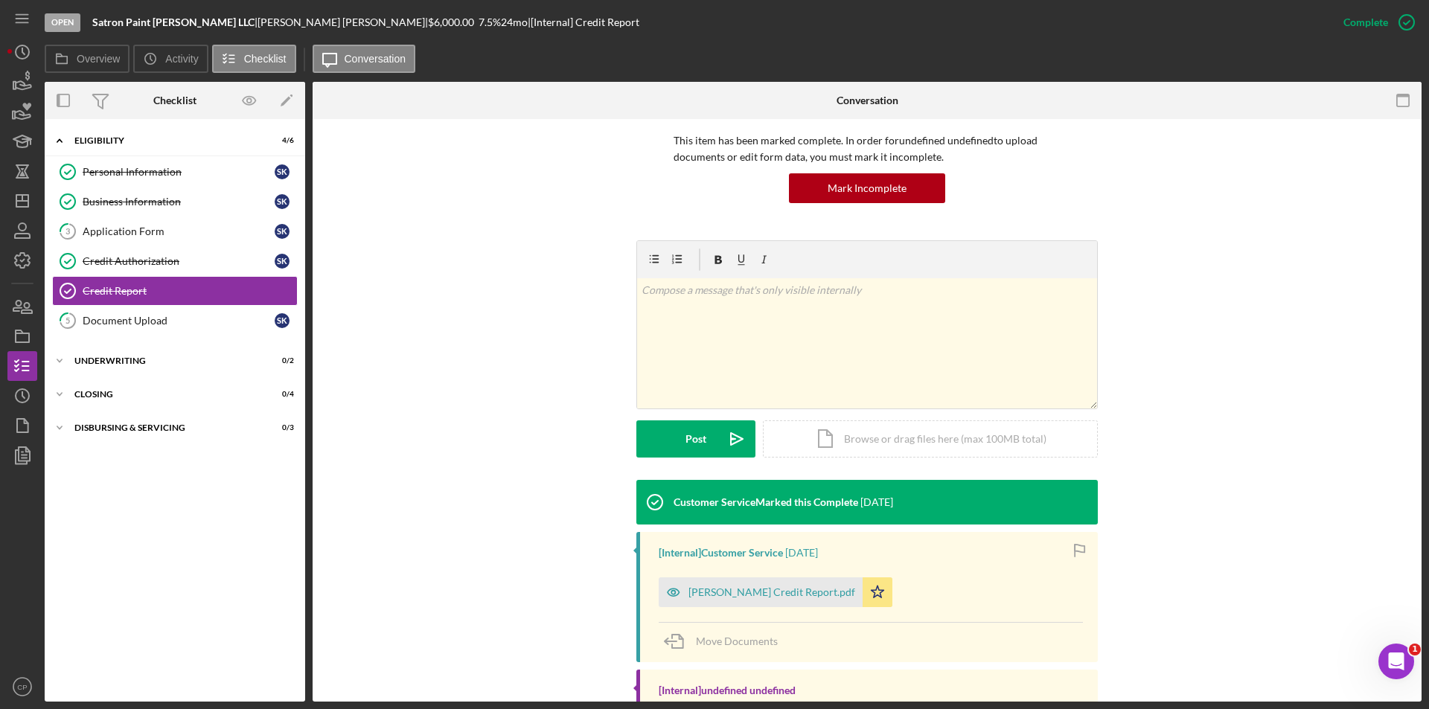
scroll to position [229, 0]
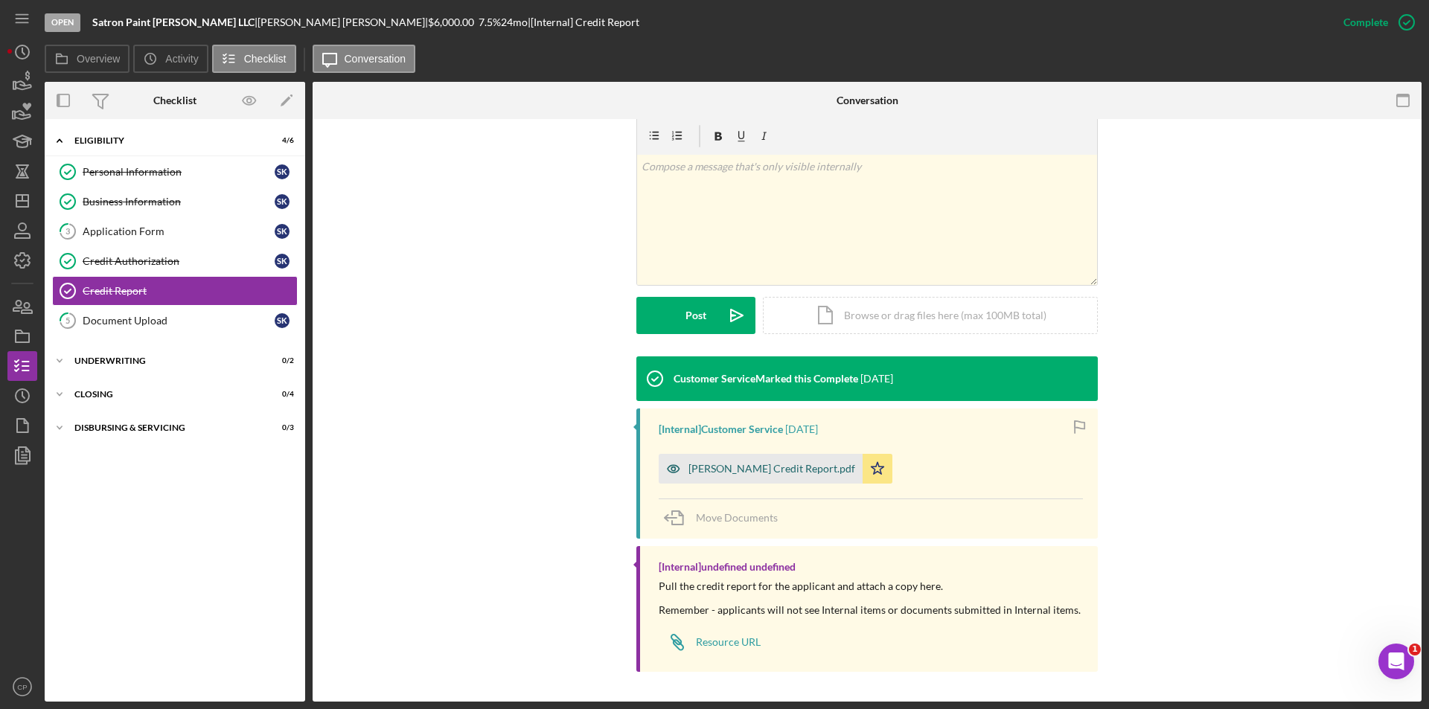
click at [735, 463] on div "[PERSON_NAME] Credit Report.pdf" at bounding box center [771, 469] width 167 height 12
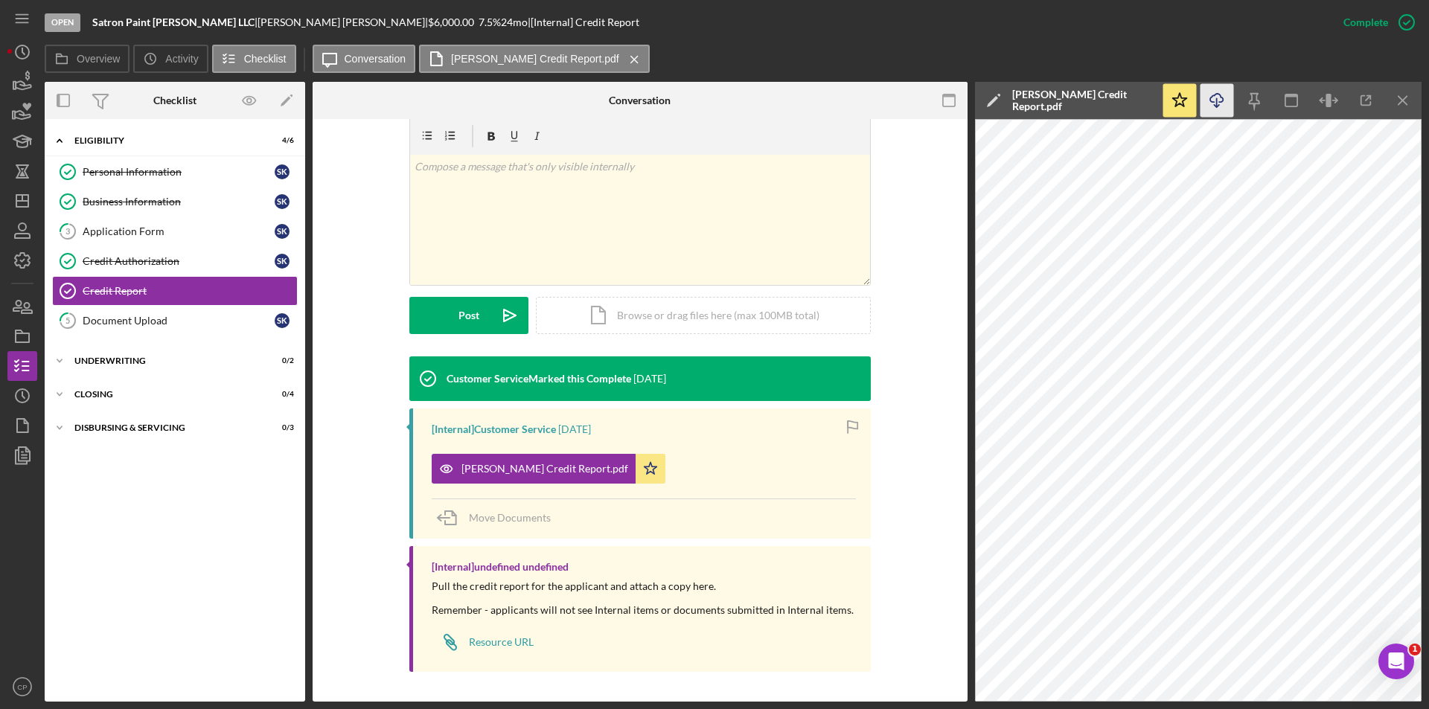
click at [1220, 99] on icon "Icon/Download" at bounding box center [1217, 100] width 33 height 33
click at [127, 316] on div "Document Upload" at bounding box center [179, 321] width 192 height 12
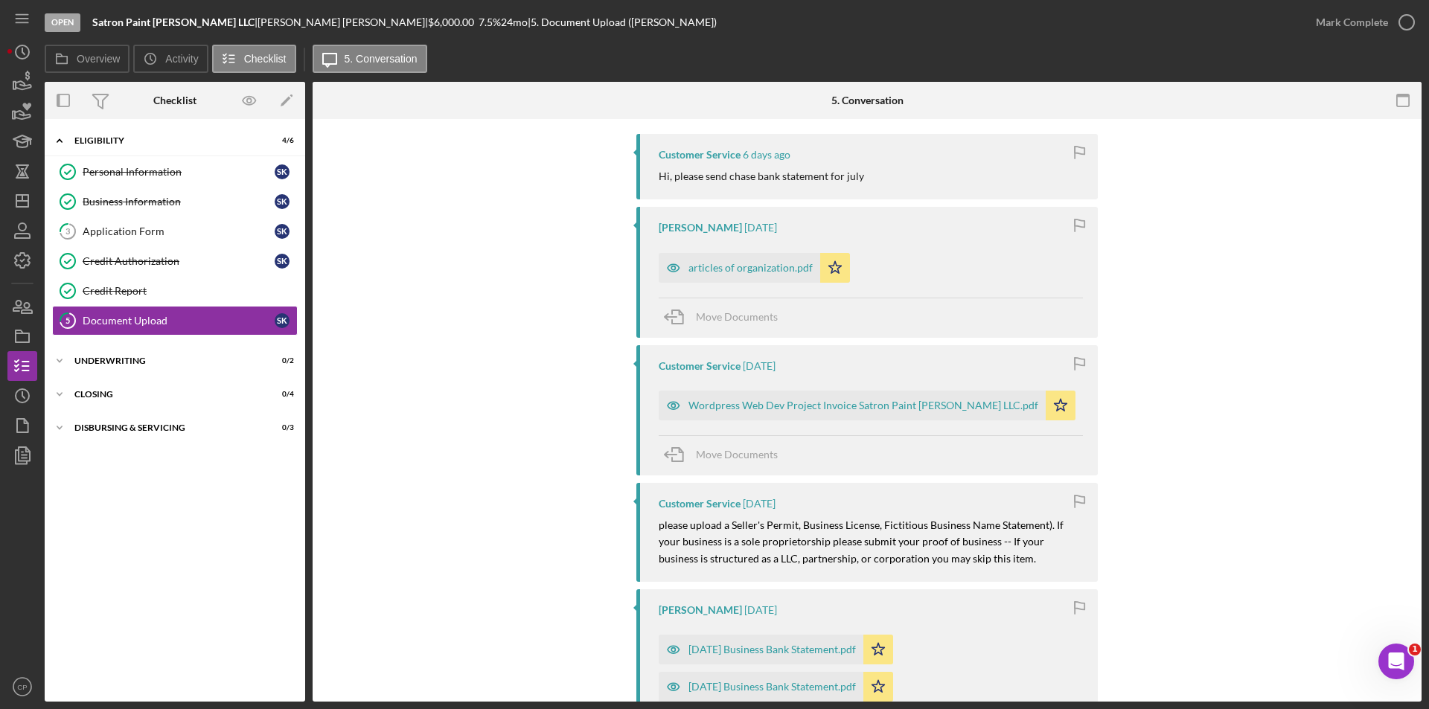
scroll to position [223, 0]
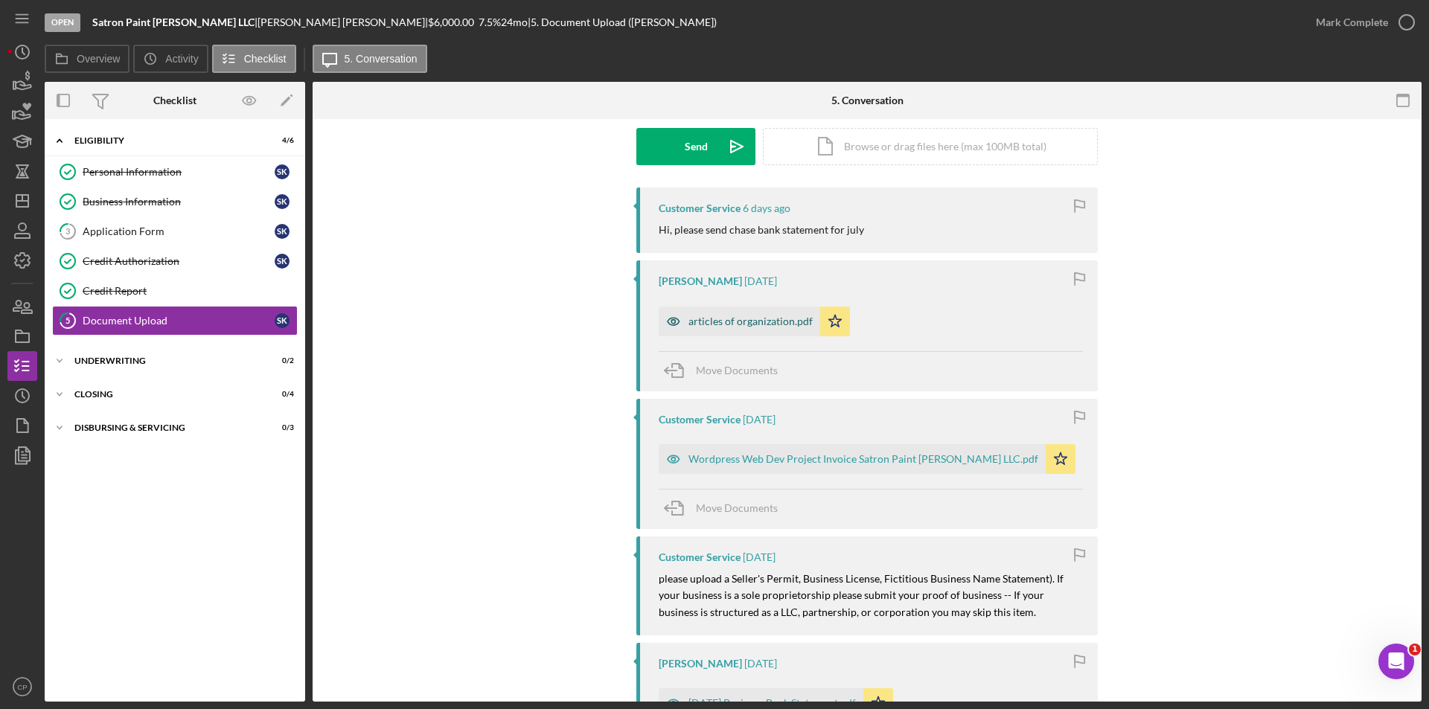
click at [743, 330] on div "articles of organization.pdf" at bounding box center [740, 322] width 162 height 30
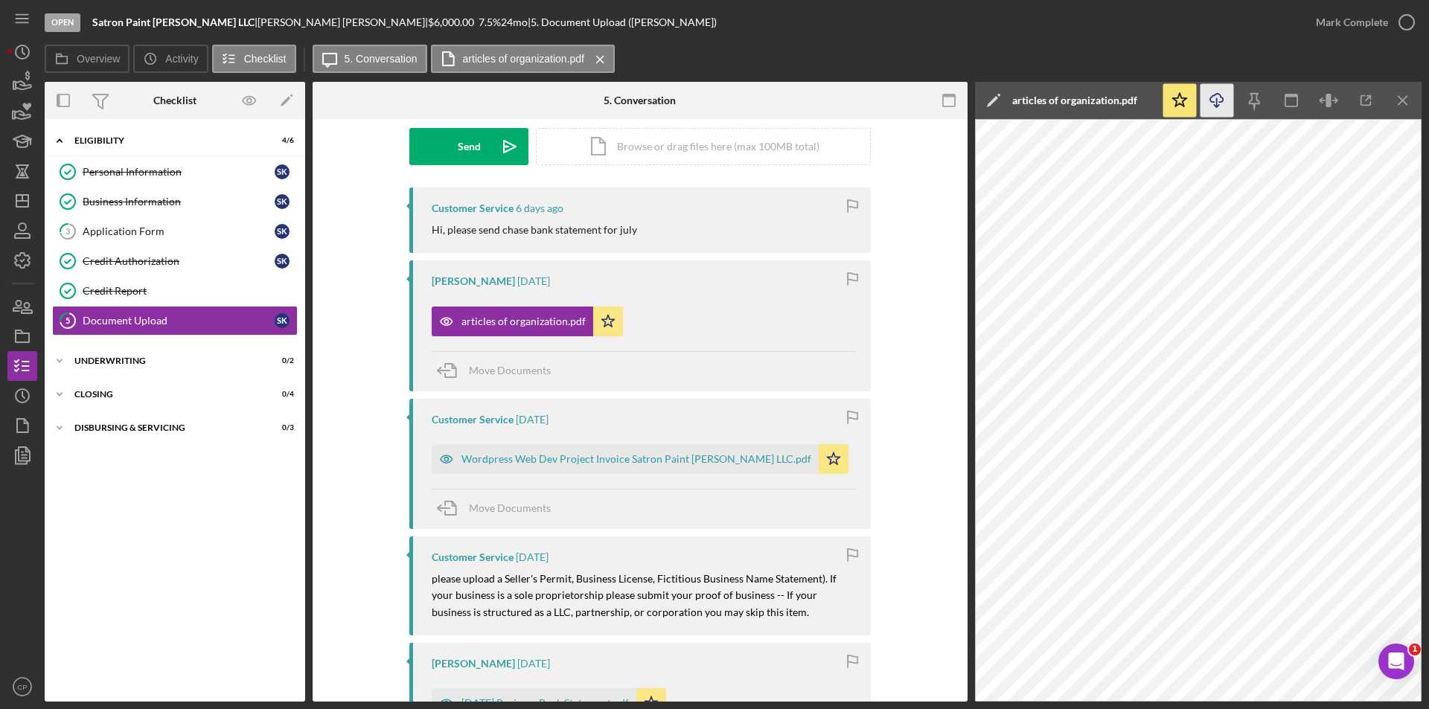
click at [1222, 94] on icon "Icon/Download" at bounding box center [1217, 100] width 33 height 33
click at [573, 461] on div "Wordpress Web Dev Project Invoice Satron Paint [PERSON_NAME] LLC.pdf" at bounding box center [636, 459] width 350 height 12
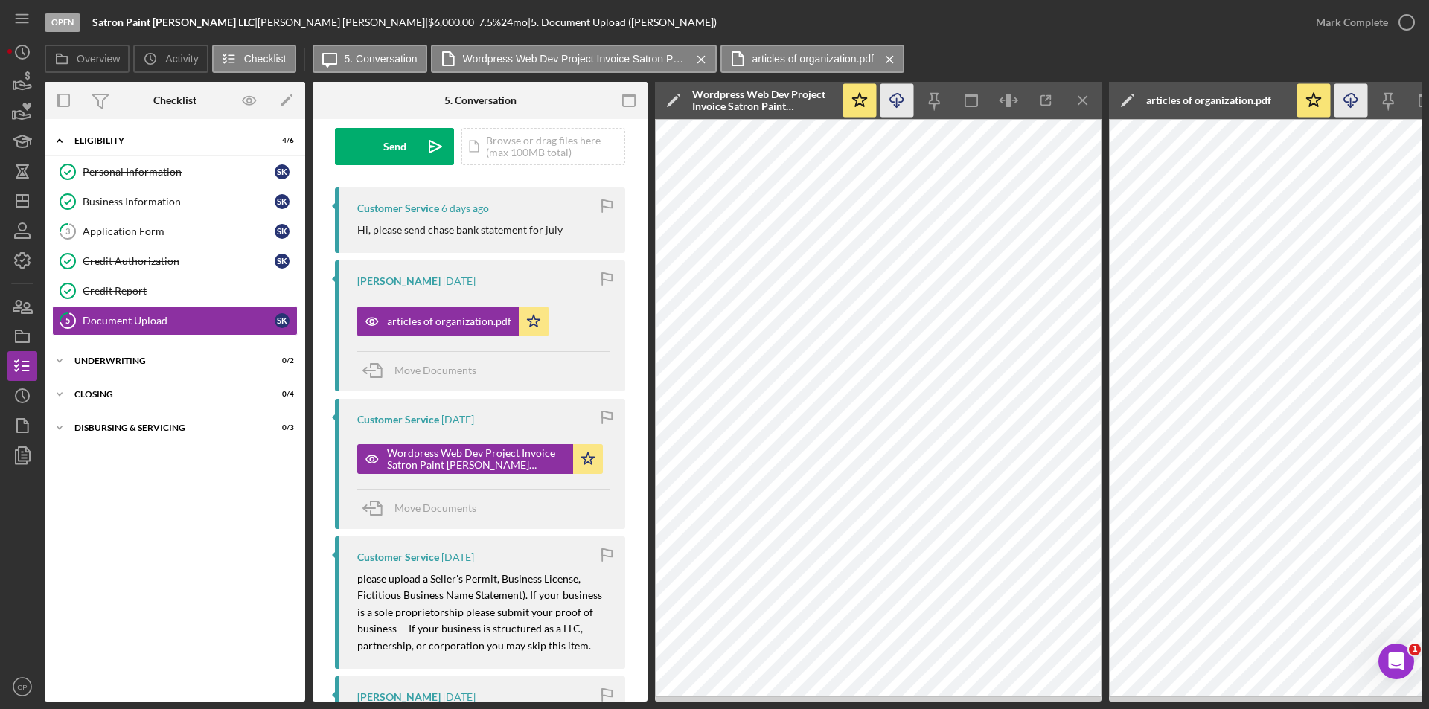
click at [895, 100] on icon "Icon/Download" at bounding box center [896, 100] width 33 height 33
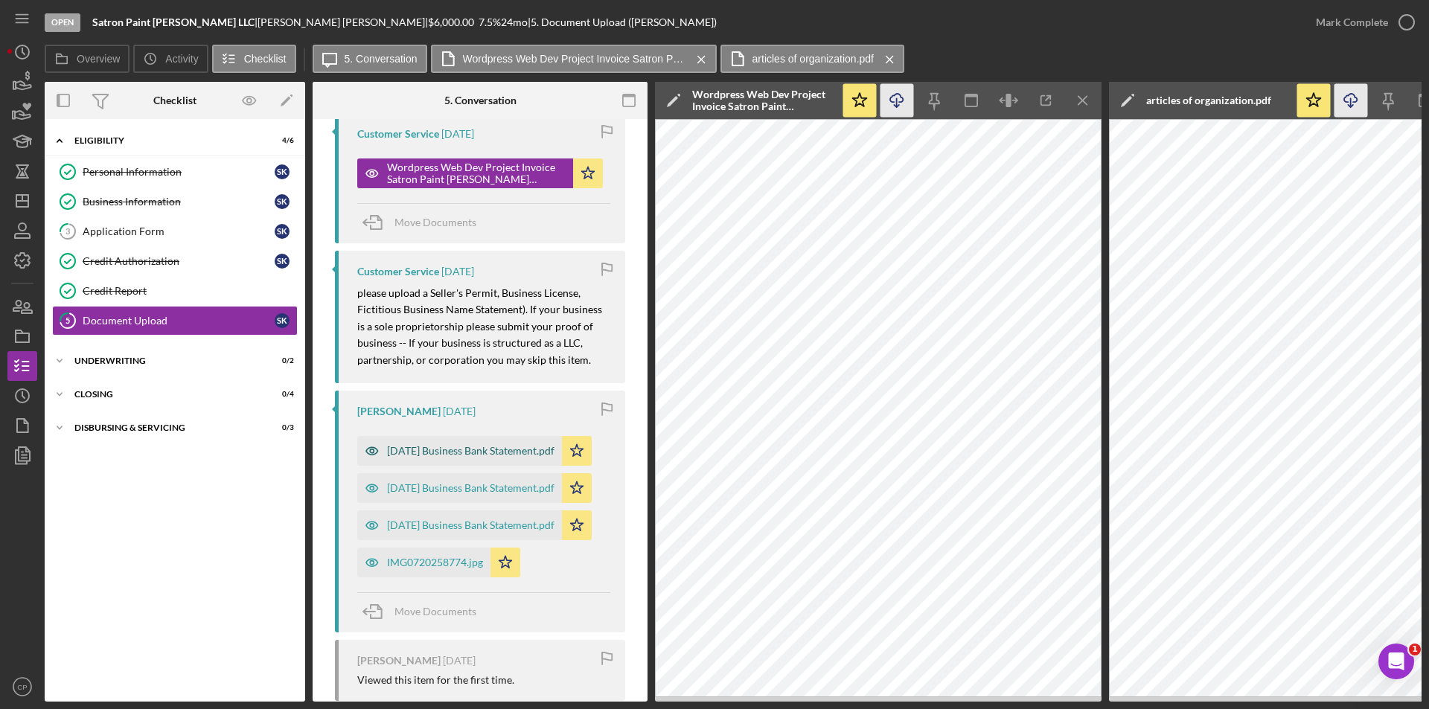
scroll to position [521, 0]
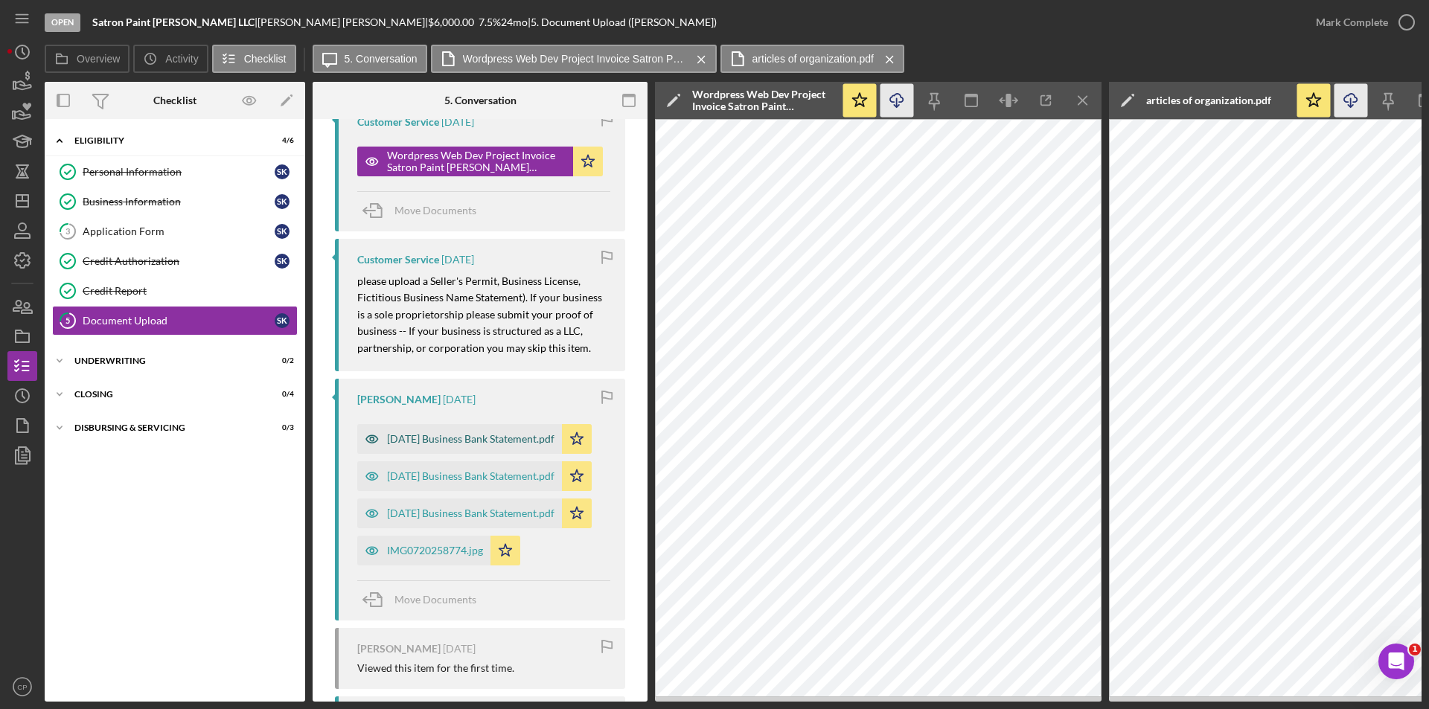
click at [432, 442] on div "[DATE] Business Bank Statement.pdf" at bounding box center [470, 439] width 167 height 12
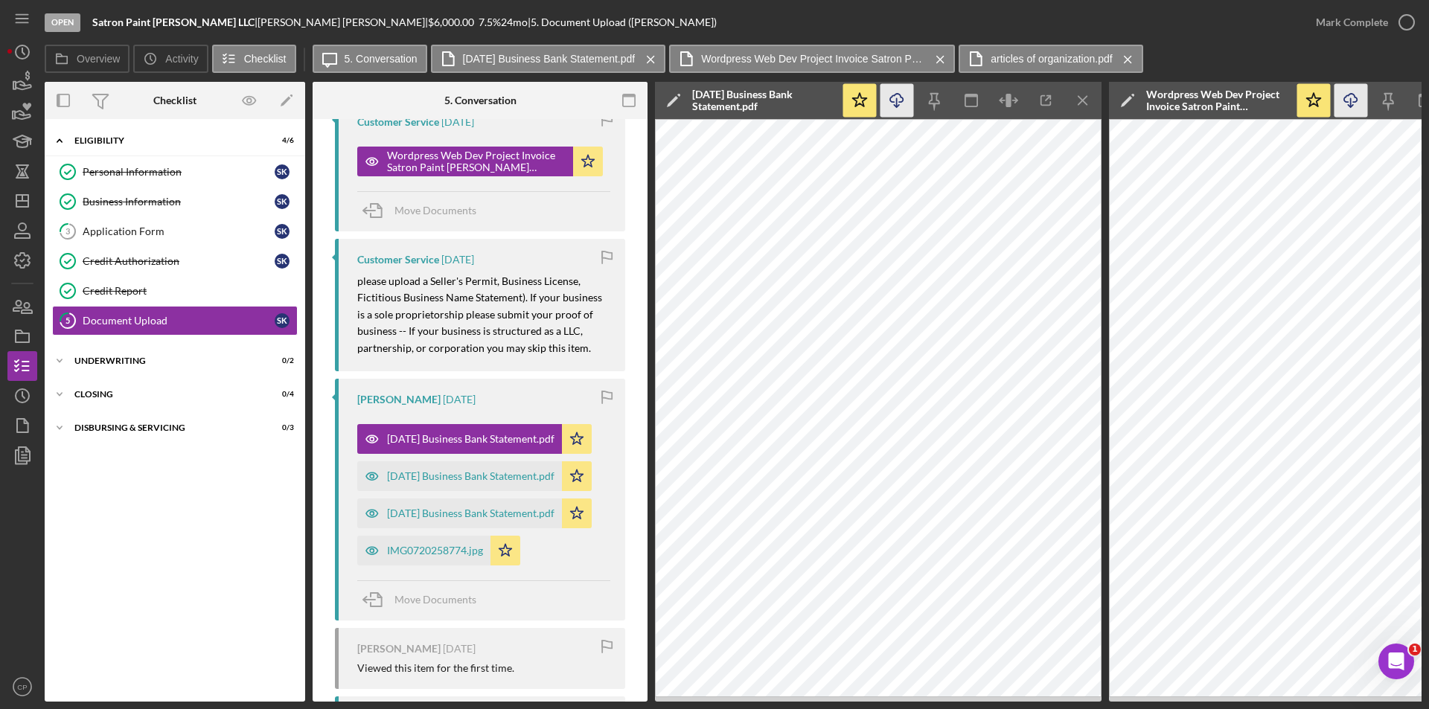
click at [895, 100] on icon "Icon/Download" at bounding box center [896, 100] width 33 height 33
drag, startPoint x: 429, startPoint y: 477, endPoint x: 438, endPoint y: 471, distance: 10.1
click at [429, 477] on div "[DATE] Business Bank Statement.pdf" at bounding box center [470, 476] width 167 height 12
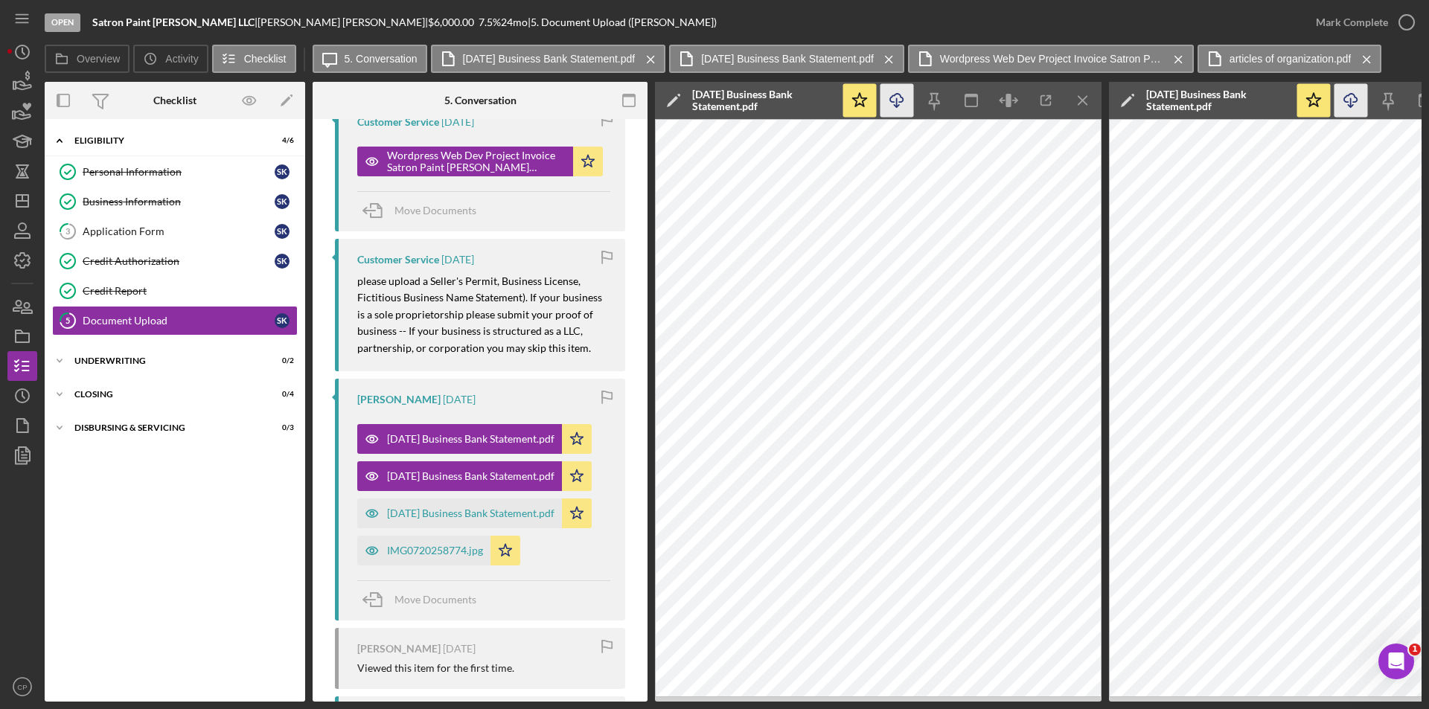
click at [903, 100] on icon "button" at bounding box center [896, 98] width 13 height 8
drag, startPoint x: 440, startPoint y: 508, endPoint x: 515, endPoint y: 461, distance: 88.6
click at [441, 508] on div "[DATE] Business Bank Statement.pdf" at bounding box center [470, 514] width 167 height 12
click at [884, 116] on icon "Icon/Download" at bounding box center [896, 100] width 33 height 33
drag, startPoint x: 412, startPoint y: 554, endPoint x: 598, endPoint y: 448, distance: 214.0
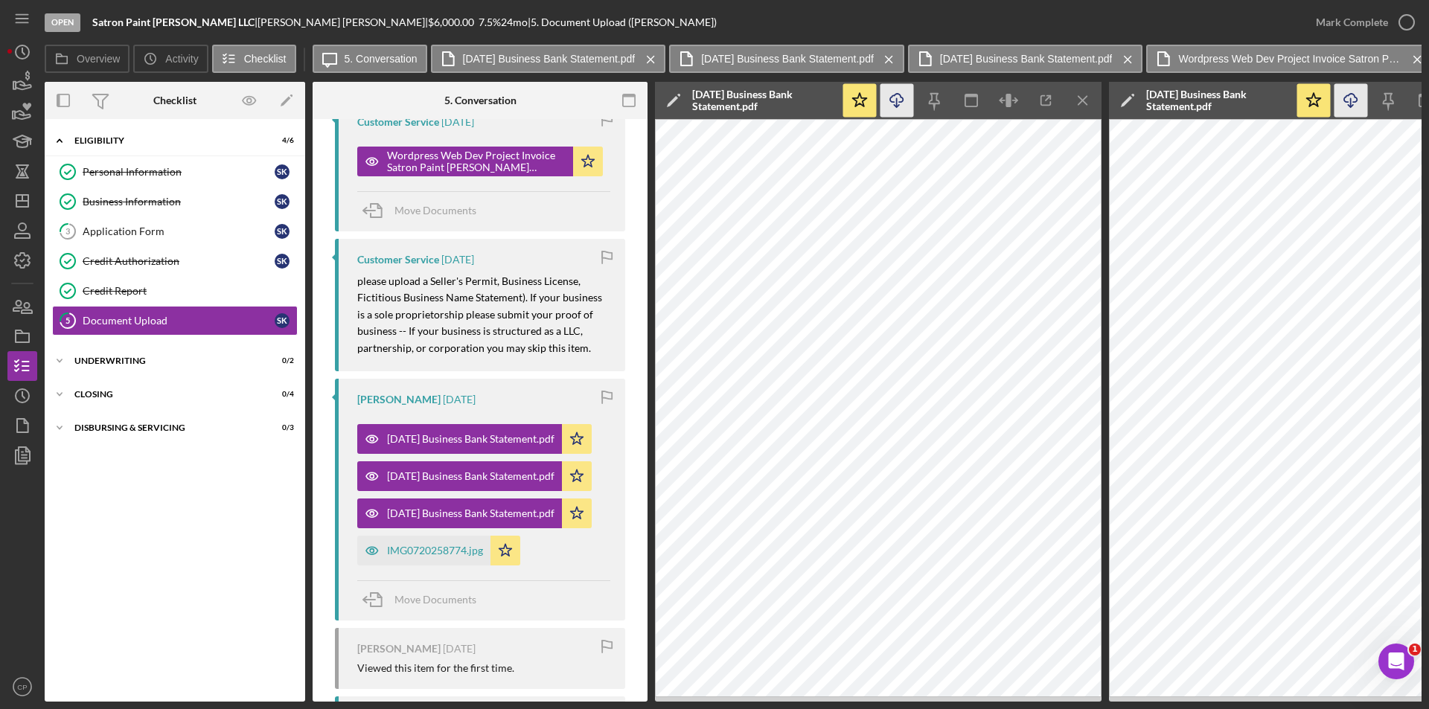
click at [412, 554] on div "IMG0720258774.jpg" at bounding box center [435, 551] width 96 height 12
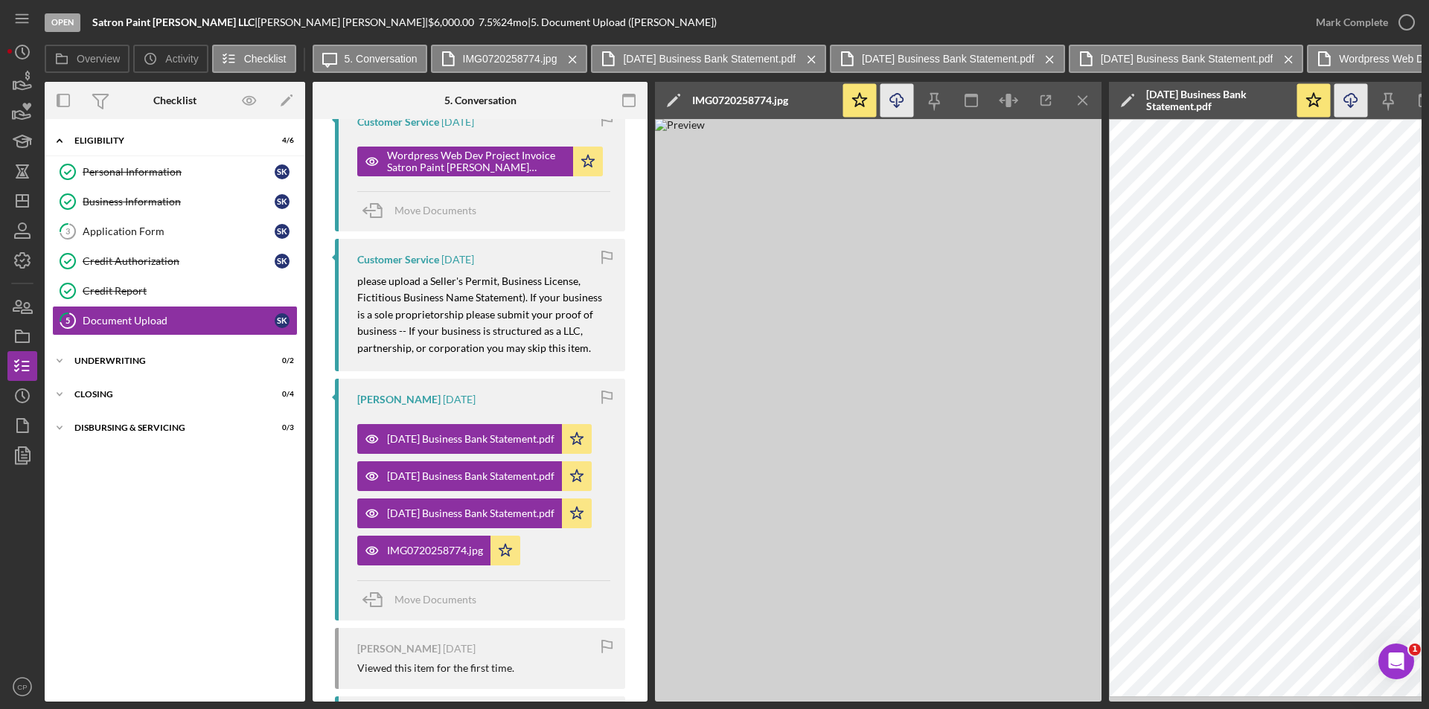
click at [908, 99] on icon "Icon/Download" at bounding box center [896, 100] width 33 height 33
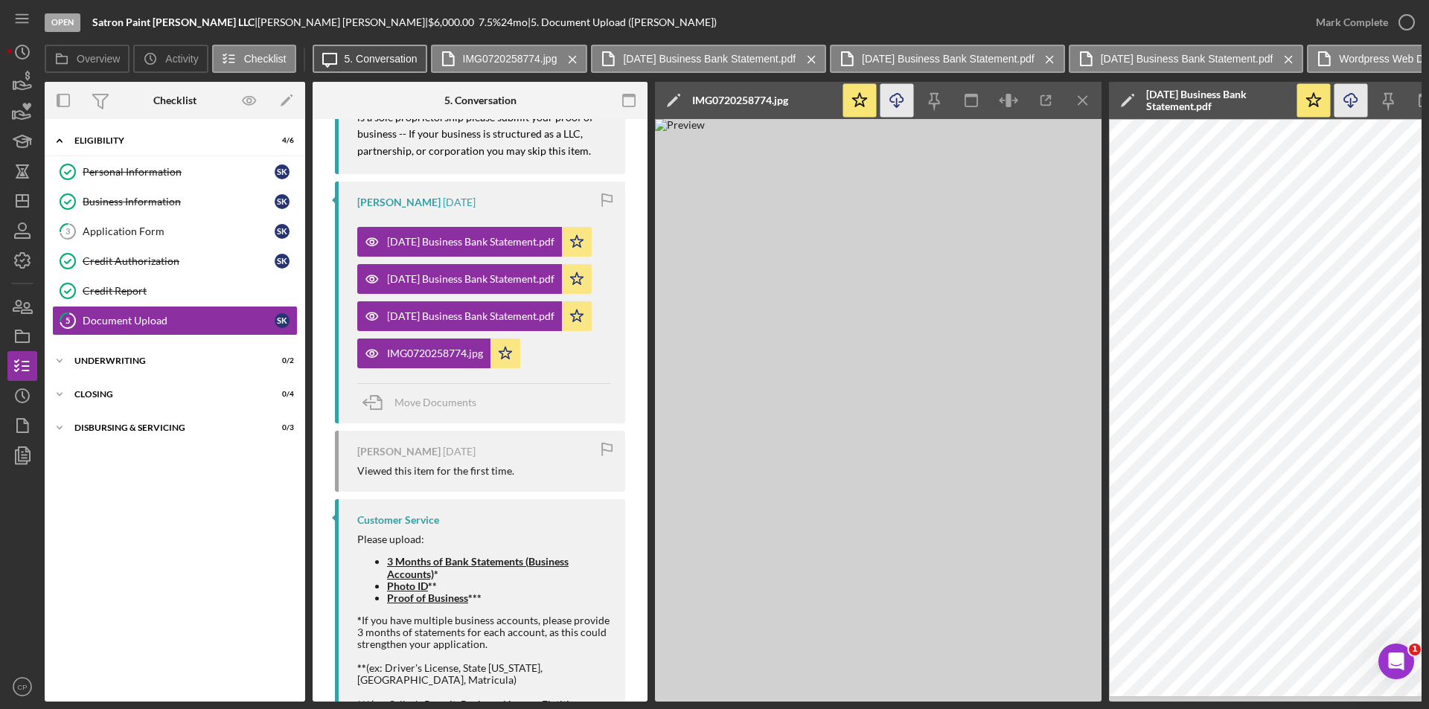
scroll to position [744, 0]
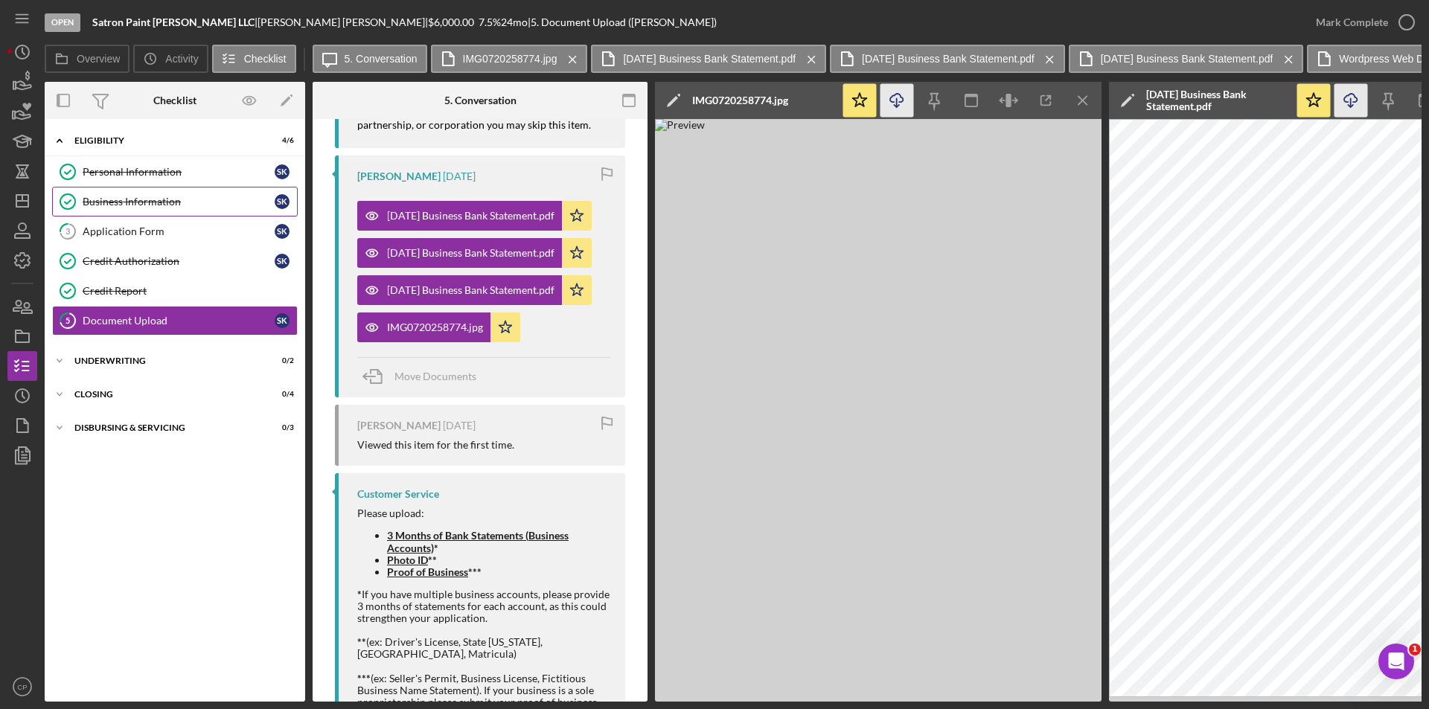
click at [119, 202] on div "Business Information" at bounding box center [179, 202] width 192 height 12
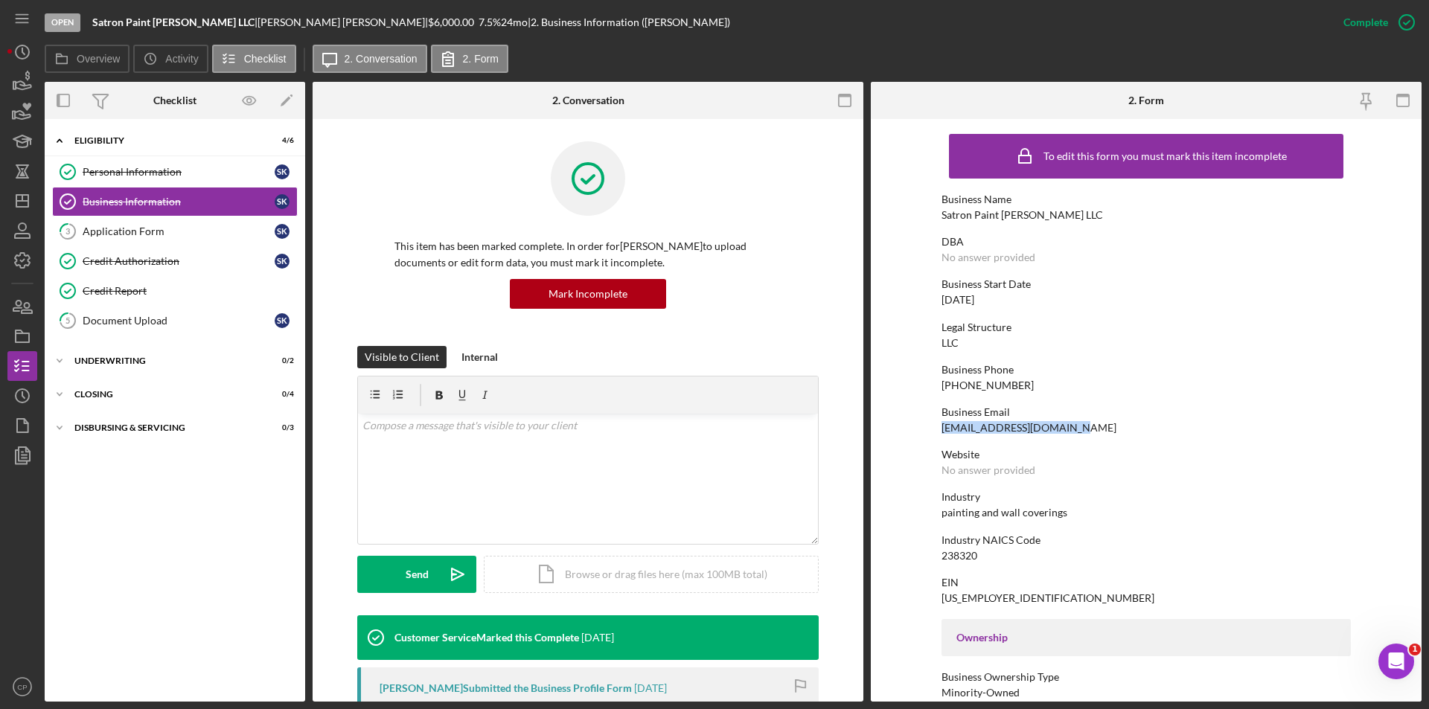
drag, startPoint x: 1078, startPoint y: 432, endPoint x: 869, endPoint y: 428, distance: 208.4
click at [869, 428] on div "Overview Internal Workflow Stage Open Icon/Dropdown Arrow Archive (can unarchiv…" at bounding box center [733, 392] width 1377 height 620
copy div "[EMAIL_ADDRESS][DOMAIN_NAME]"
click at [82, 326] on icon "5" at bounding box center [67, 320] width 37 height 37
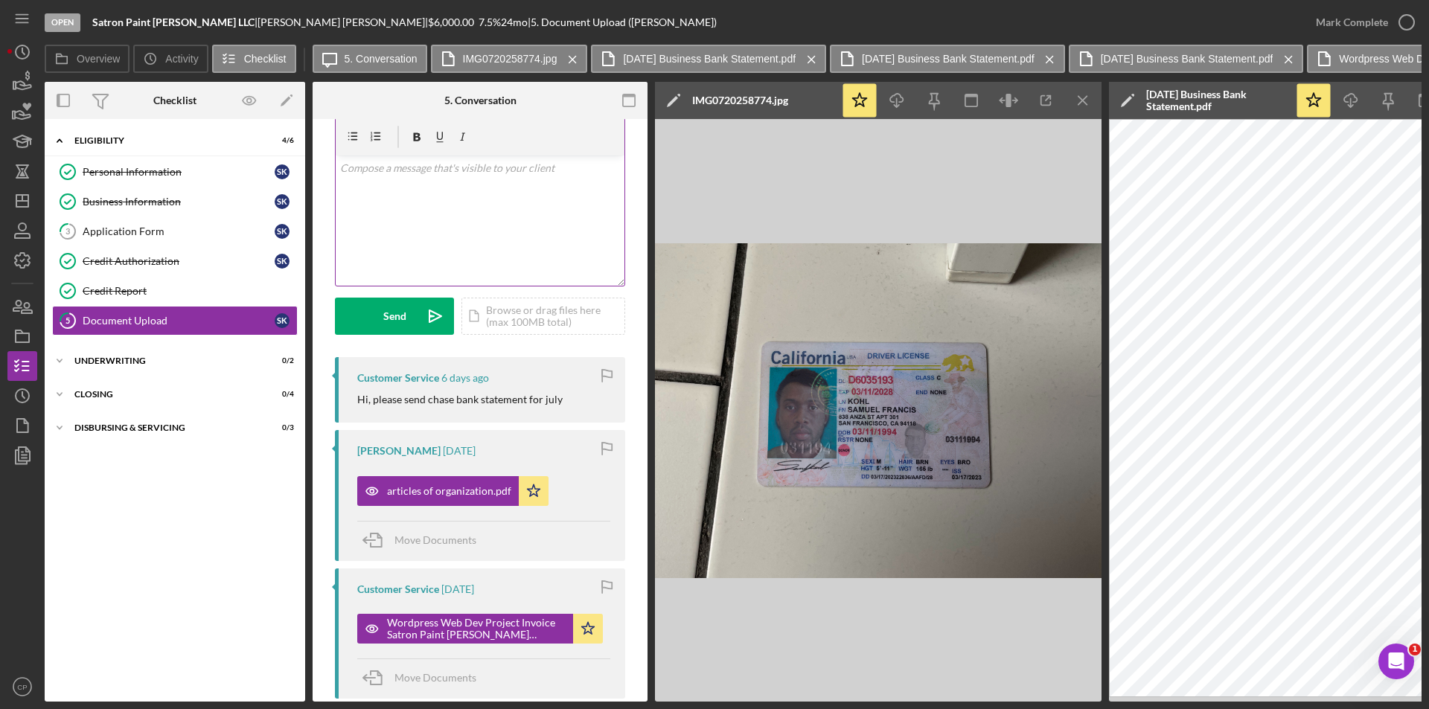
scroll to position [74, 0]
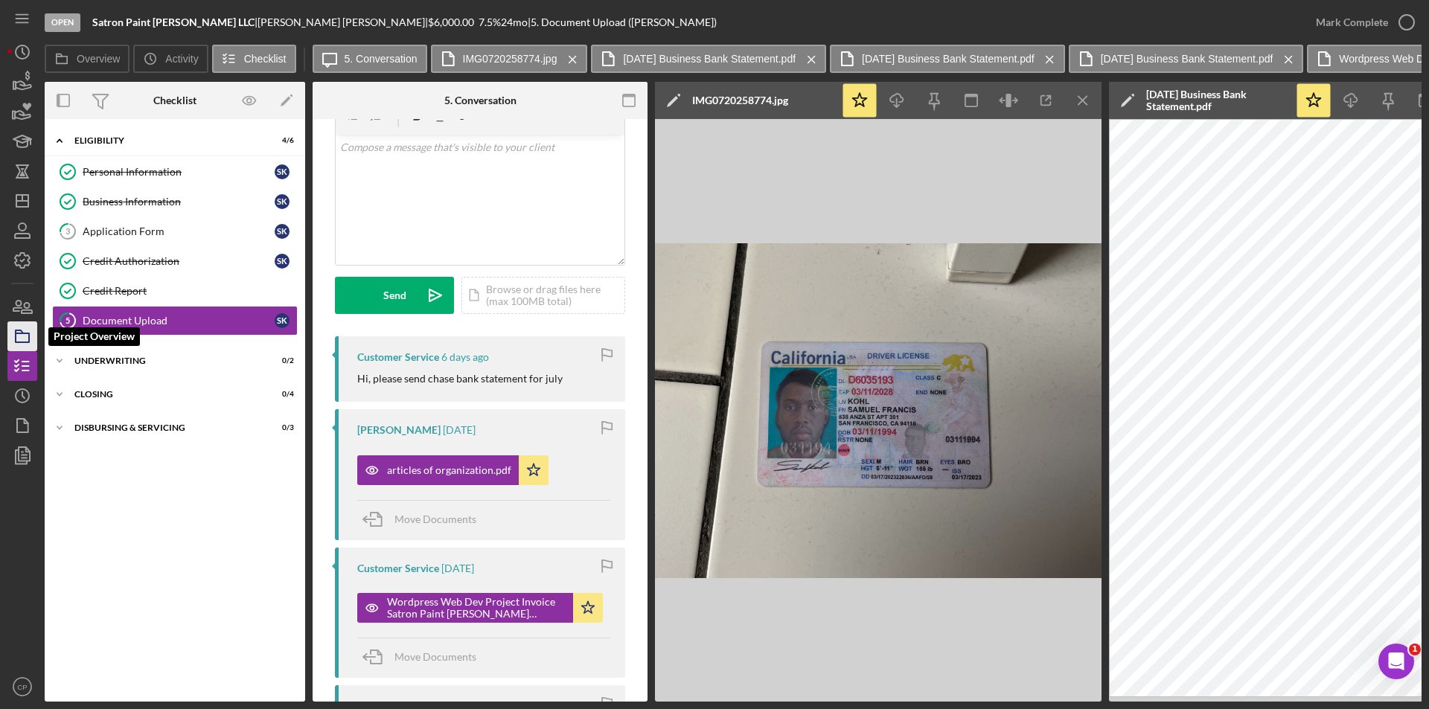
click at [17, 335] on icon "button" at bounding box center [22, 336] width 37 height 37
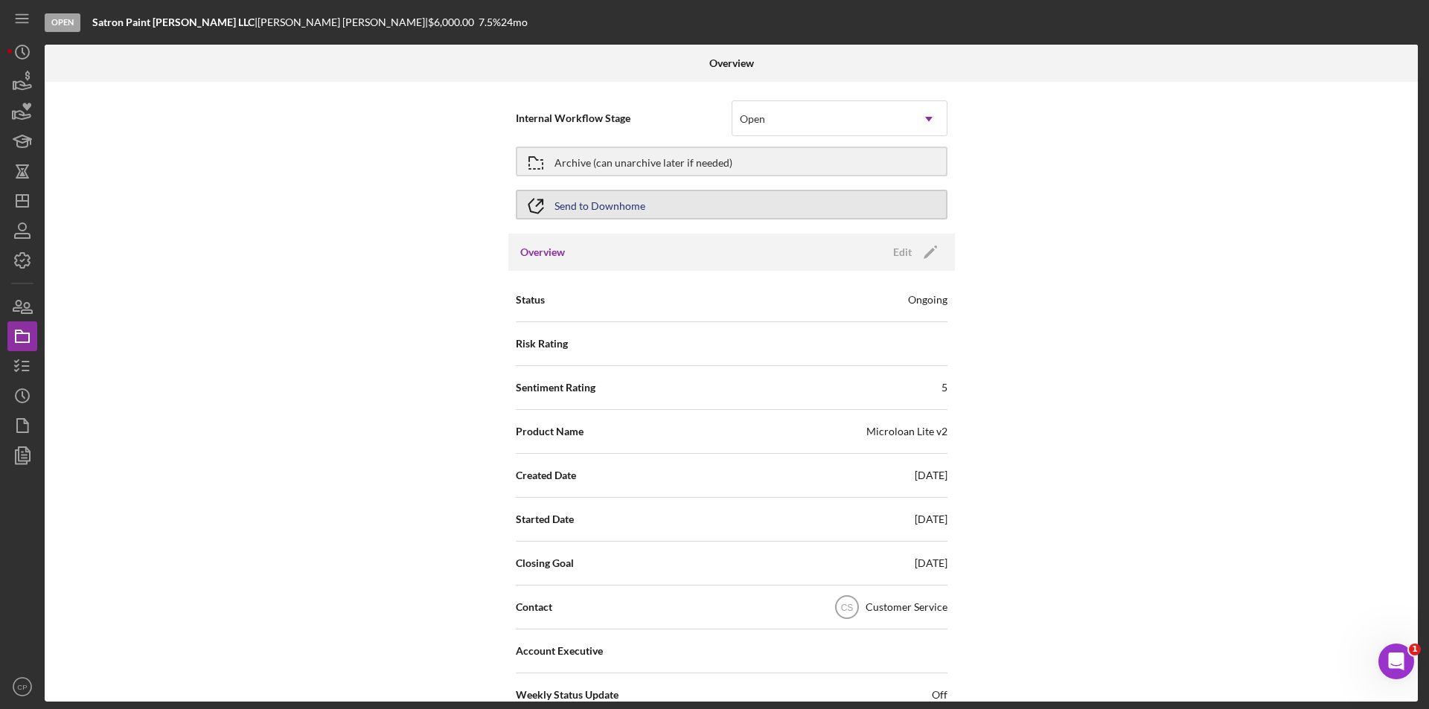
click at [666, 209] on button "Send to Downhome" at bounding box center [732, 205] width 432 height 30
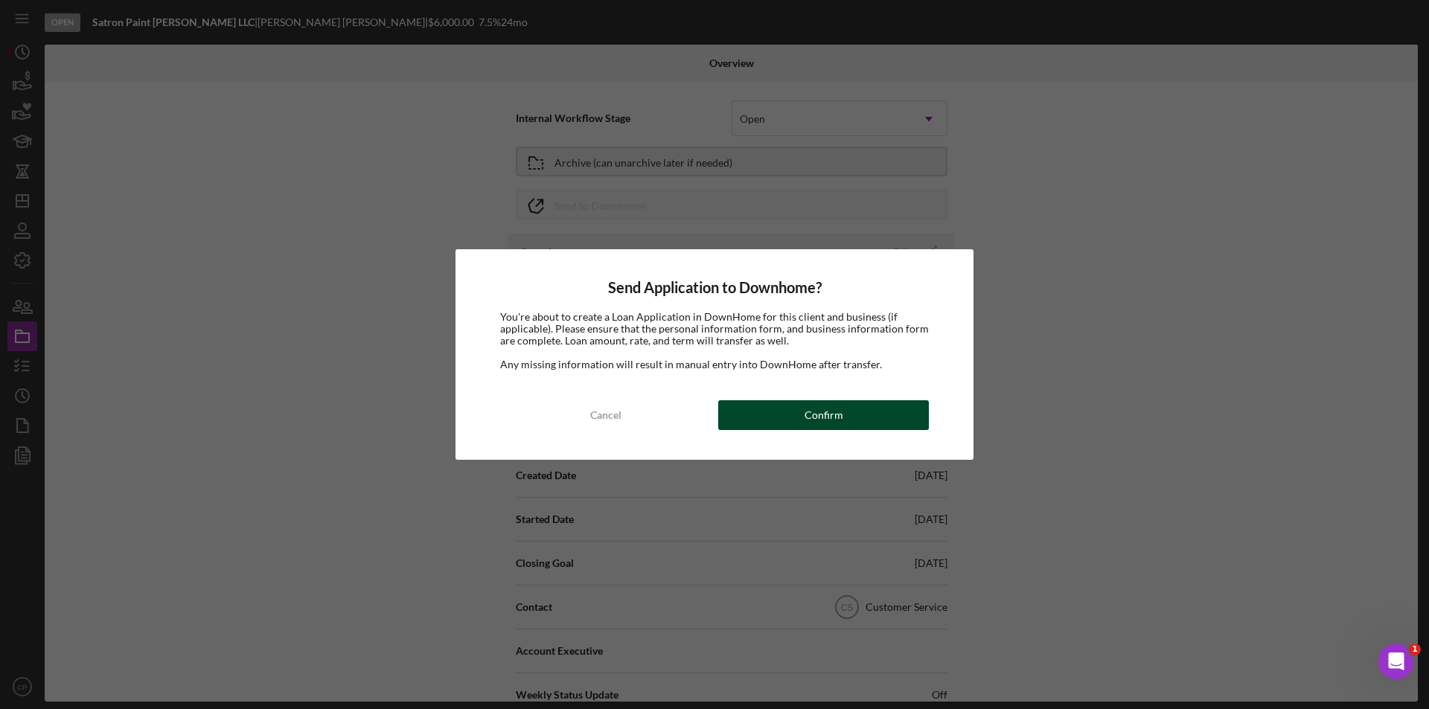
click at [823, 423] on div "Confirm" at bounding box center [824, 415] width 39 height 30
